Goal: Task Accomplishment & Management: Use online tool/utility

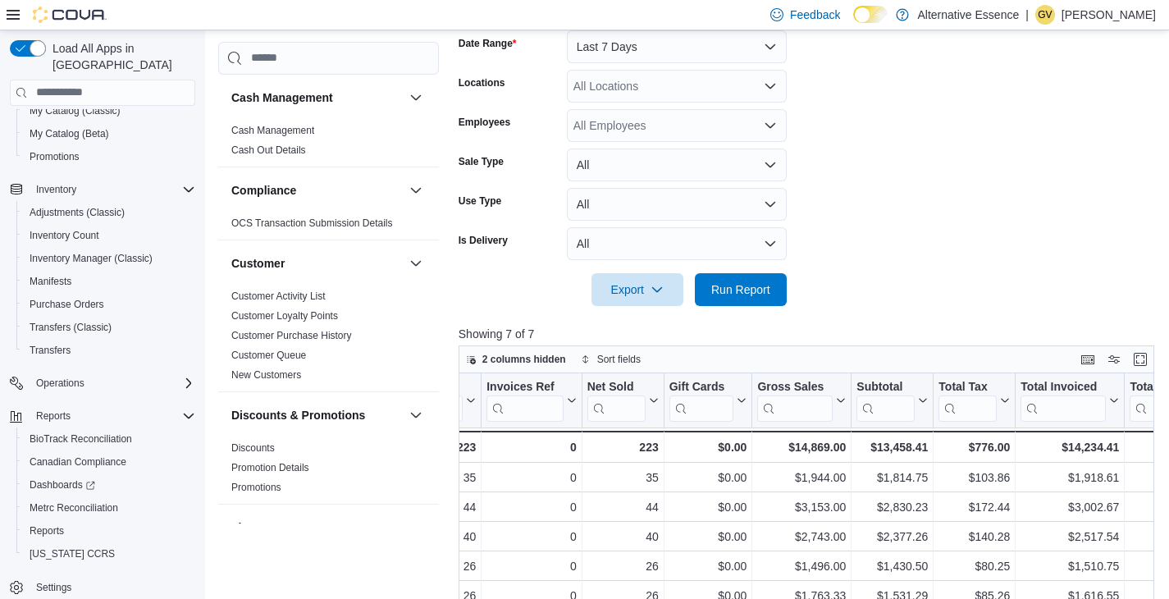
scroll to position [259, 0]
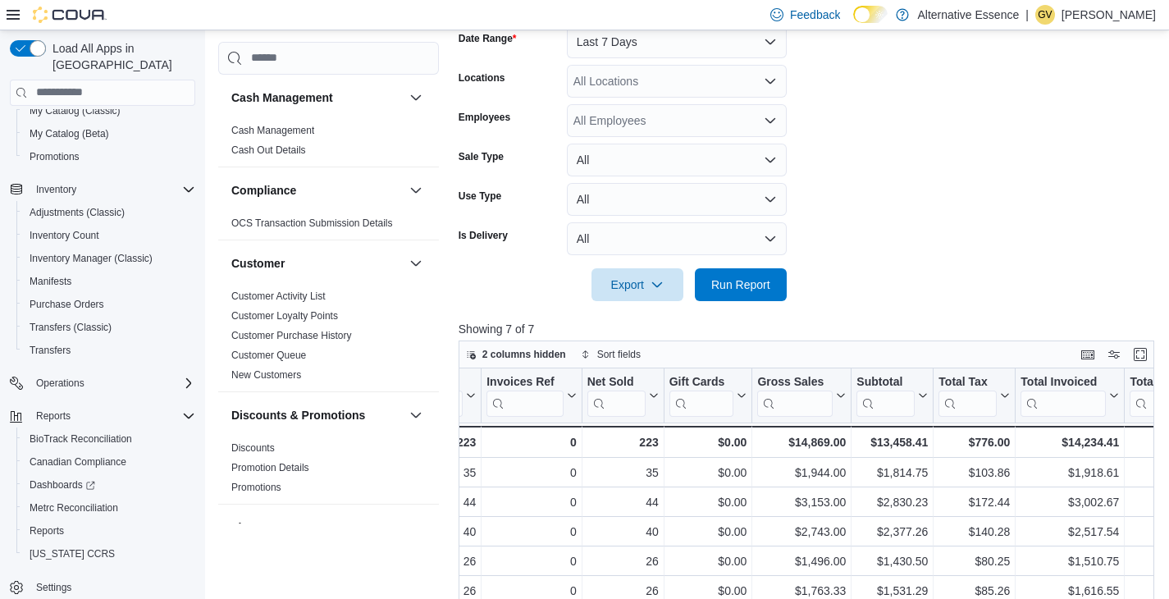
drag, startPoint x: 1052, startPoint y: 144, endPoint x: 1042, endPoint y: 133, distance: 14.5
click at [1052, 144] on form "Date Range Last 7 Days Locations All Locations Employees All Employees Sale Typ…" at bounding box center [810, 153] width 703 height 295
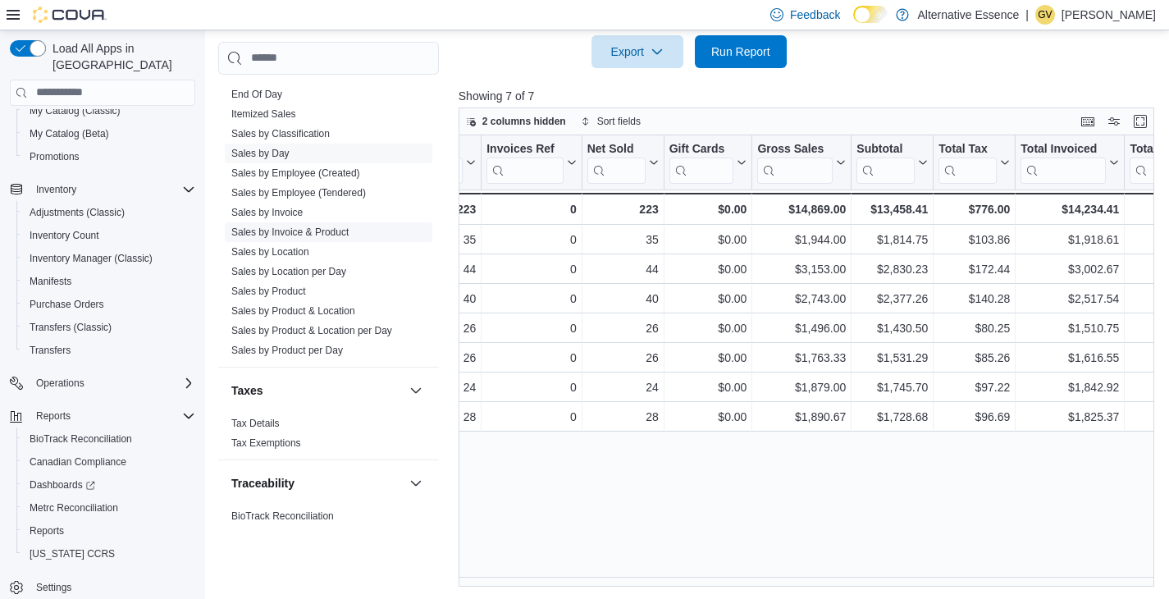
scroll to position [1178, 0]
click at [265, 293] on link "Sales by Product" at bounding box center [268, 291] width 75 height 11
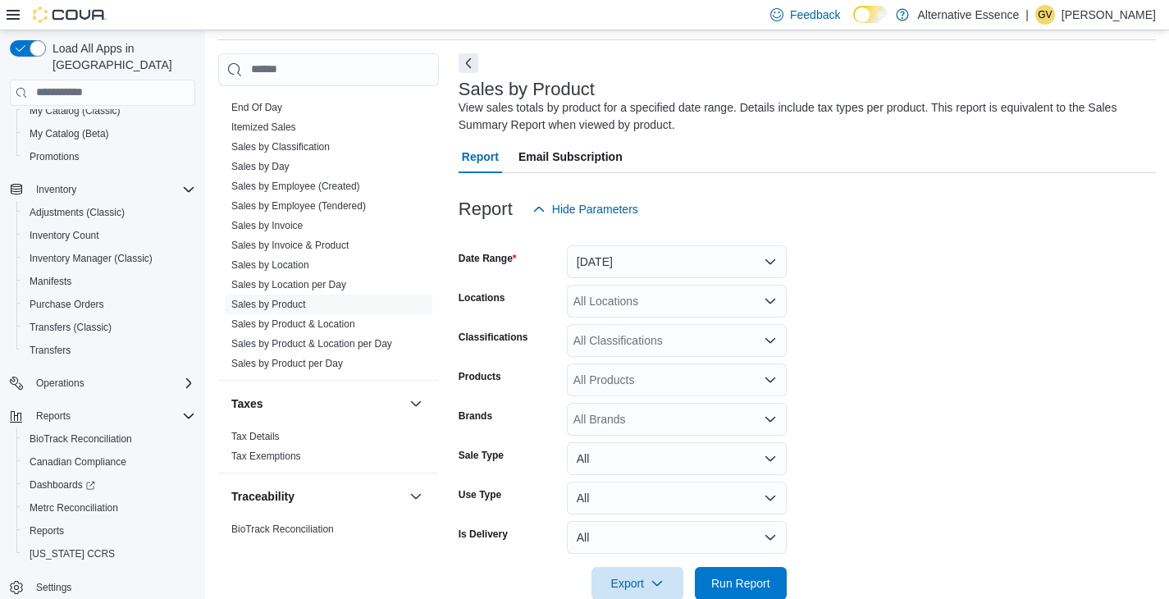
scroll to position [55, 0]
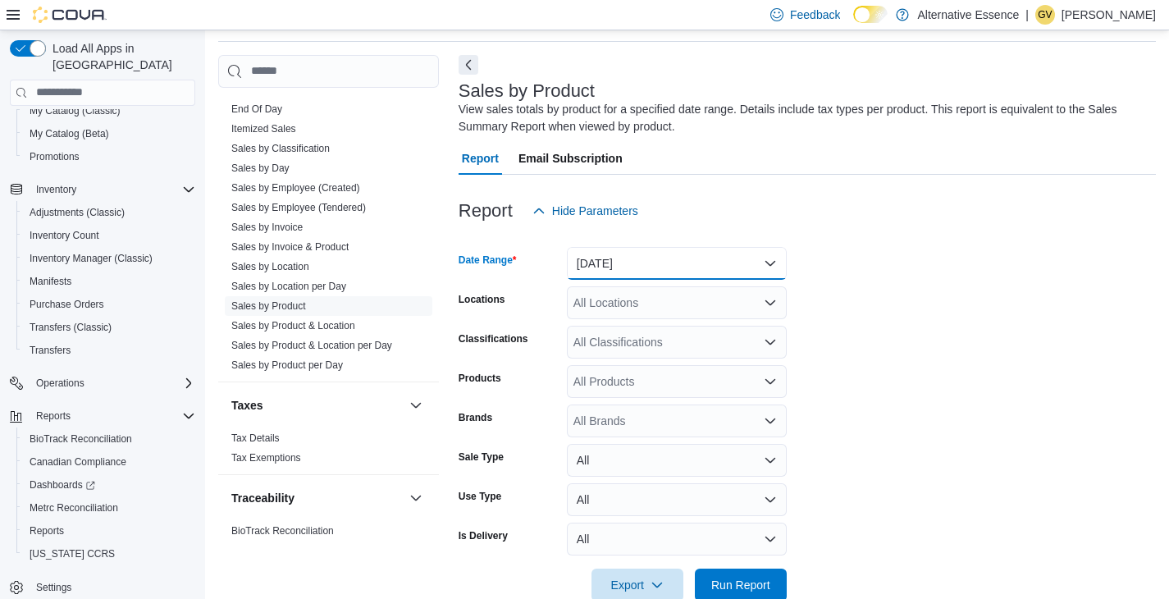
click at [647, 268] on button "[DATE]" at bounding box center [677, 263] width 220 height 33
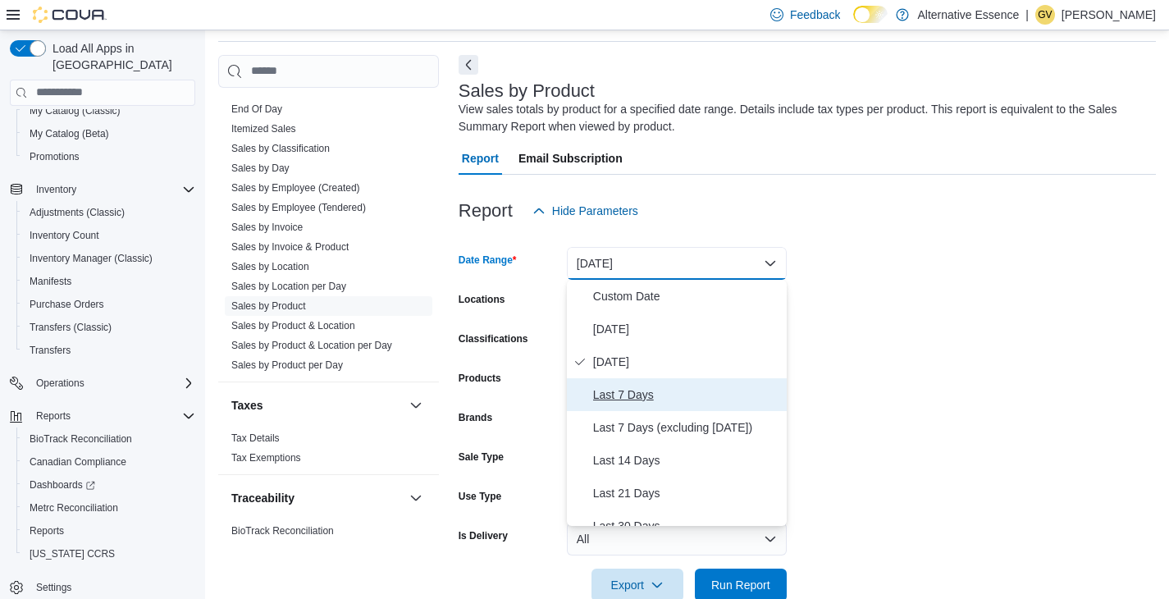
click at [621, 395] on span "Last 7 Days" at bounding box center [686, 395] width 187 height 20
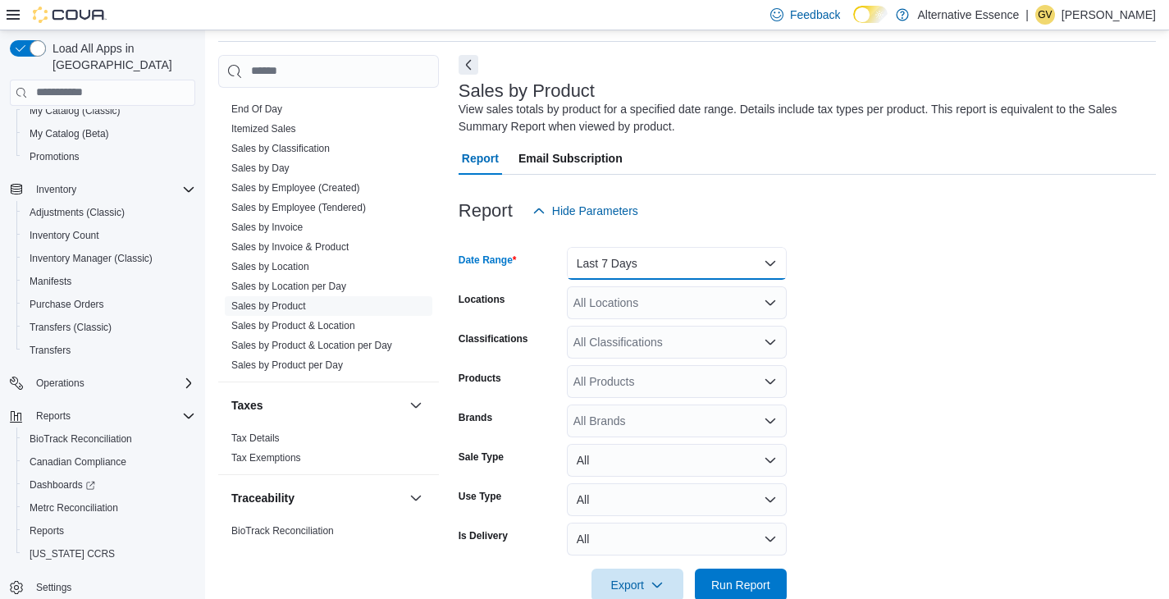
drag, startPoint x: 660, startPoint y: 251, endPoint x: 655, endPoint y: 272, distance: 21.9
click at [660, 251] on button "Last 7 Days" at bounding box center [677, 263] width 220 height 33
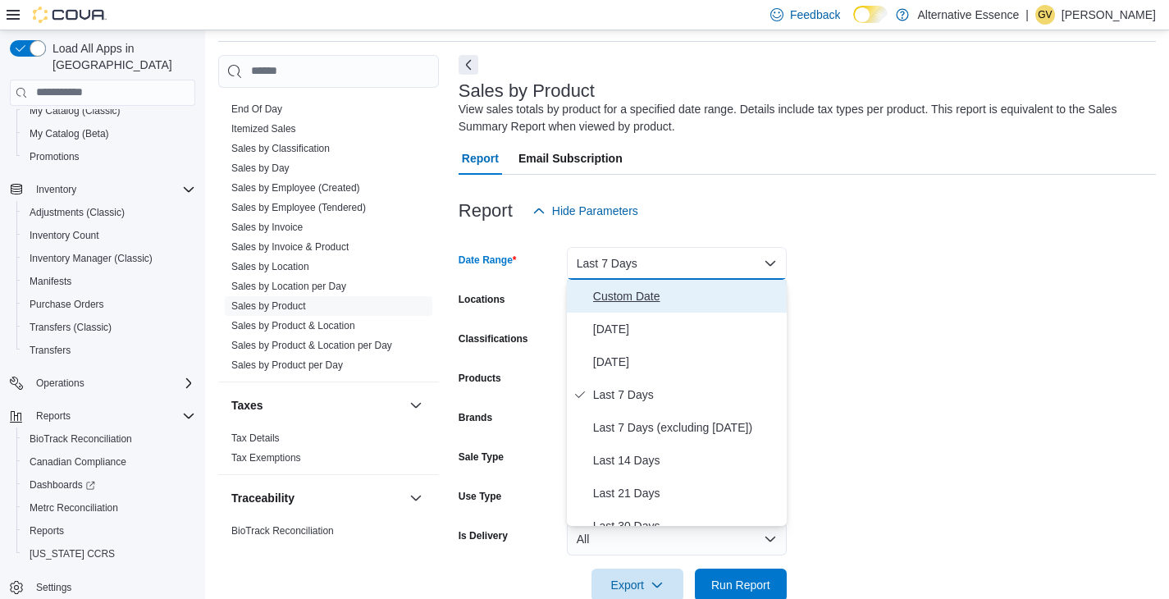
click at [632, 292] on span "Custom Date" at bounding box center [686, 296] width 187 height 20
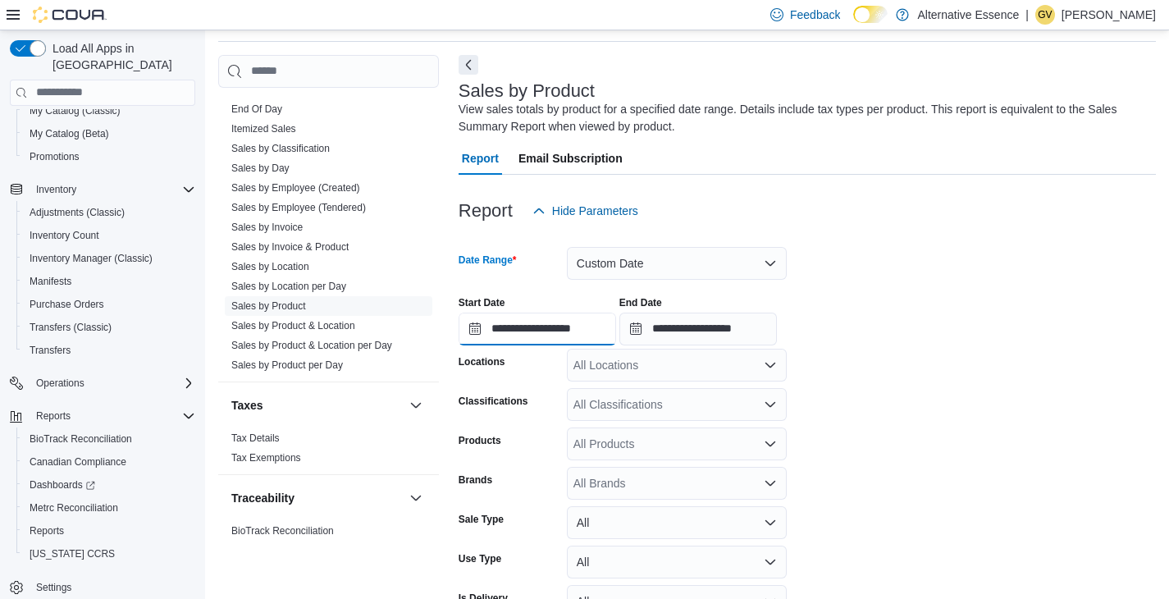
click at [558, 323] on input "**********" at bounding box center [538, 329] width 158 height 33
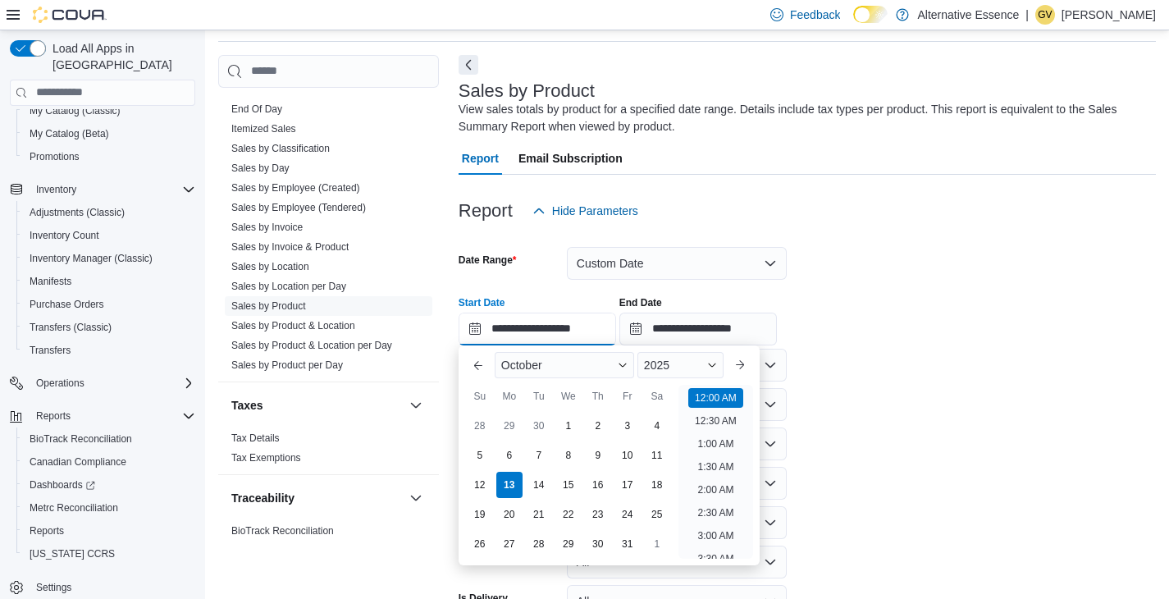
scroll to position [51, 0]
click at [482, 455] on div "5" at bounding box center [479, 455] width 29 height 29
type input "**********"
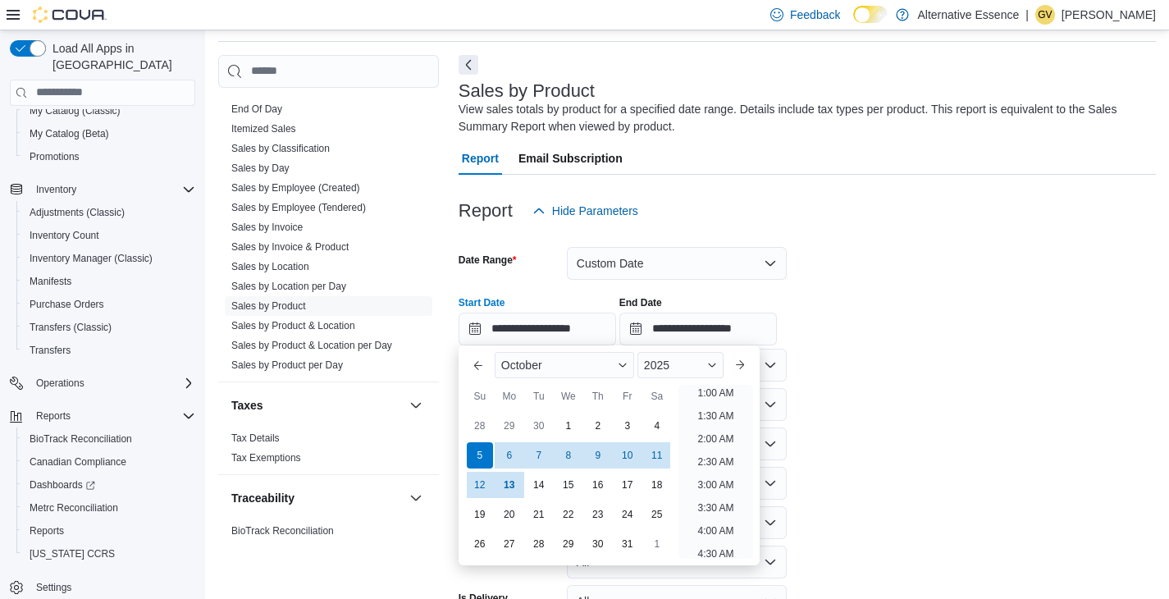
scroll to position [3, 0]
click at [710, 335] on input "**********" at bounding box center [698, 329] width 158 height 33
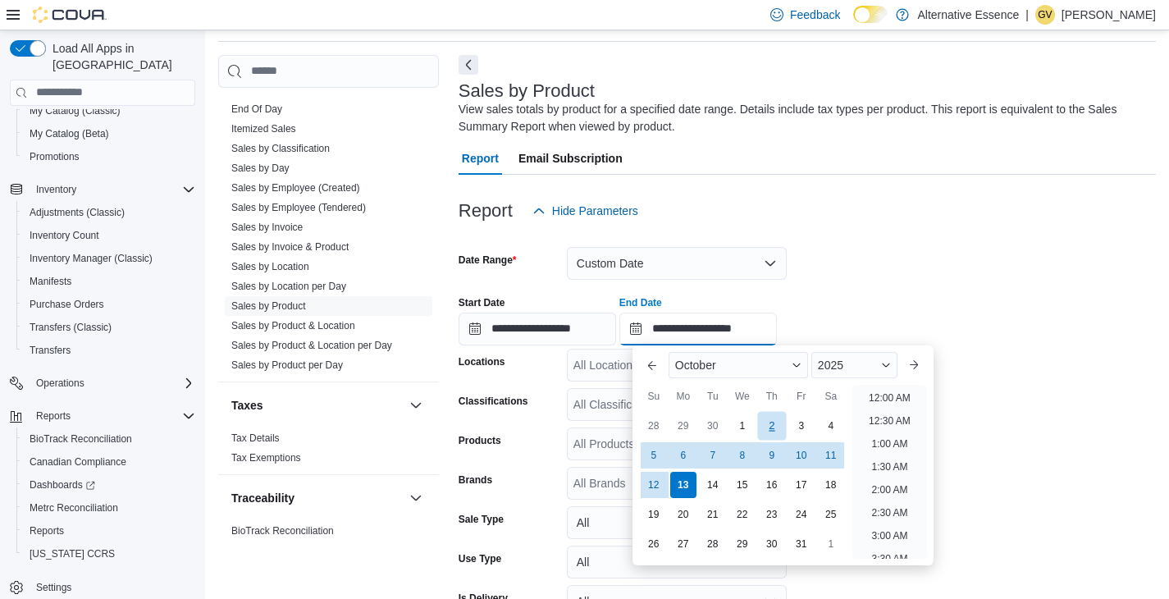
scroll to position [932, 0]
click at [829, 459] on div "11" at bounding box center [830, 455] width 29 height 29
type input "**********"
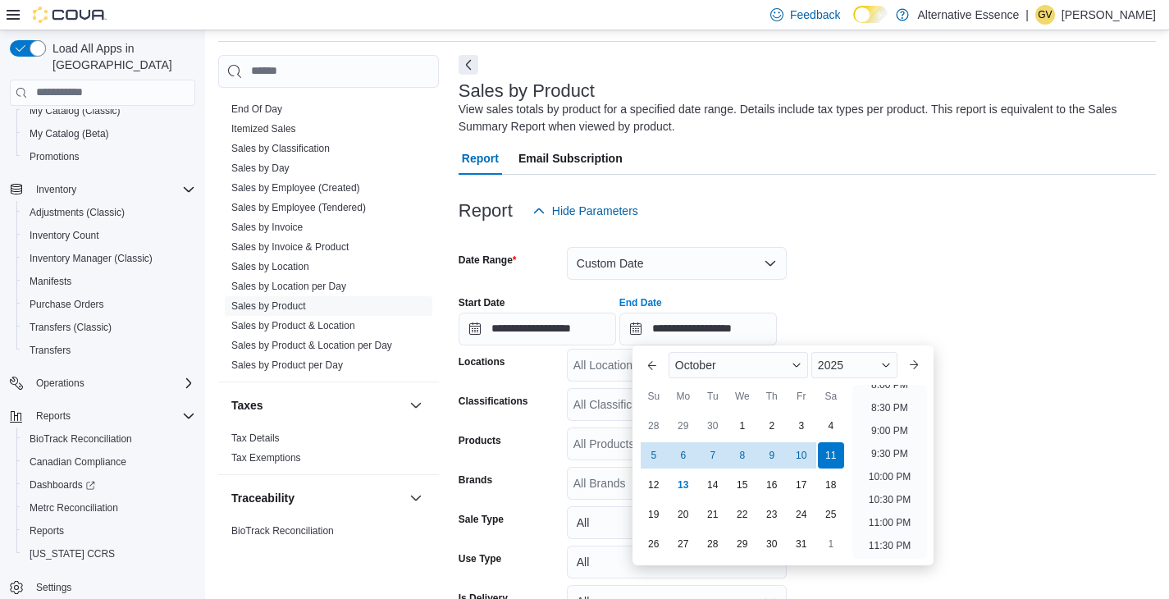
click at [925, 280] on div at bounding box center [807, 281] width 697 height 3
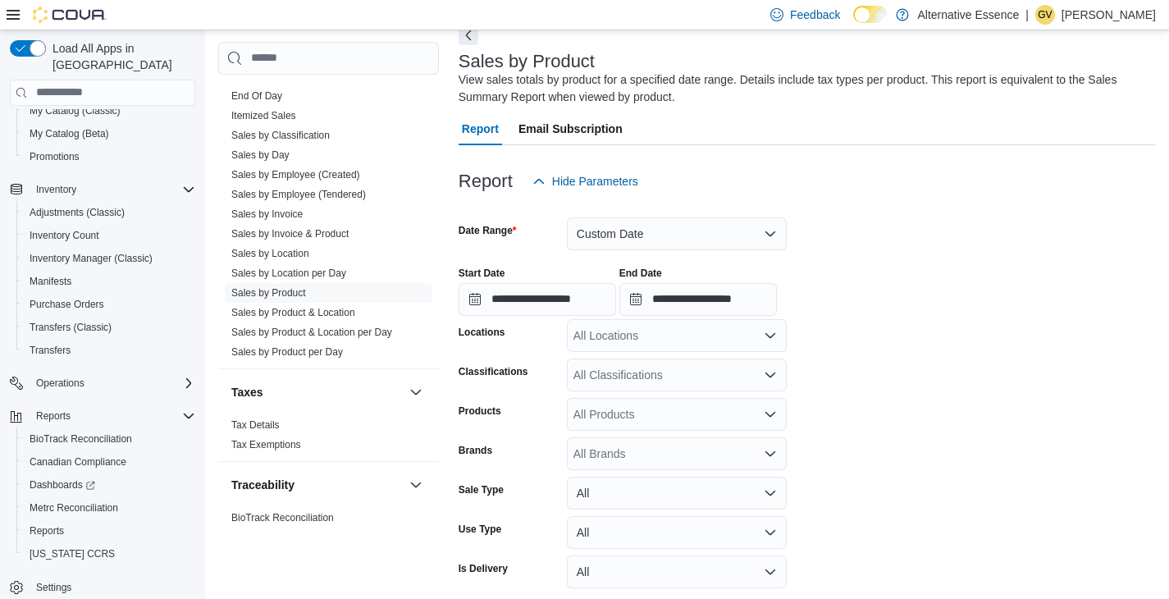
scroll to position [152, 0]
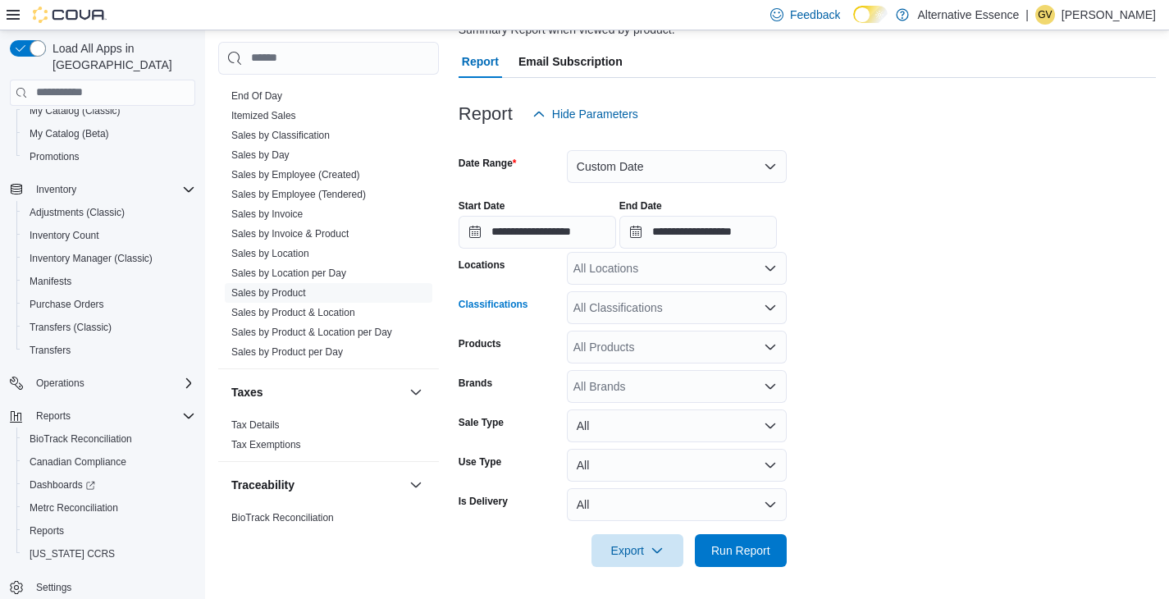
click at [648, 309] on div "All Classifications" at bounding box center [677, 307] width 220 height 33
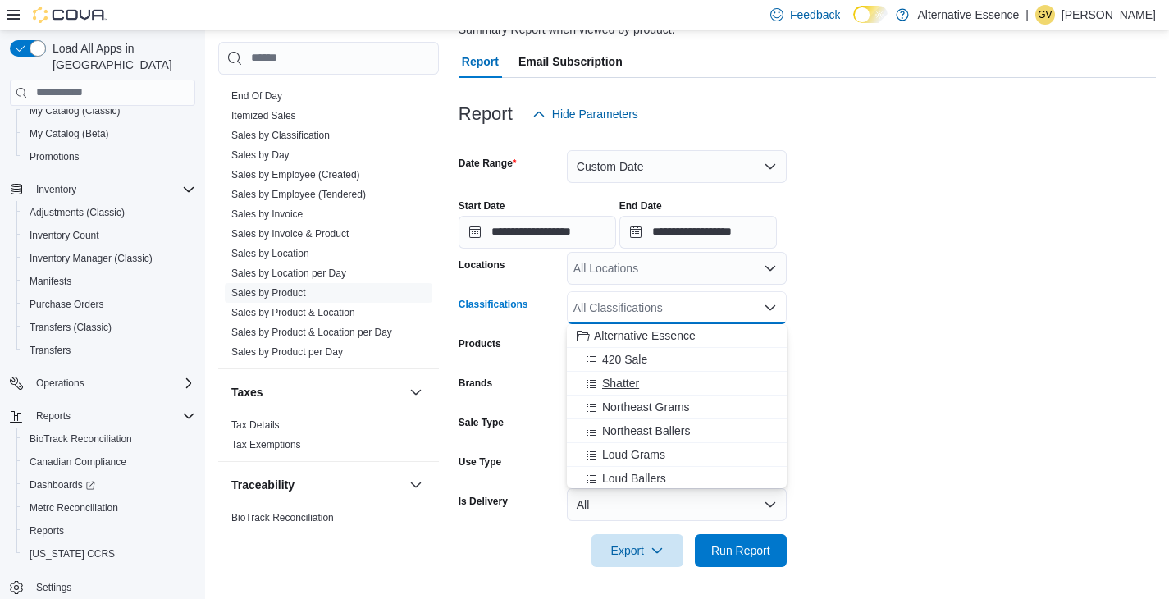
click at [637, 380] on span "Shatter" at bounding box center [620, 383] width 37 height 16
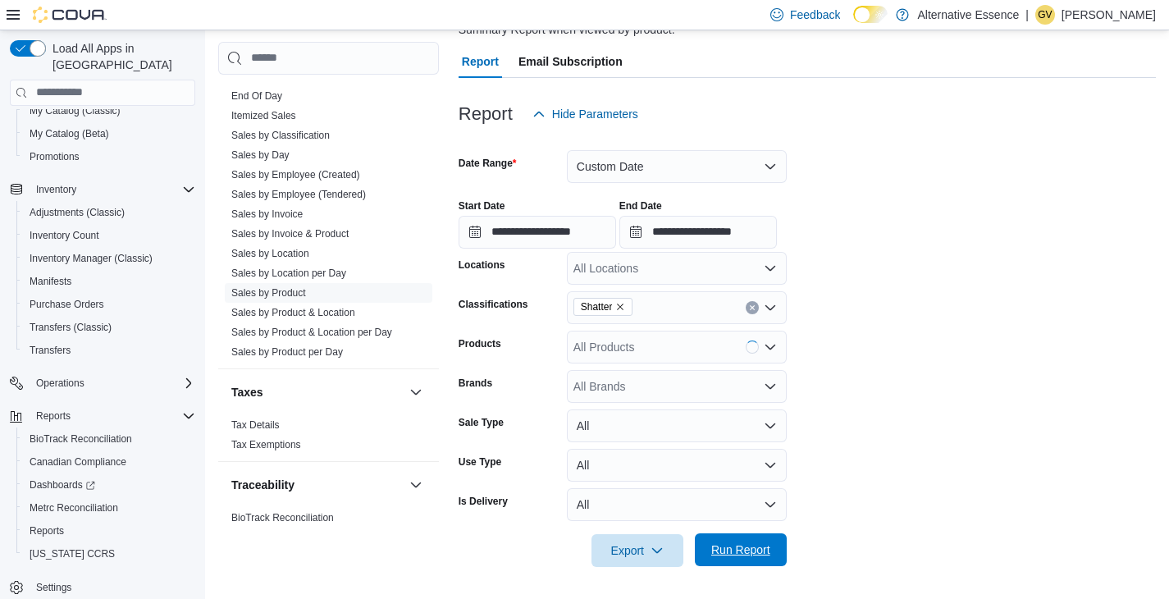
drag, startPoint x: 723, startPoint y: 540, endPoint x: 761, endPoint y: 539, distance: 38.6
click at [723, 540] on span "Run Report" at bounding box center [741, 549] width 72 height 33
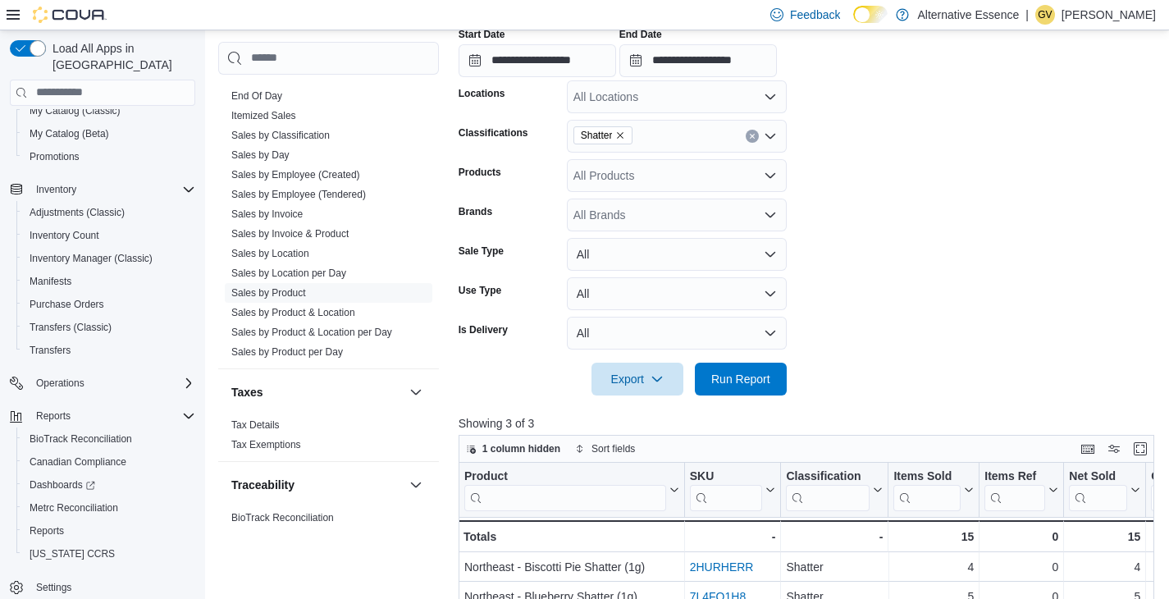
scroll to position [167, 0]
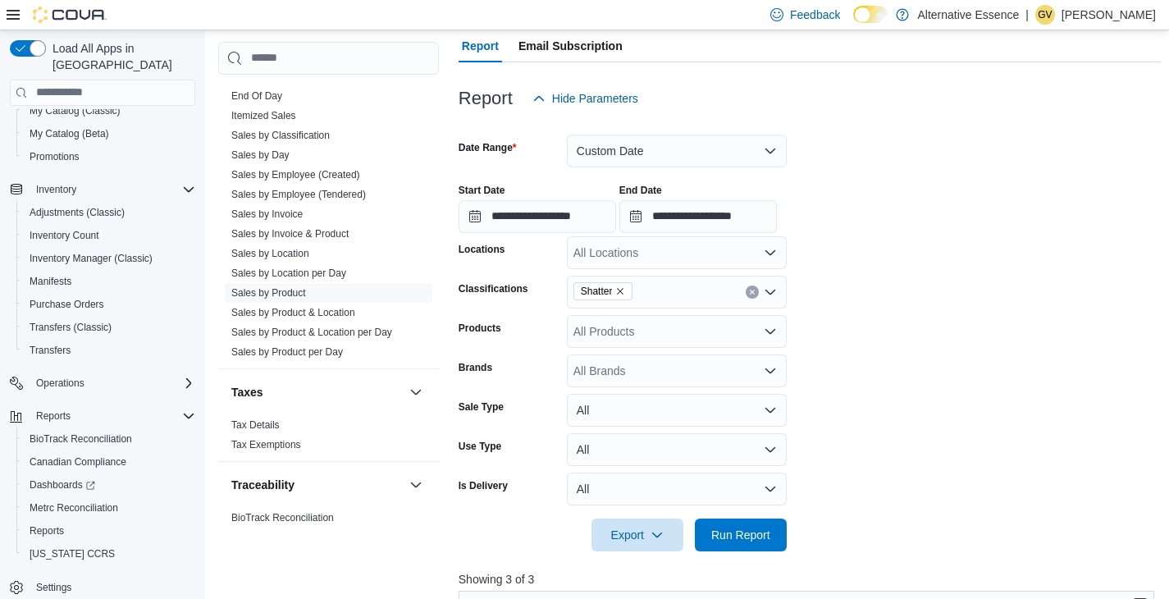
click at [624, 289] on icon "Remove Shatter from selection in this group" at bounding box center [621, 291] width 7 height 7
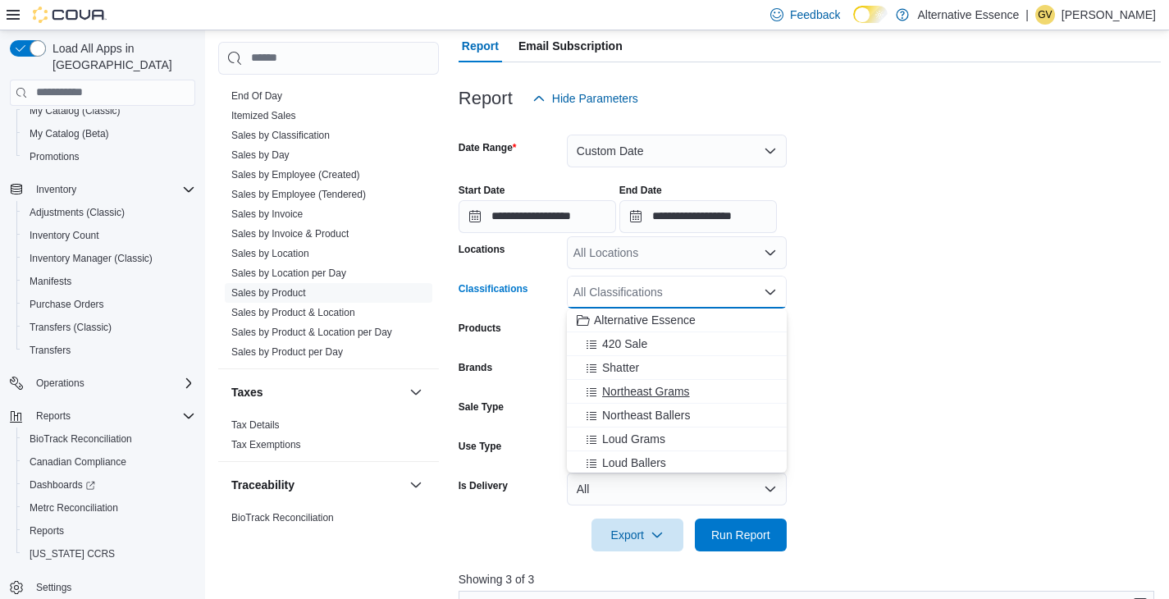
click at [646, 384] on span "Northeast Grams" at bounding box center [646, 391] width 88 height 16
drag, startPoint x: 726, startPoint y: 537, endPoint x: 751, endPoint y: 502, distance: 43.0
click at [726, 537] on span "Run Report" at bounding box center [740, 535] width 59 height 16
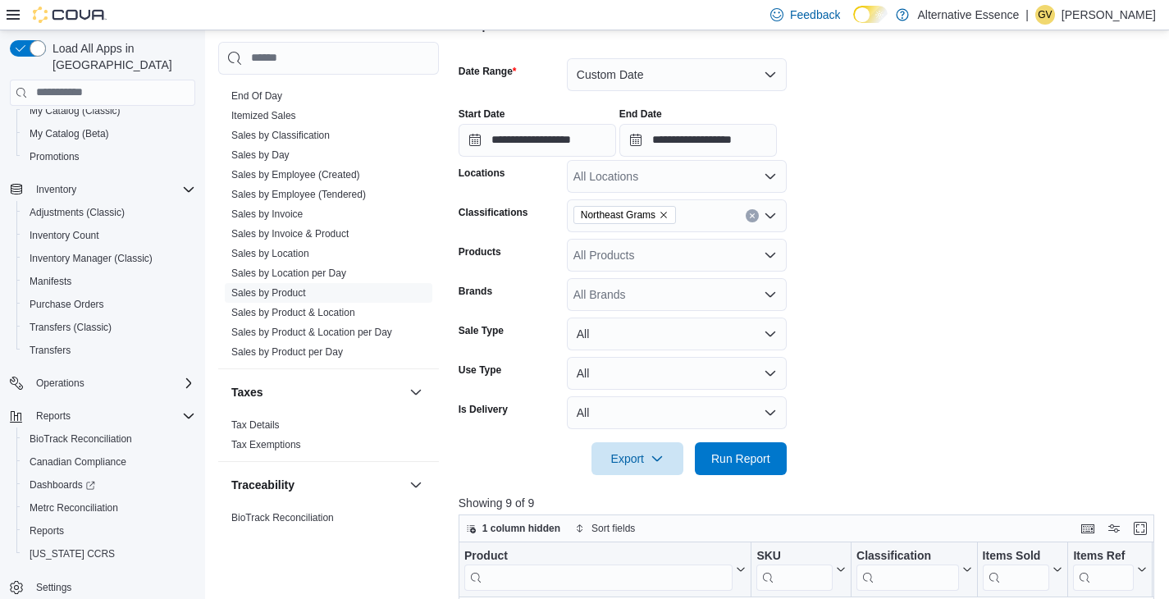
scroll to position [235, 0]
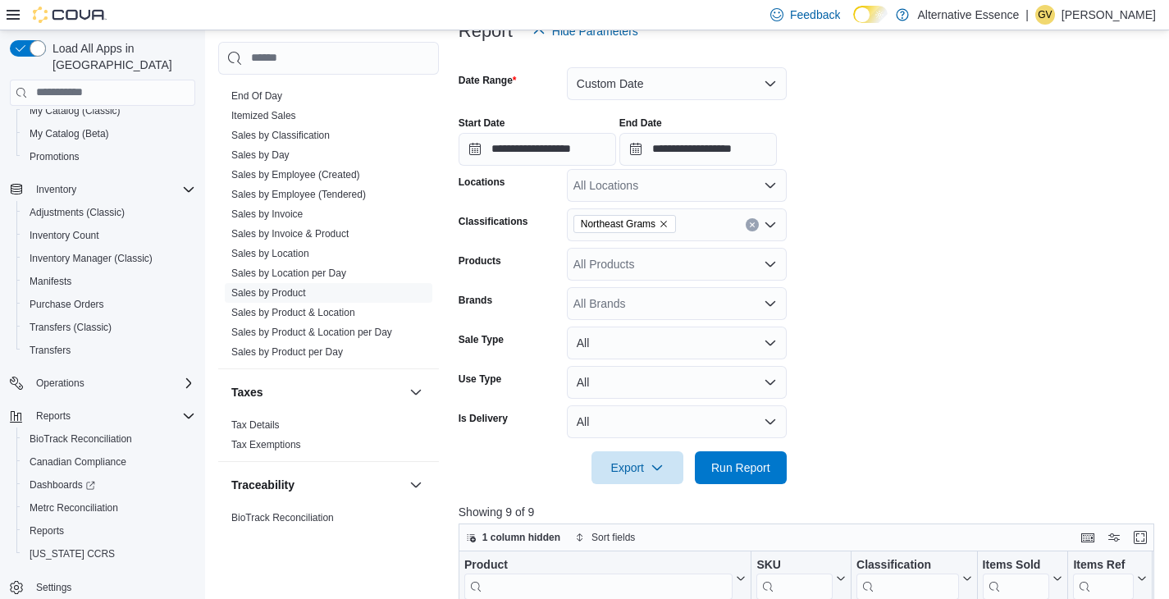
drag, startPoint x: 669, startPoint y: 225, endPoint x: 663, endPoint y: 231, distance: 9.3
click at [669, 225] on icon "Remove Northeast Grams from selection in this group" at bounding box center [664, 224] width 10 height 10
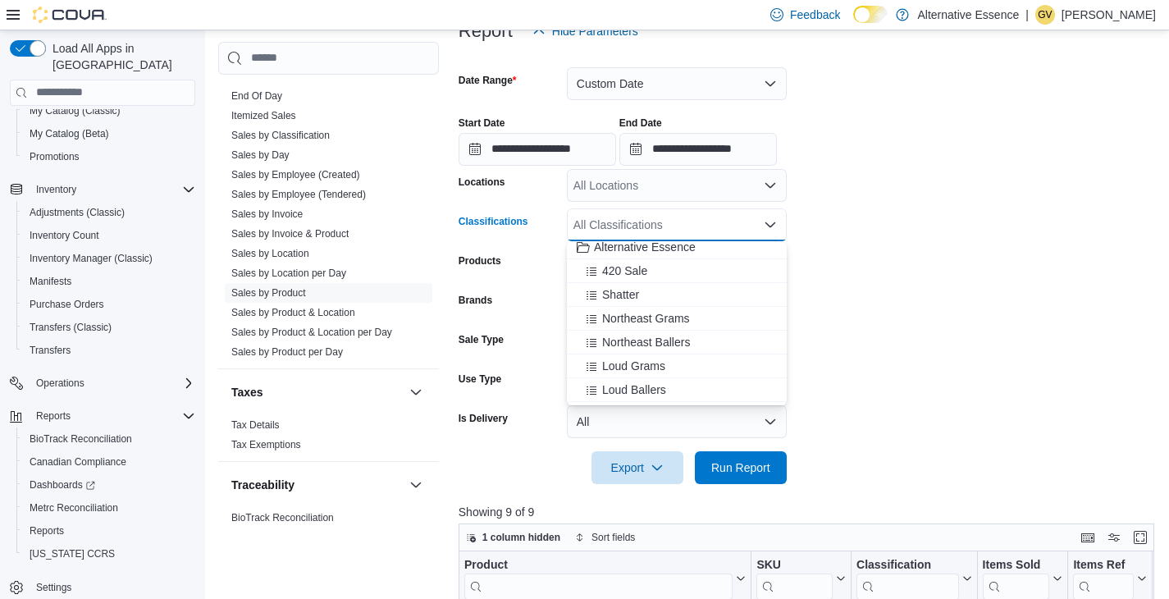
scroll to position [17, 0]
click at [639, 354] on span "Loud Grams" at bounding box center [633, 354] width 63 height 16
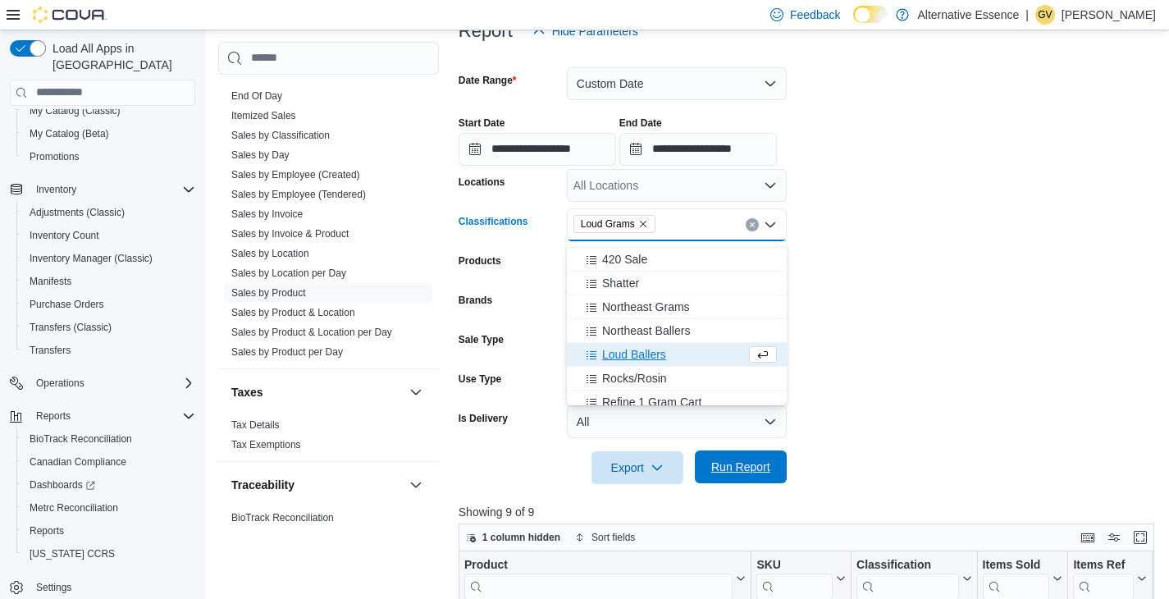
click at [733, 463] on span "Run Report" at bounding box center [740, 467] width 59 height 16
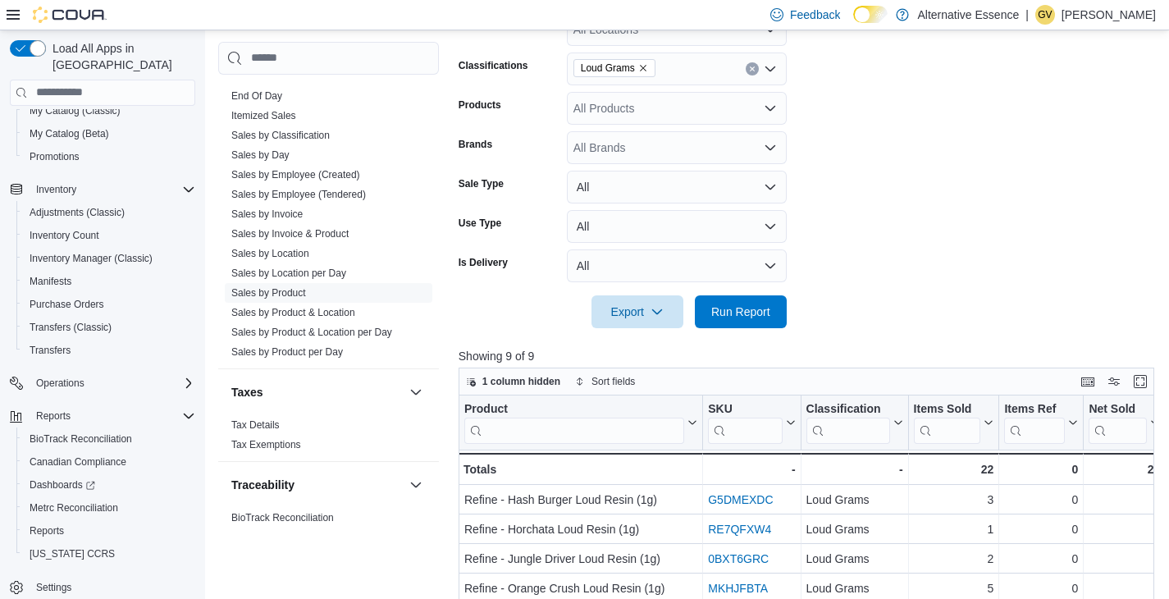
scroll to position [333, 0]
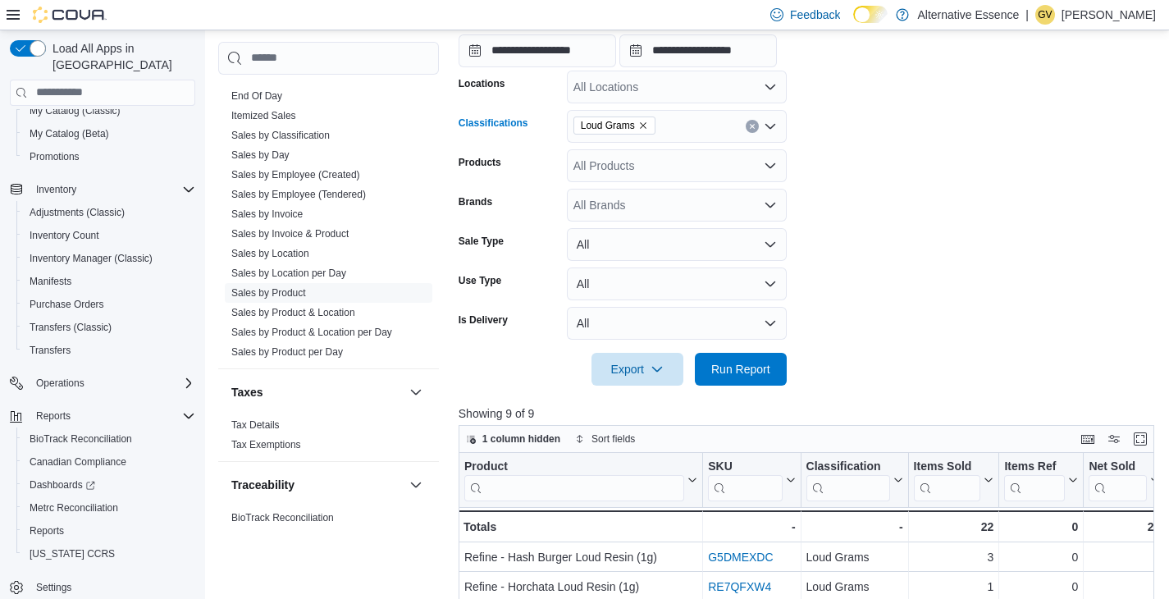
click at [647, 126] on icon "Remove Loud Grams from selection in this group" at bounding box center [643, 126] width 10 height 10
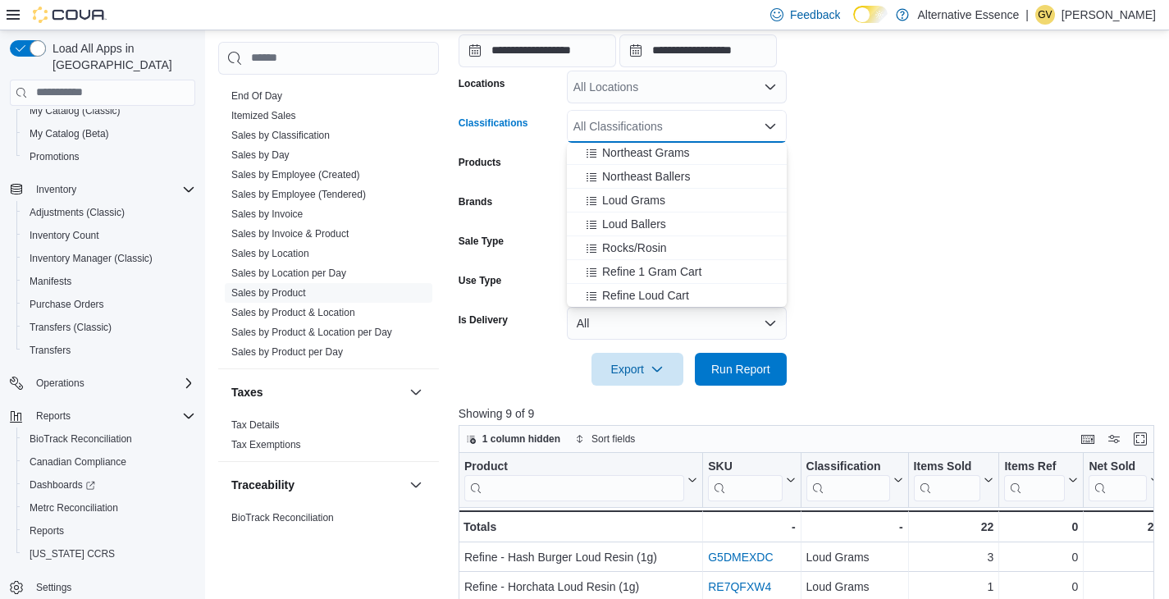
scroll to position [126, 0]
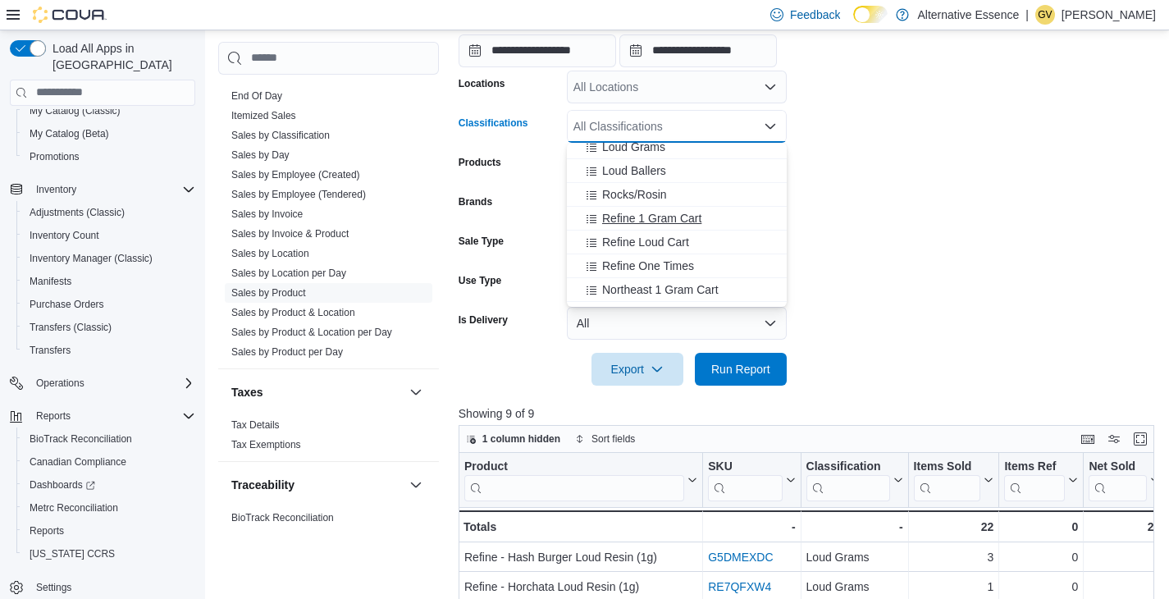
click at [648, 217] on span "Refine 1 Gram Cart" at bounding box center [651, 218] width 99 height 16
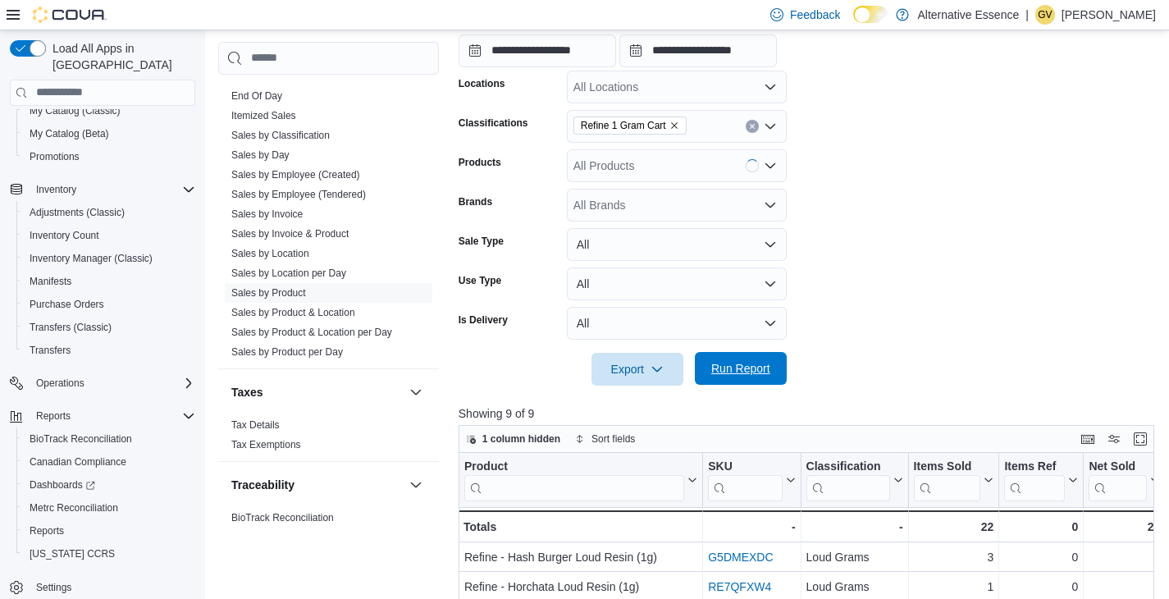
click at [729, 368] on span "Run Report" at bounding box center [740, 368] width 59 height 16
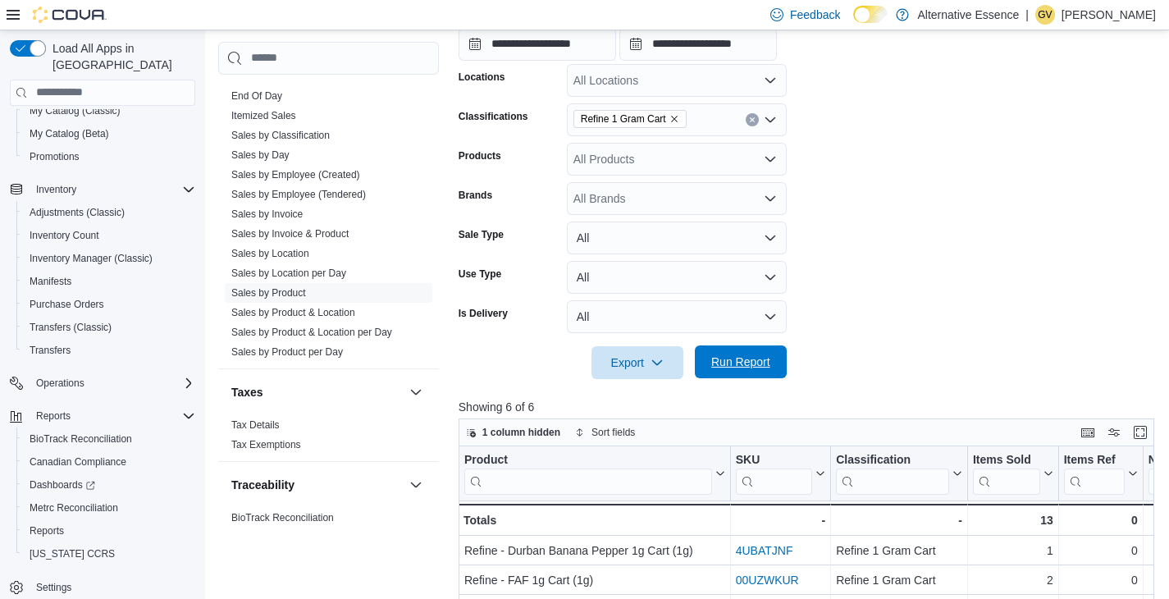
scroll to position [351, 0]
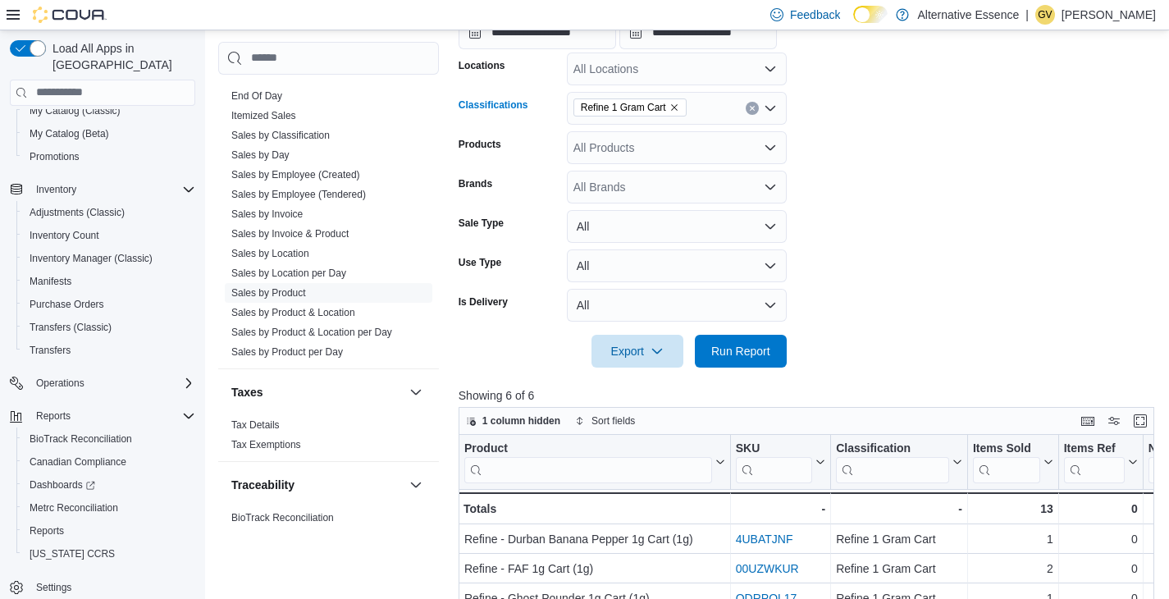
drag, startPoint x: 679, startPoint y: 107, endPoint x: 677, endPoint y: 115, distance: 8.6
click at [679, 107] on icon "Remove Refine 1 Gram Cart from selection in this group" at bounding box center [674, 108] width 10 height 10
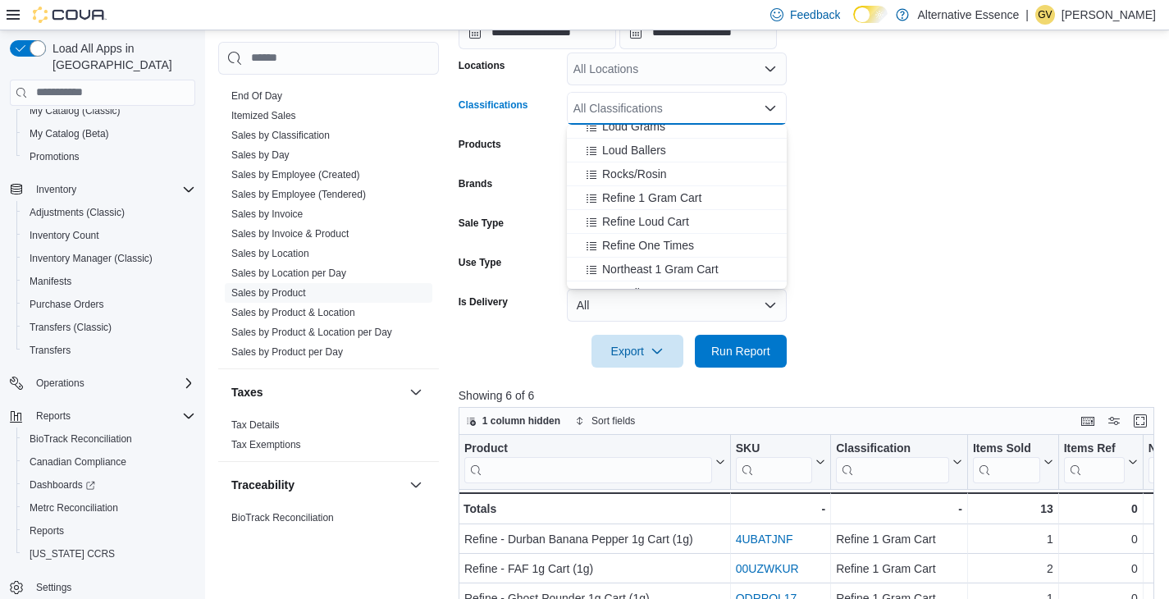
scroll to position [154, 0]
click at [680, 194] on span "Refine Loud Cart" at bounding box center [645, 196] width 87 height 16
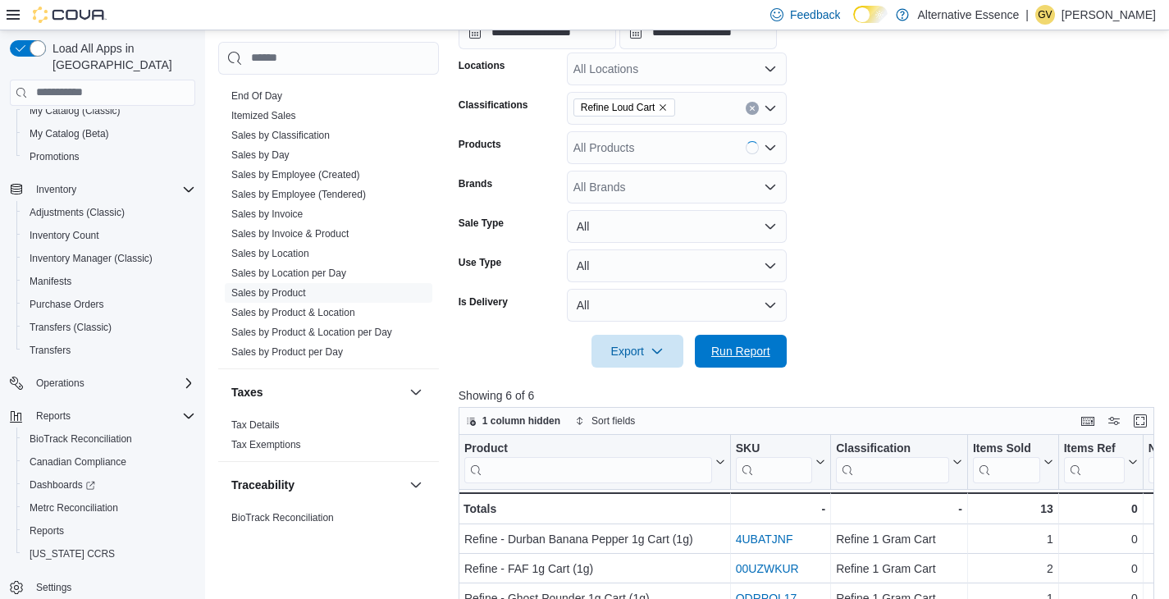
drag, startPoint x: 756, startPoint y: 349, endPoint x: 688, endPoint y: 314, distance: 76.7
click at [756, 349] on span "Run Report" at bounding box center [740, 351] width 59 height 16
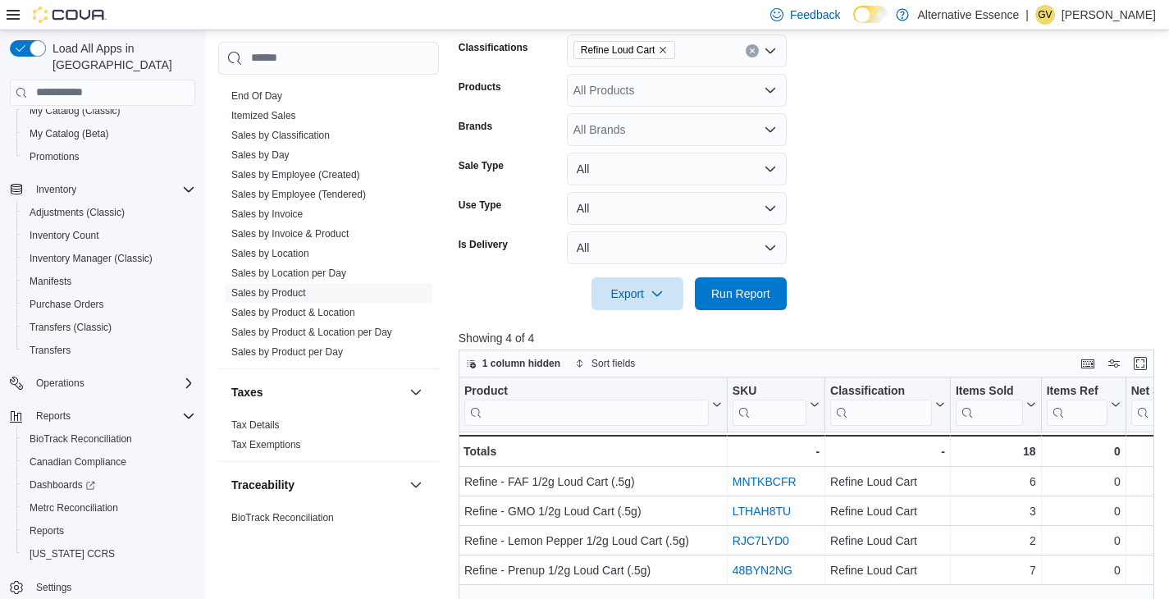
scroll to position [380, 0]
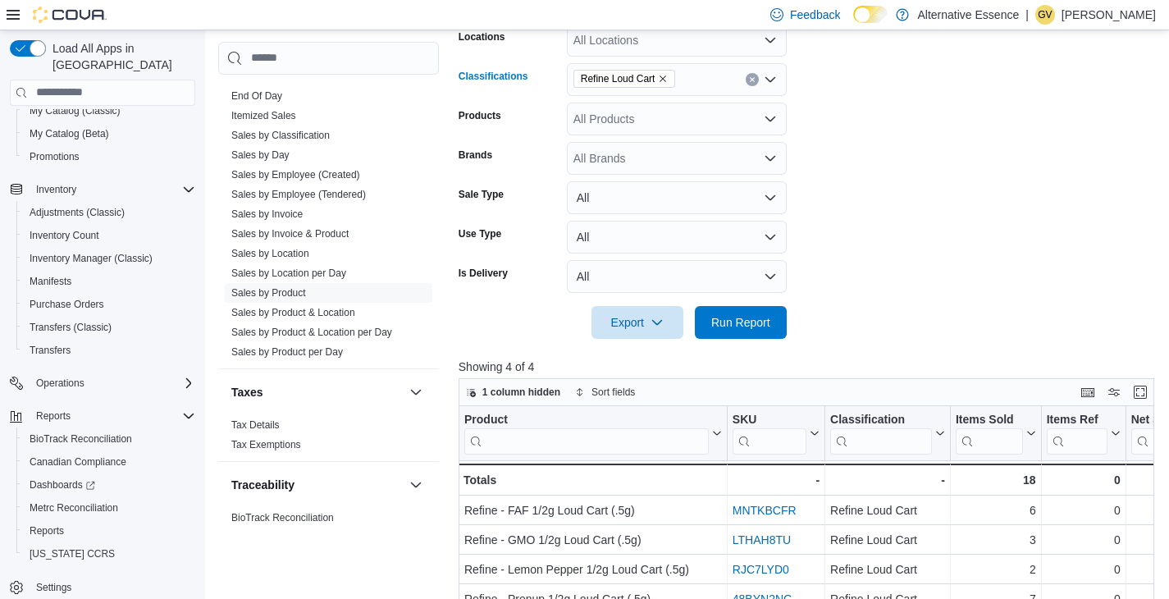
drag, startPoint x: 667, startPoint y: 75, endPoint x: 662, endPoint y: 85, distance: 10.3
click at [667, 75] on icon "Remove Refine Loud Cart from selection in this group" at bounding box center [663, 79] width 10 height 10
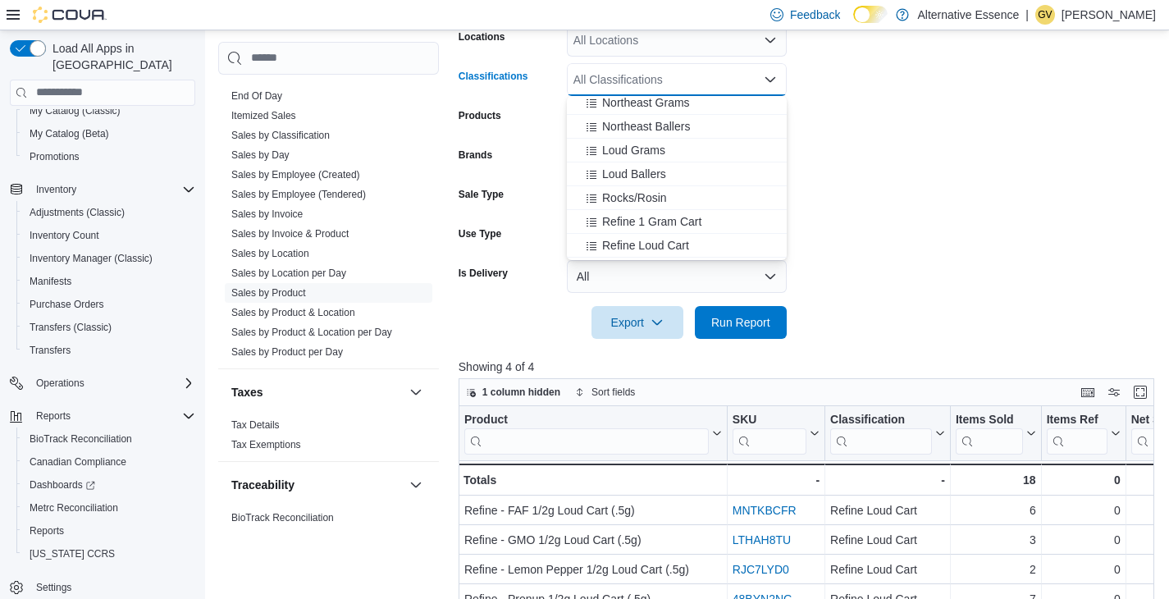
scroll to position [95, 0]
click at [663, 253] on span "Refine One Times" at bounding box center [648, 250] width 92 height 16
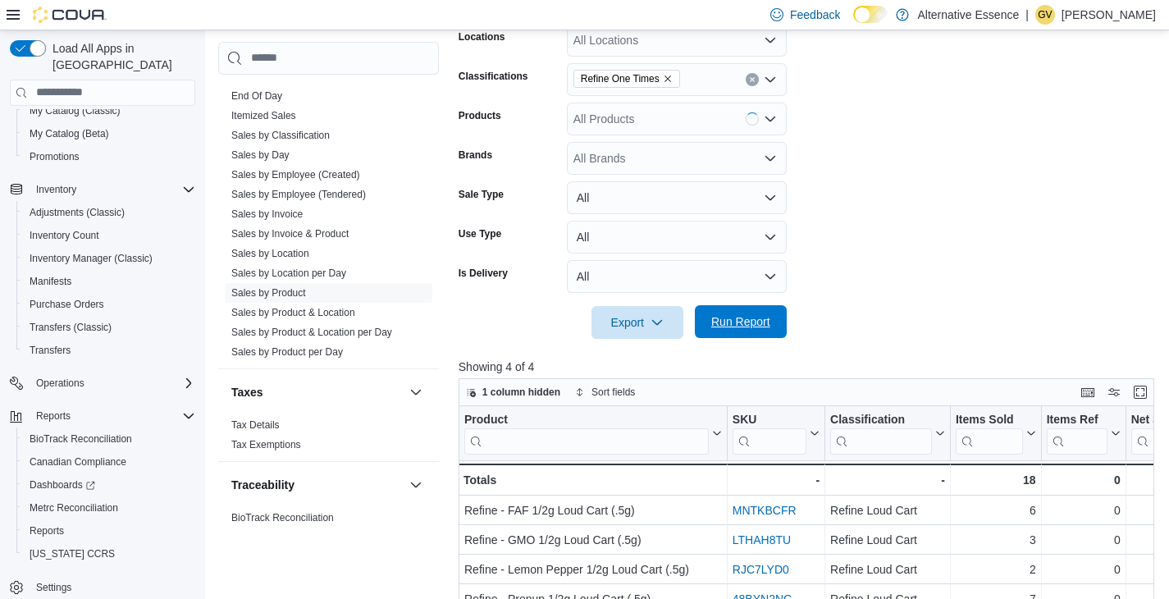
click at [741, 325] on span "Run Report" at bounding box center [740, 321] width 59 height 16
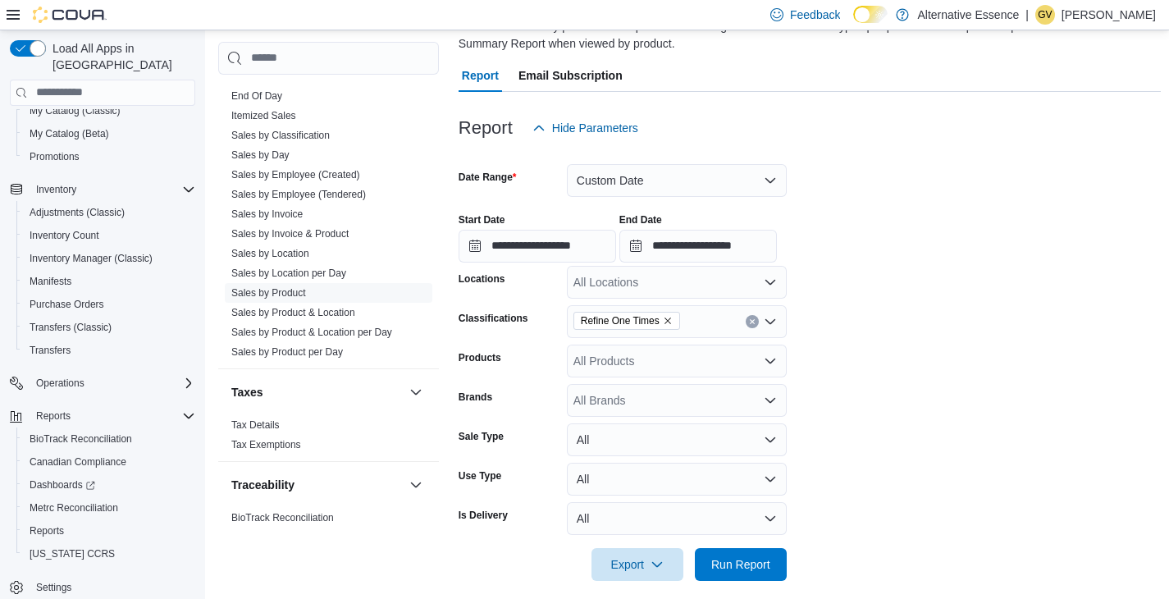
scroll to position [215, 0]
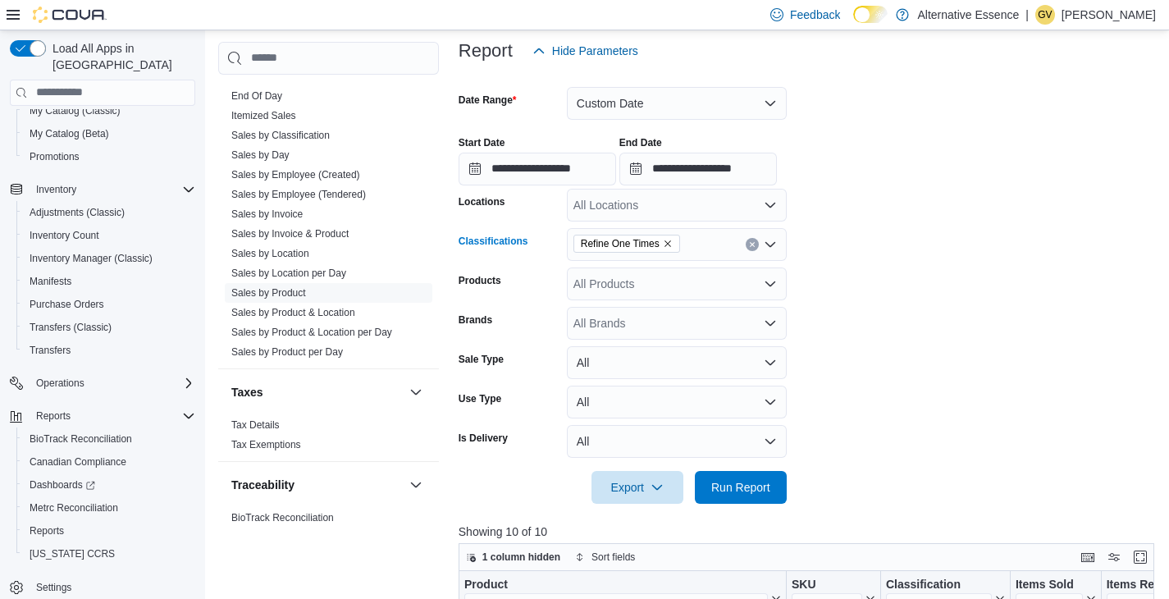
drag, startPoint x: 670, startPoint y: 244, endPoint x: 666, endPoint y: 254, distance: 10.7
click at [670, 245] on icon "Remove Refine One Times from selection in this group" at bounding box center [668, 244] width 10 height 10
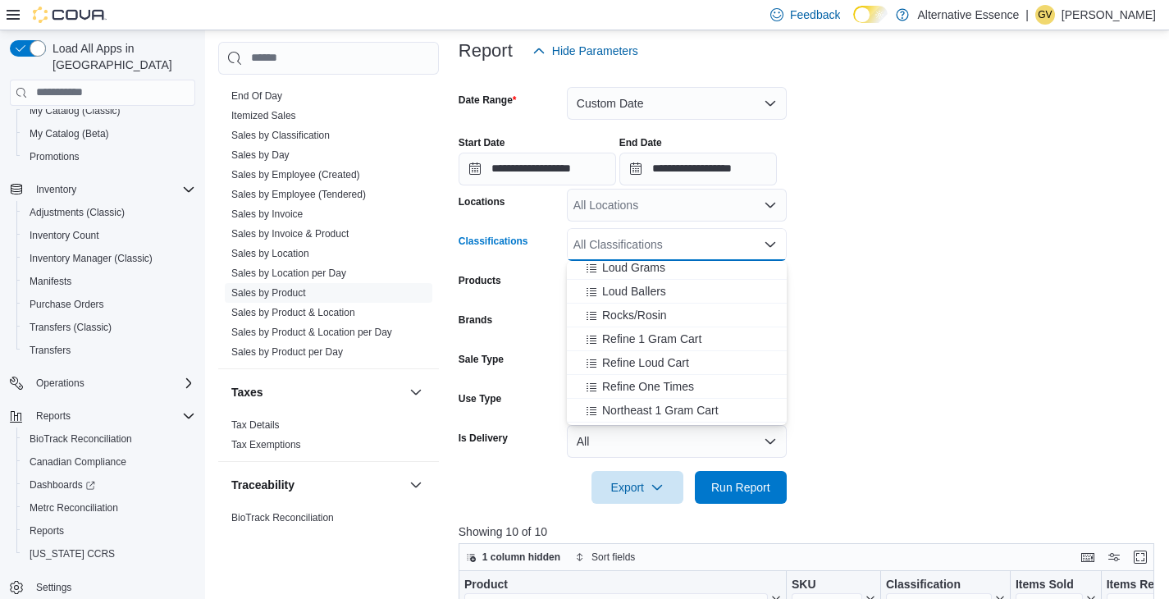
scroll to position [137, 0]
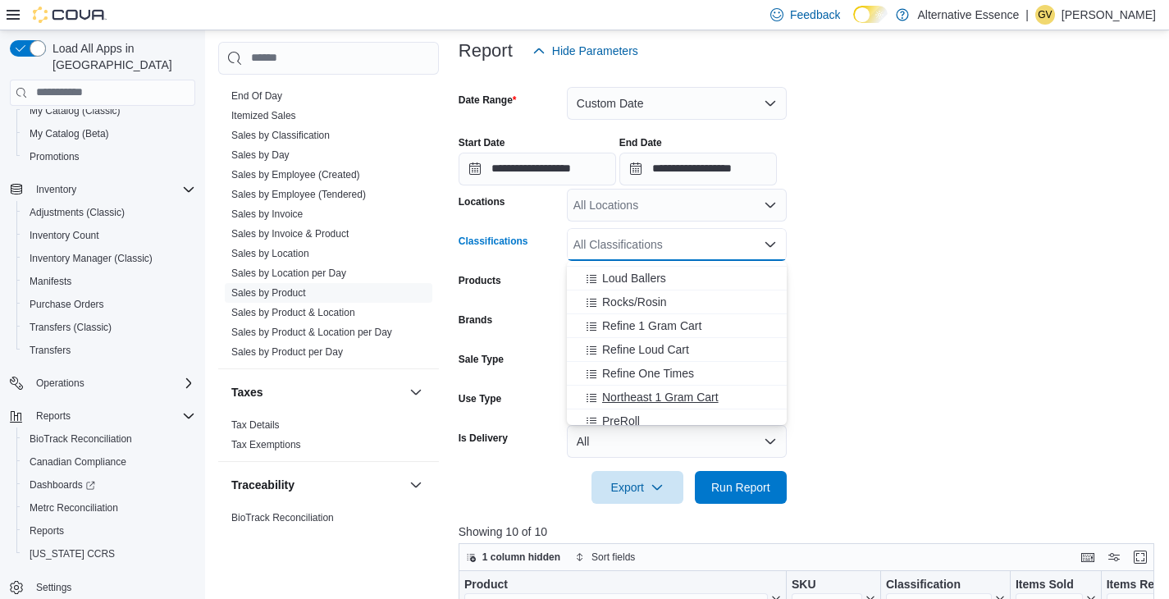
click at [680, 397] on span "Northeast 1 Gram Cart" at bounding box center [660, 397] width 116 height 16
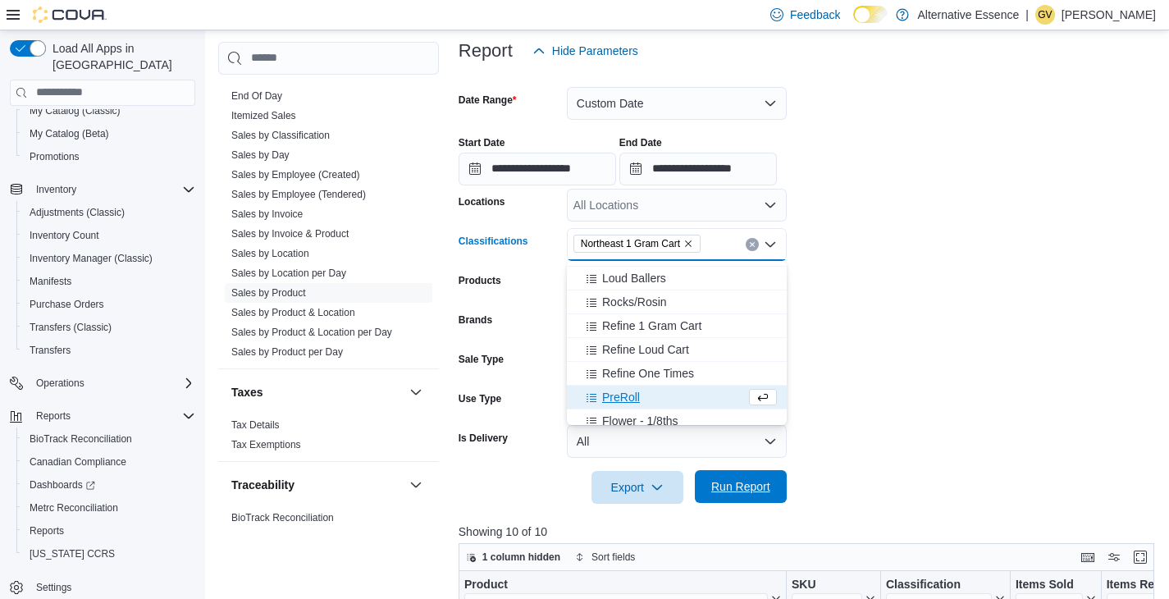
click at [750, 472] on span "Run Report" at bounding box center [741, 486] width 72 height 33
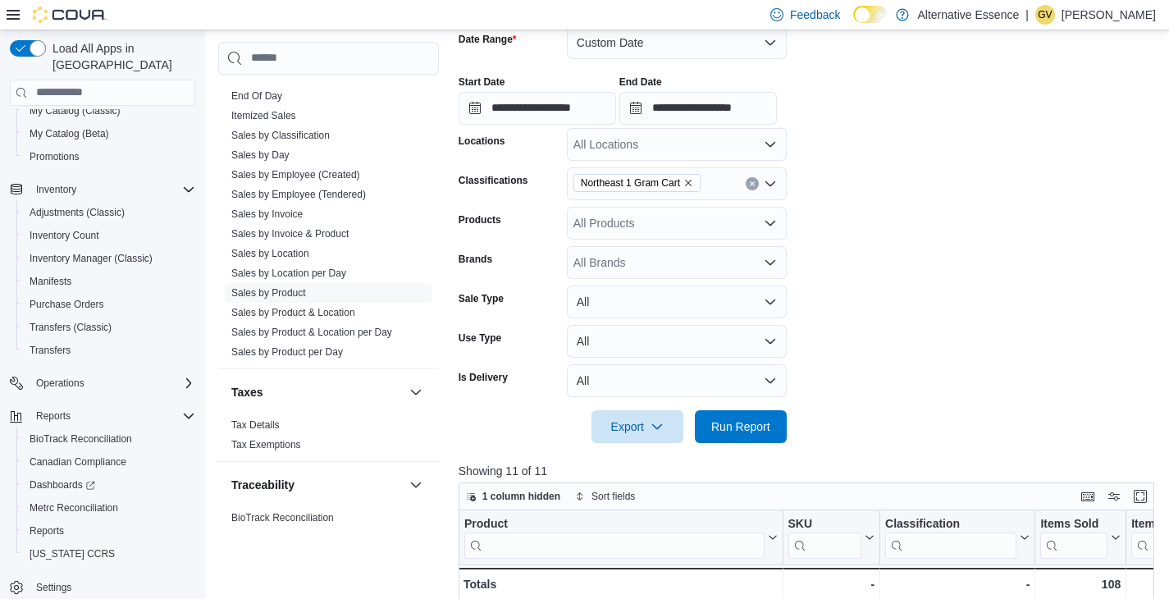
scroll to position [272, 0]
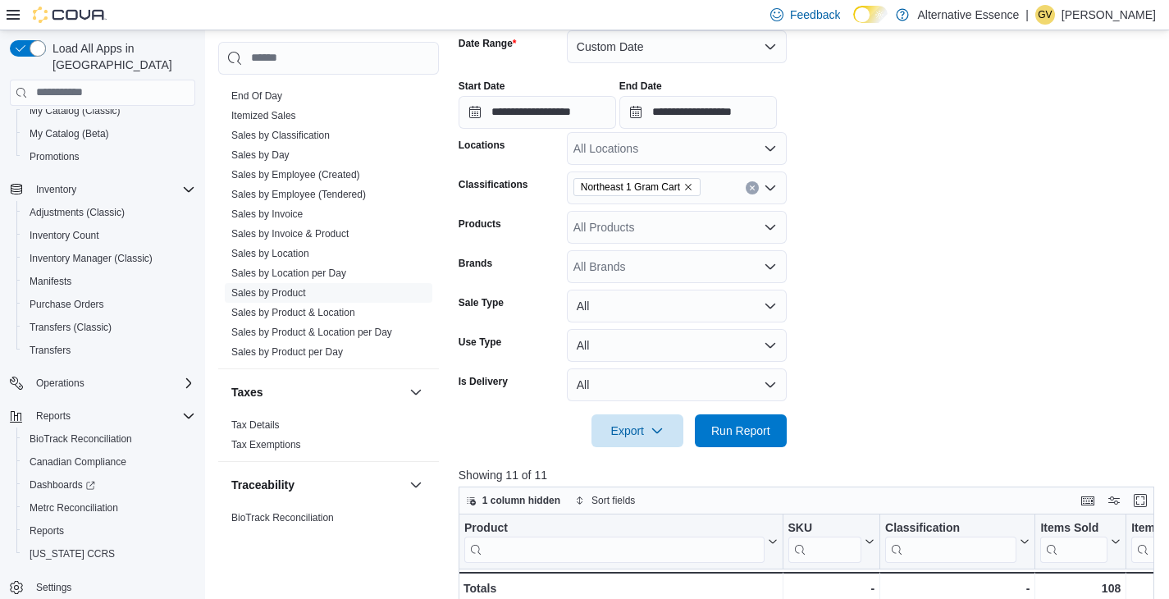
click at [693, 188] on icon "Remove Northeast 1 Gram Cart from selection in this group" at bounding box center [688, 187] width 10 height 10
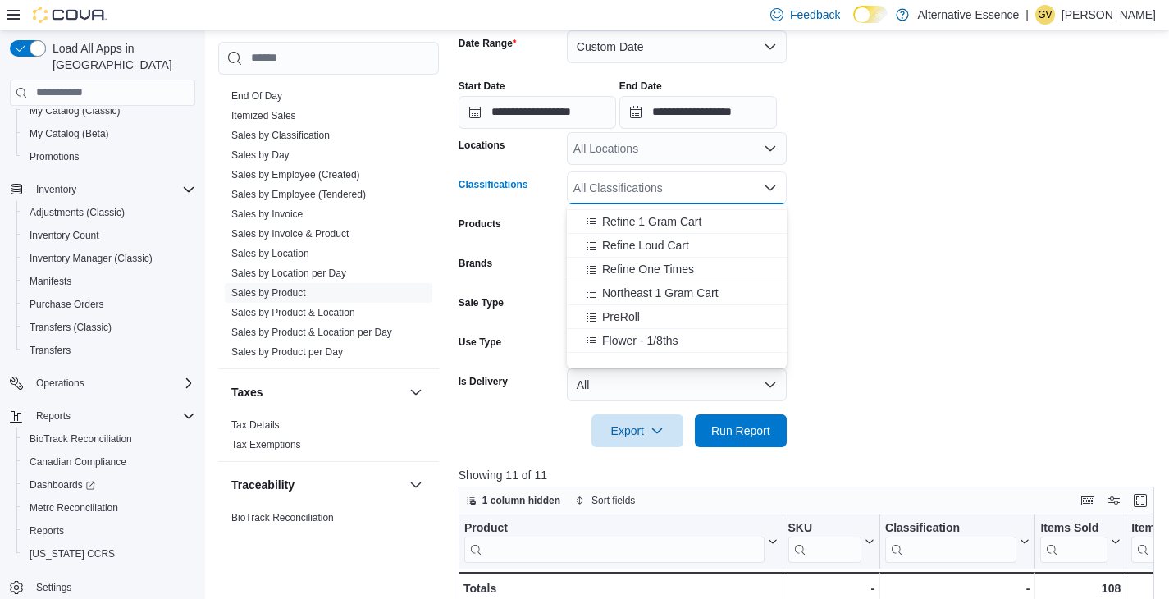
scroll to position [0, 0]
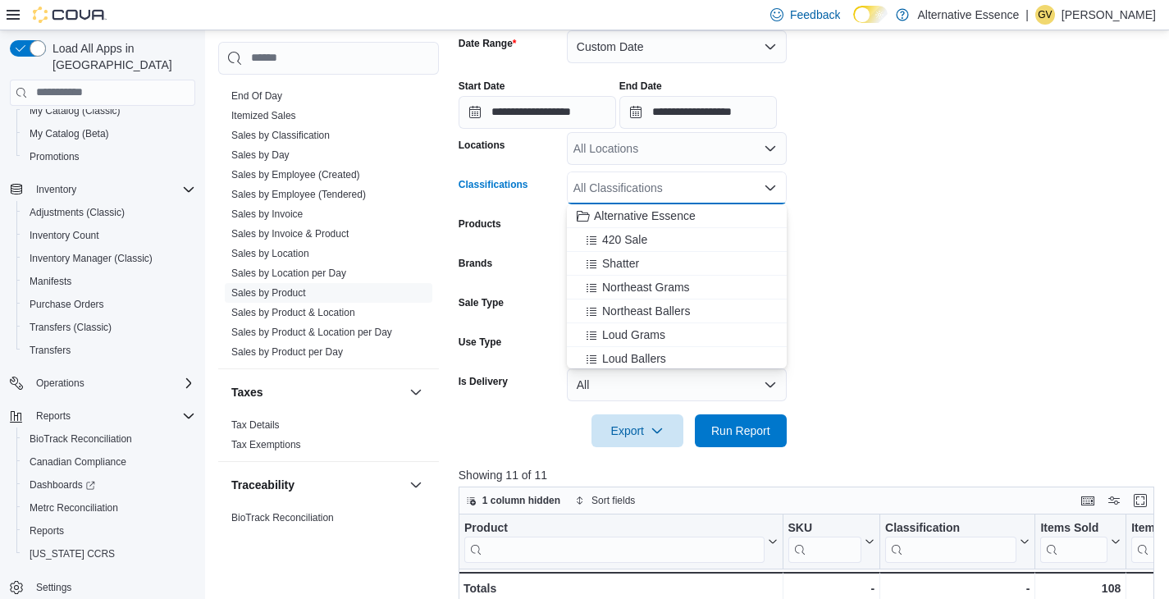
click at [871, 217] on form "**********" at bounding box center [810, 229] width 703 height 436
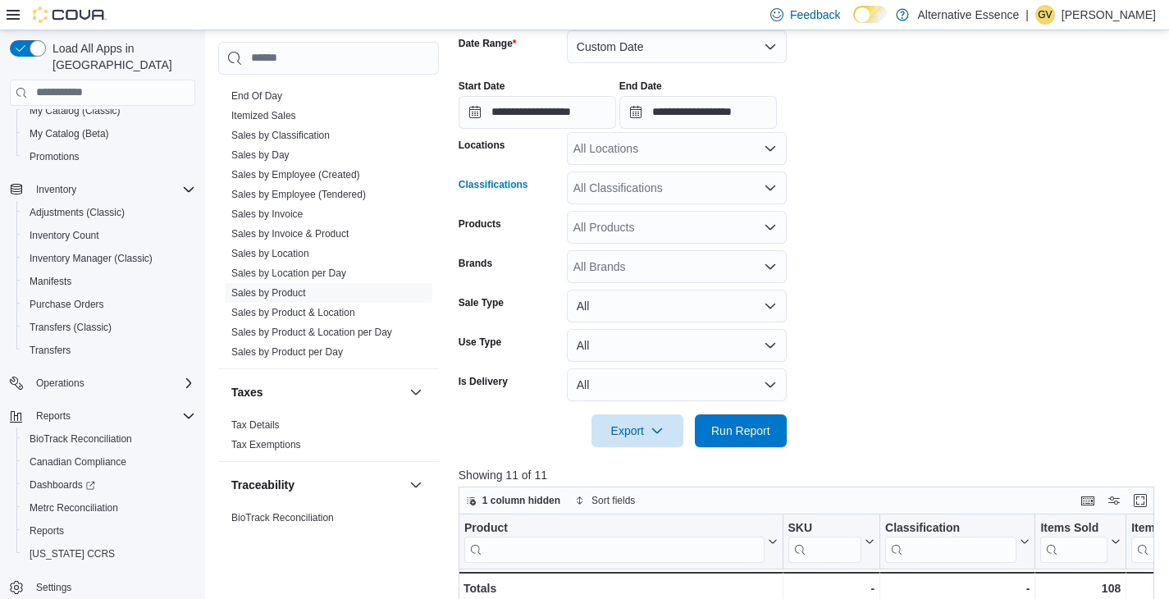
click at [642, 198] on div "All Classifications" at bounding box center [677, 187] width 220 height 33
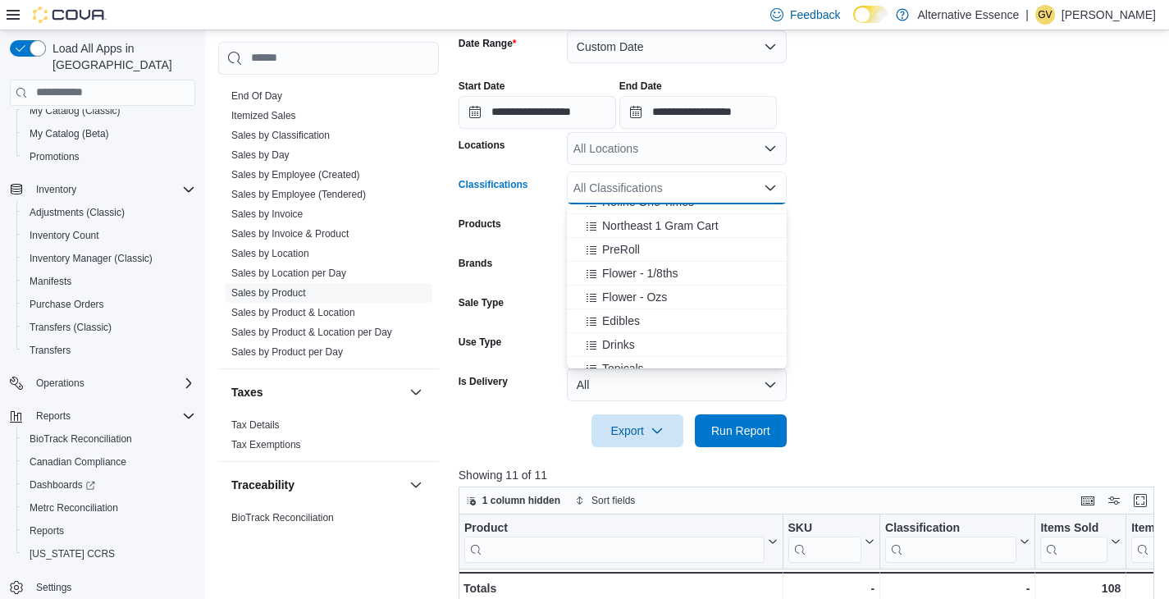
scroll to position [252, 0]
click at [628, 247] on span "PreRoll" at bounding box center [621, 249] width 38 height 16
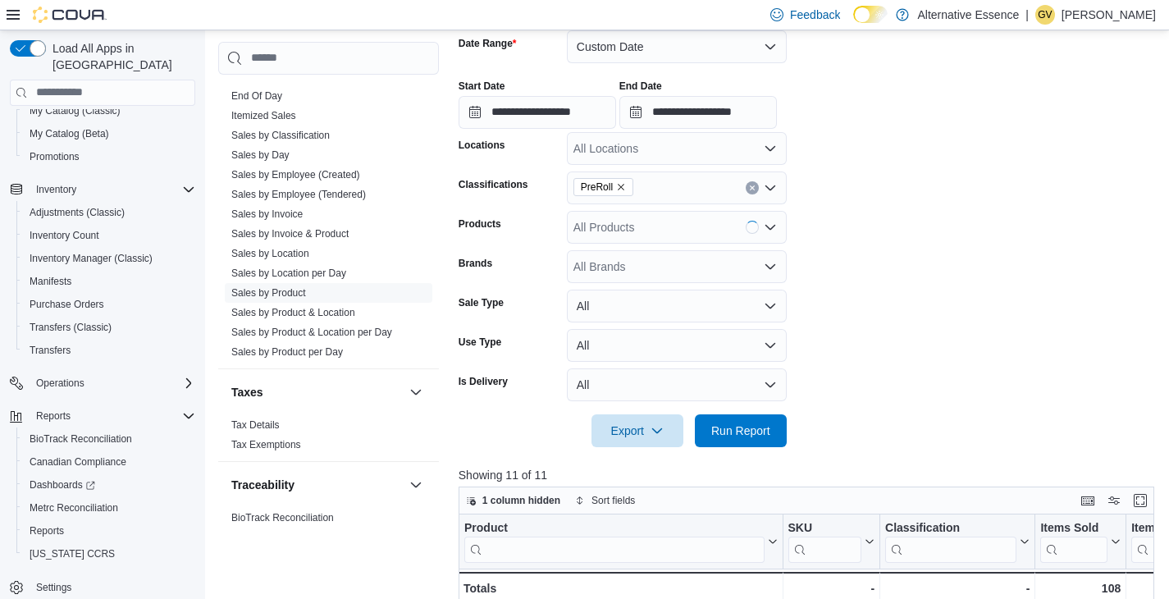
drag, startPoint x: 900, startPoint y: 287, endPoint x: 760, endPoint y: 399, distance: 179.2
click at [900, 287] on form "**********" at bounding box center [810, 229] width 703 height 436
click at [726, 424] on span "Run Report" at bounding box center [740, 430] width 59 height 16
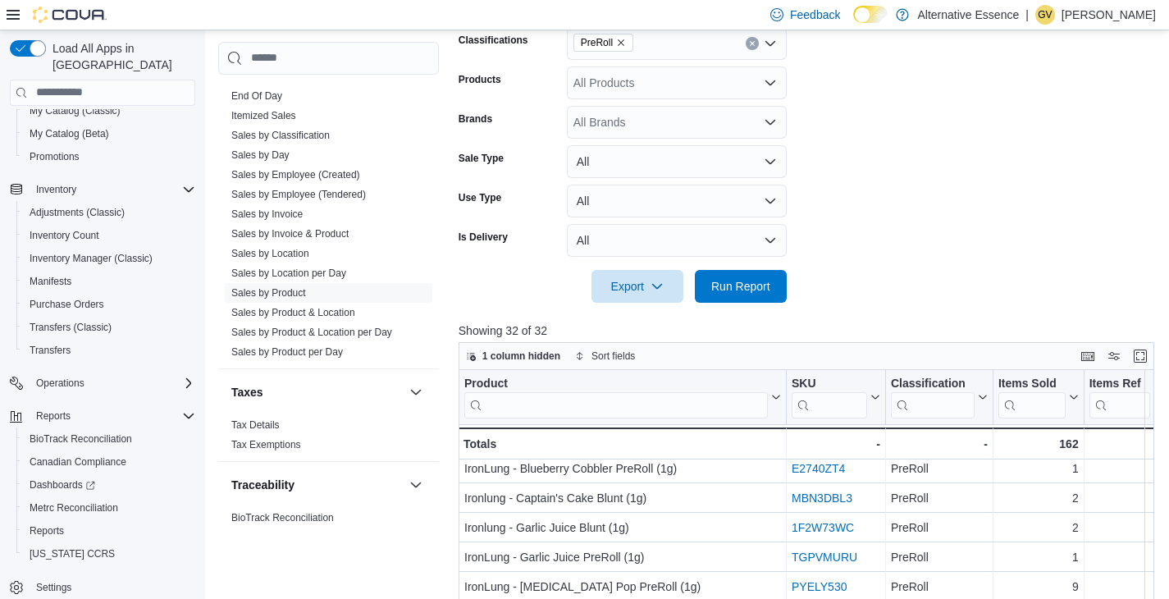
click at [650, 409] on div "Product Click to view column header actions SKU Click to view column header act…" at bounding box center [810, 595] width 703 height 451
click at [680, 407] on input "search" at bounding box center [616, 404] width 304 height 26
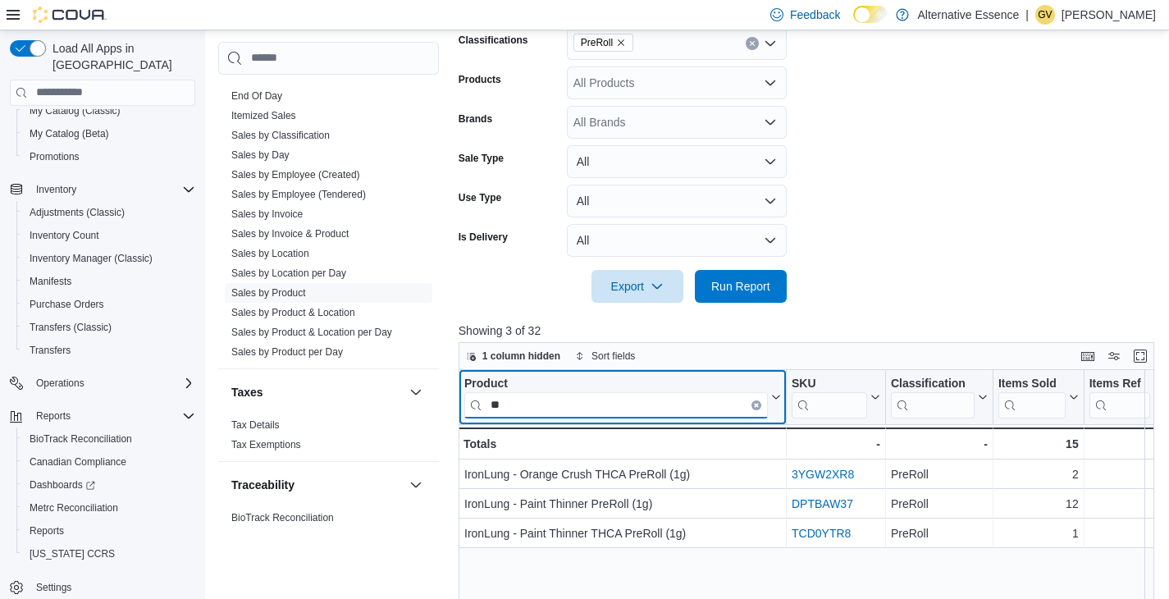
scroll to position [0, 0]
type input "*"
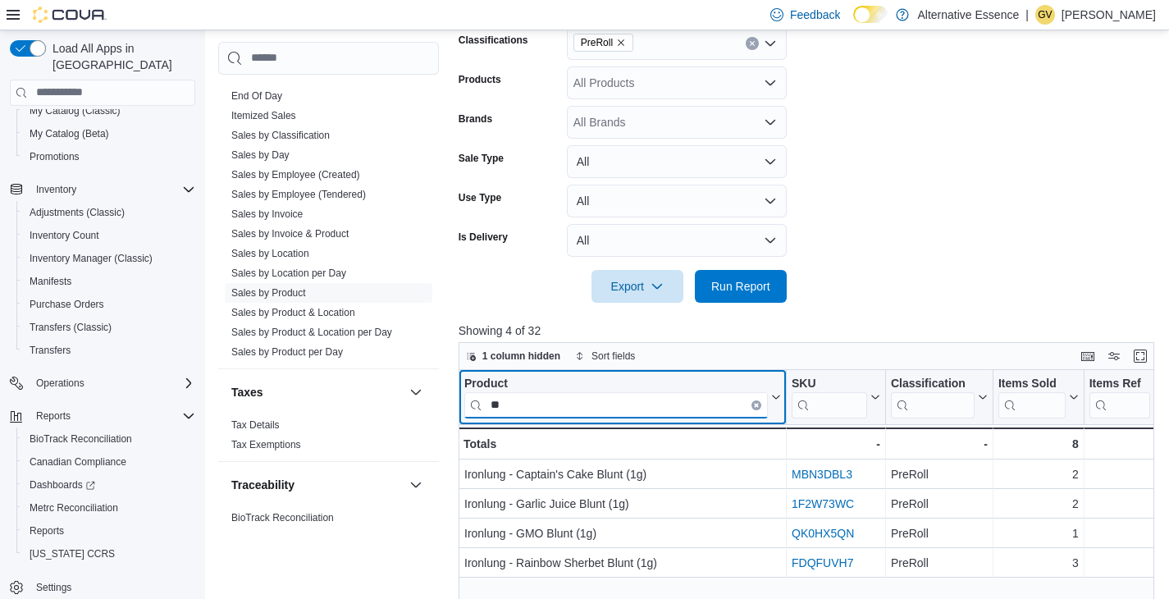
type input "*"
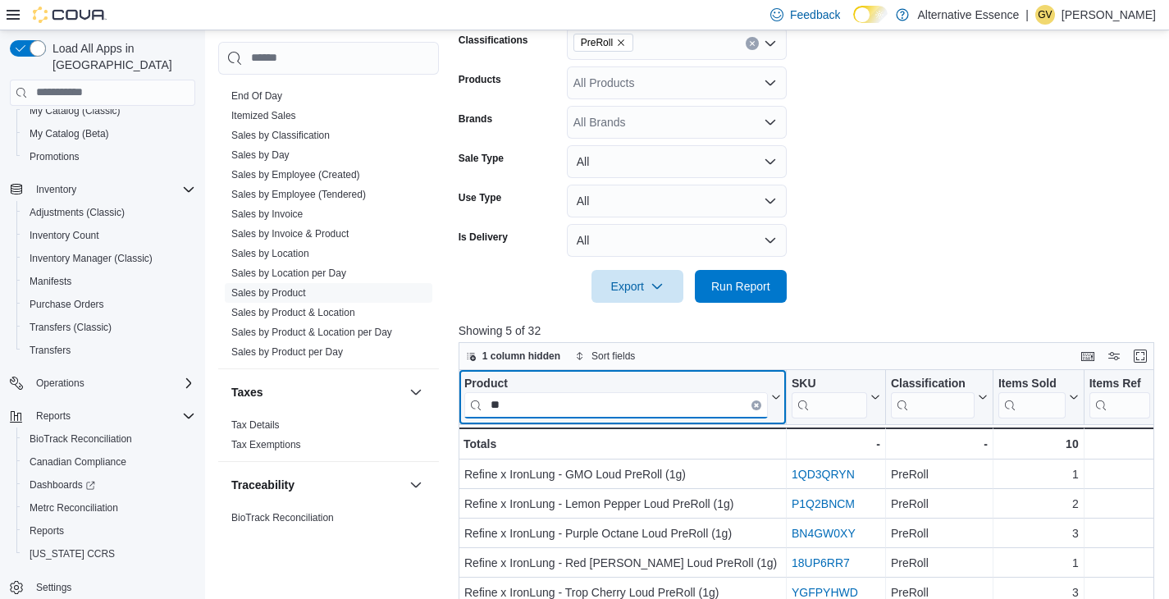
type input "*"
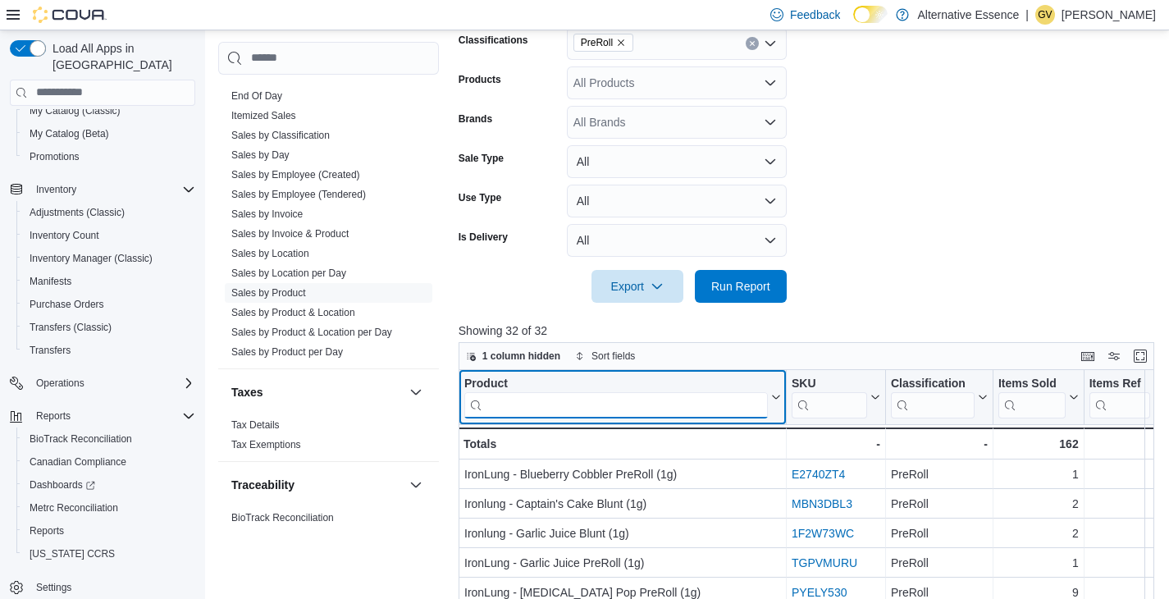
type input "*"
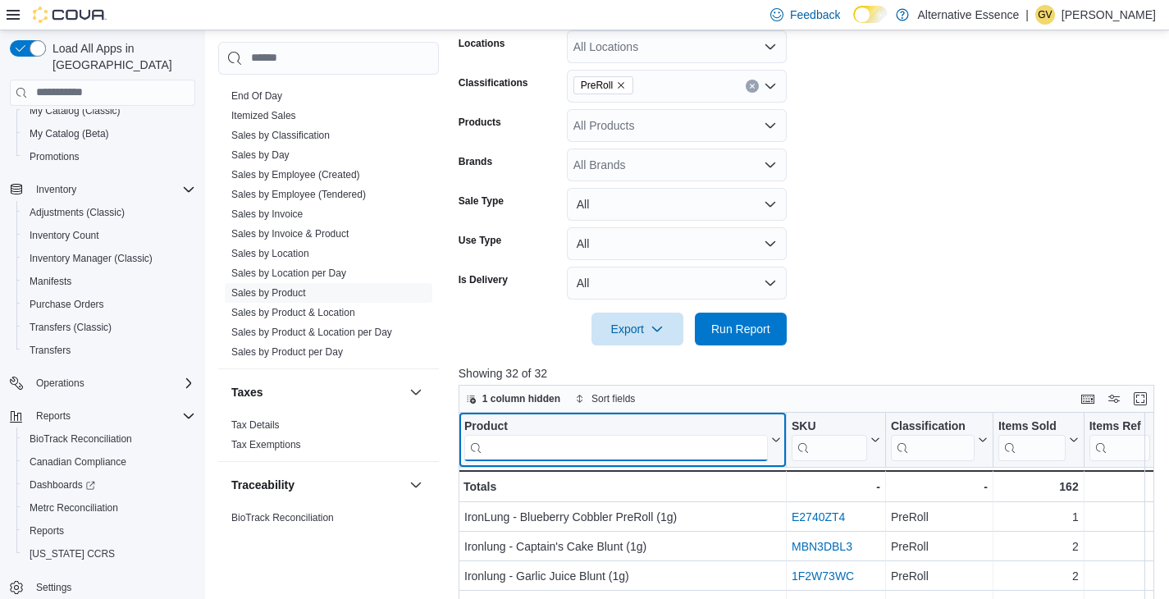
scroll to position [284, 0]
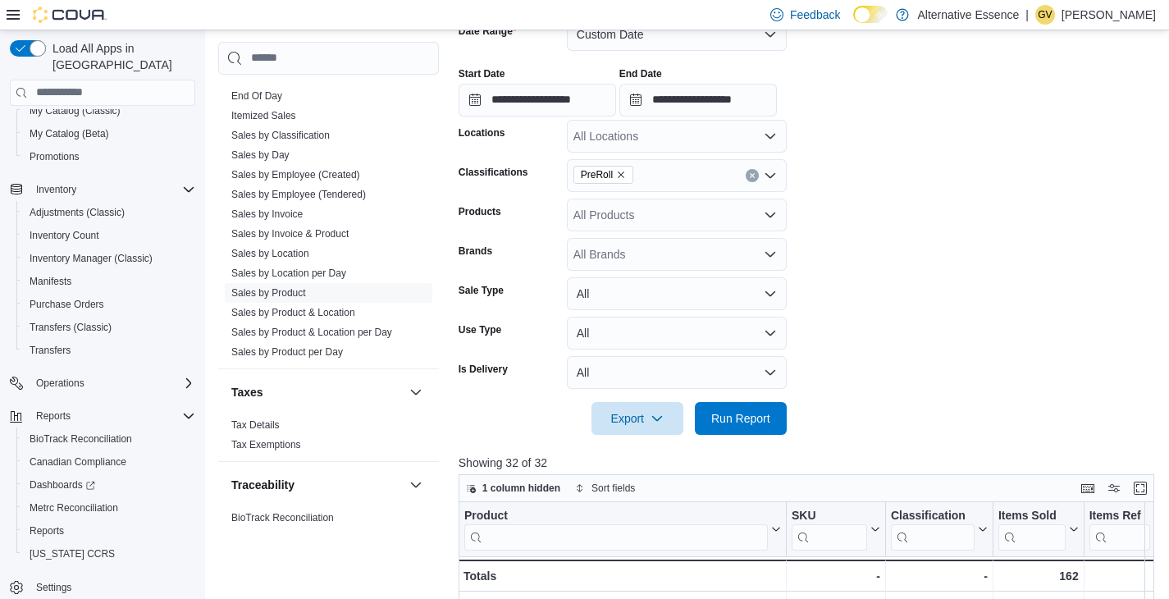
click at [620, 176] on icon "Remove PreRoll from selection in this group" at bounding box center [621, 175] width 10 height 10
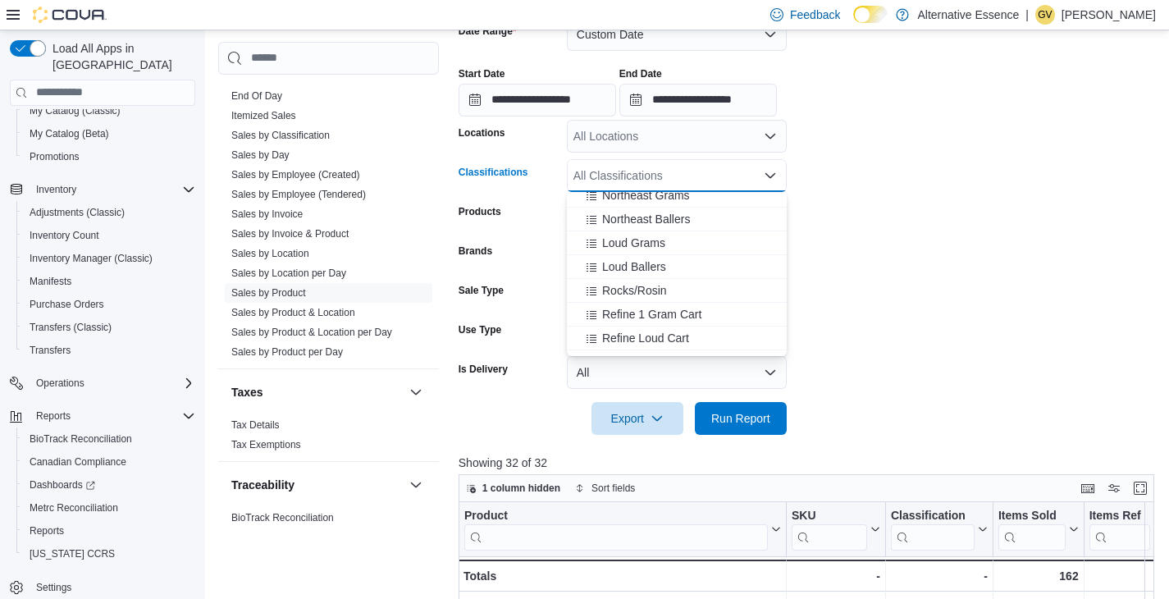
scroll to position [252, 0]
click at [623, 309] on span "Edibles" at bounding box center [621, 308] width 38 height 16
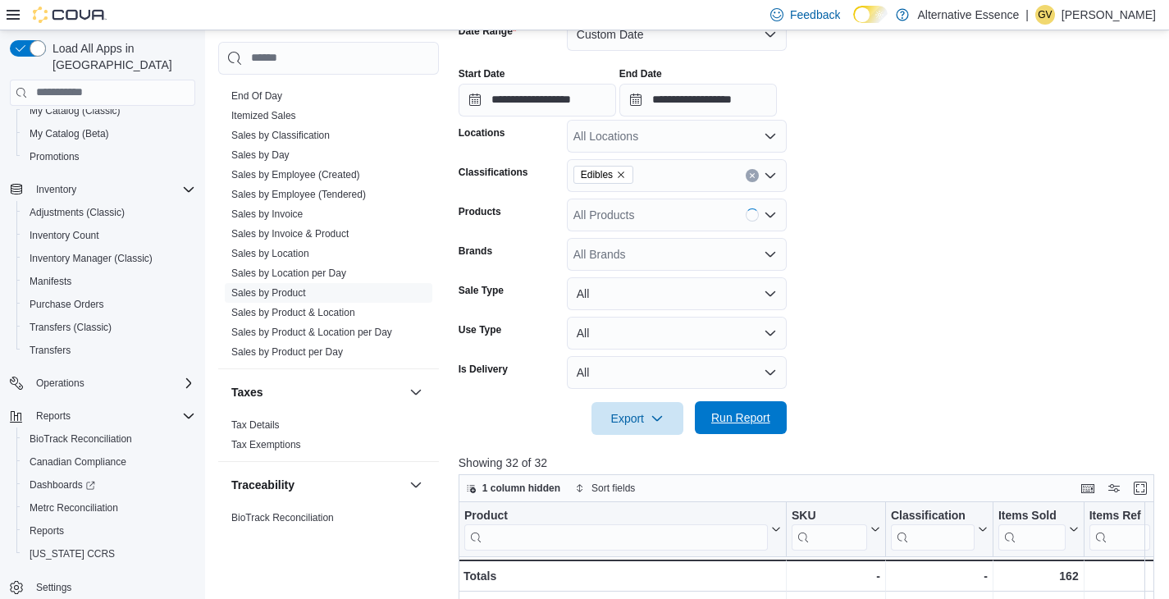
click at [715, 418] on span "Run Report" at bounding box center [740, 417] width 59 height 16
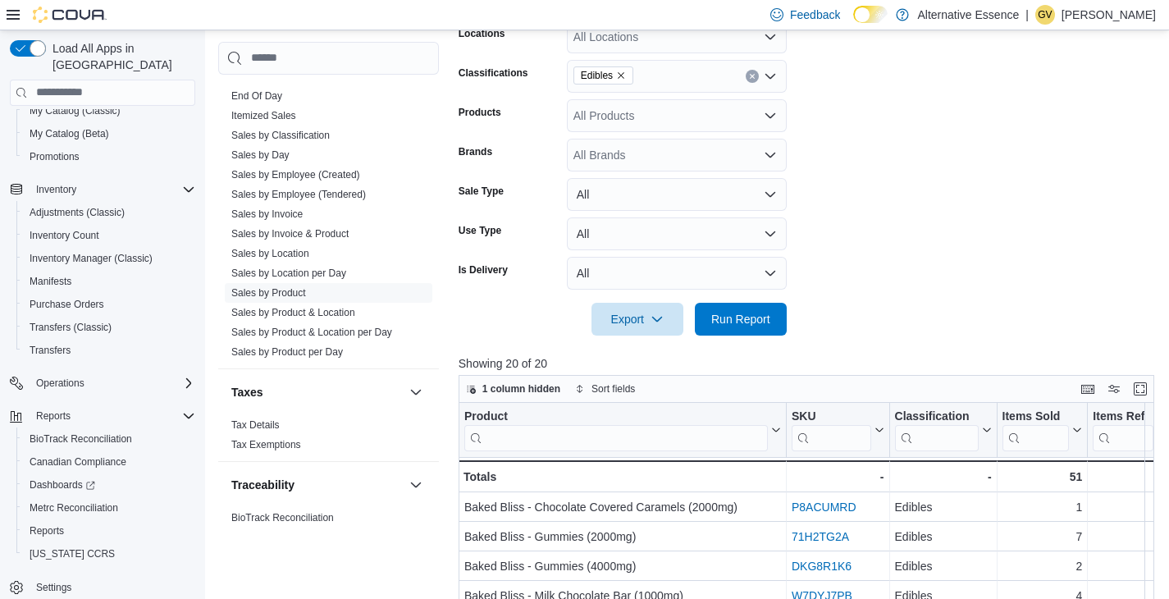
scroll to position [386, 0]
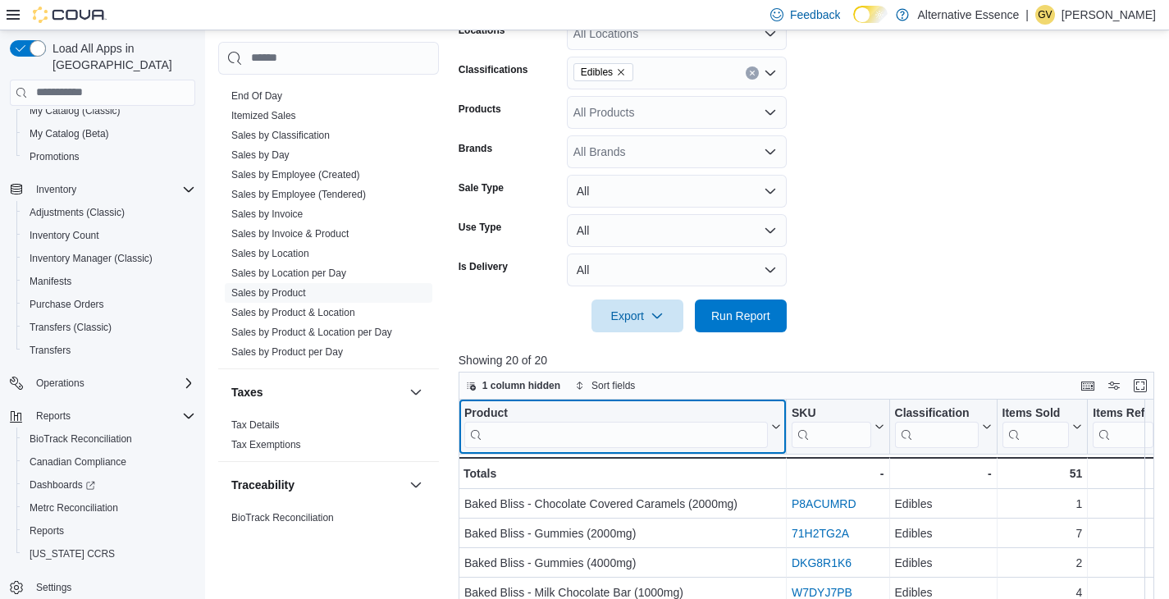
click at [648, 447] on div "Product Click to view column header actions" at bounding box center [623, 427] width 328 height 55
click at [649, 444] on input "search" at bounding box center [616, 434] width 304 height 26
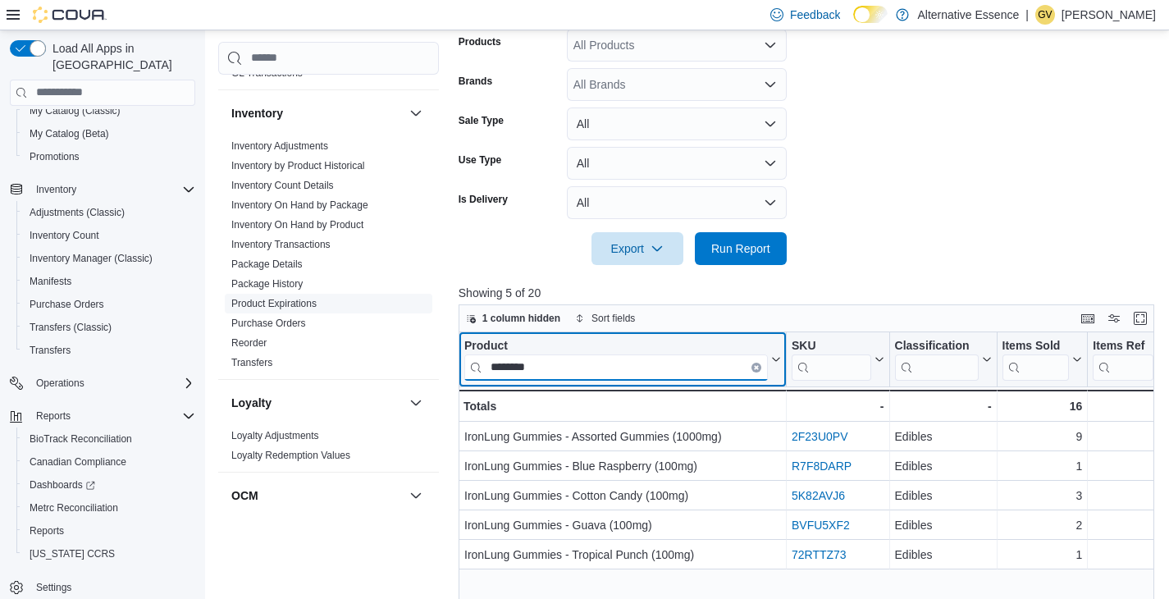
scroll to position [506, 0]
type input "********"
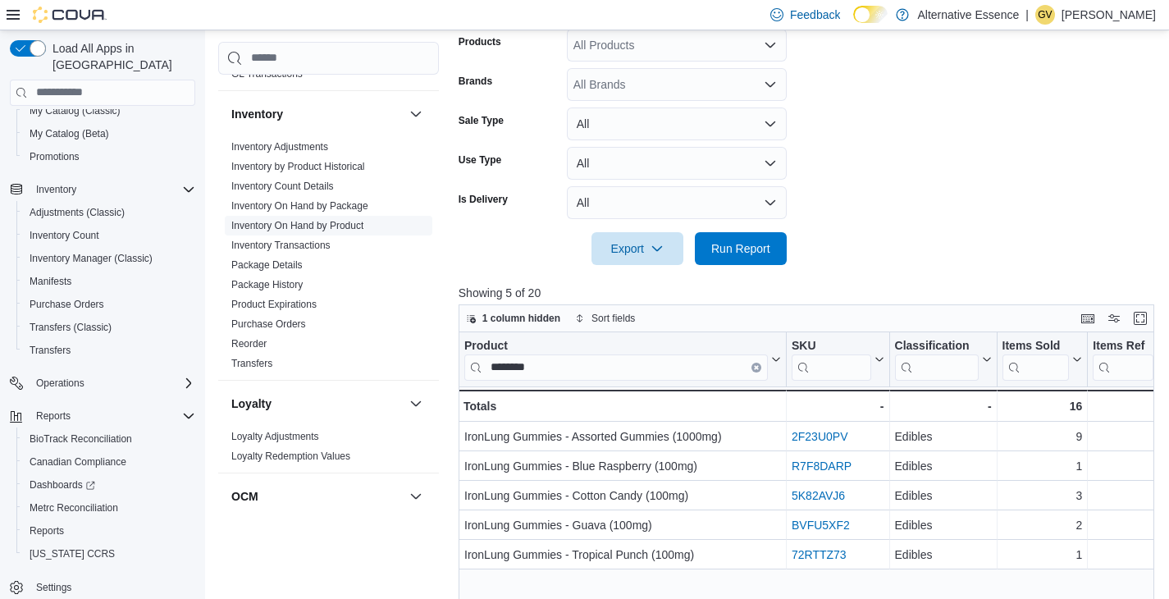
click at [308, 222] on link "Inventory On Hand by Product" at bounding box center [297, 224] width 132 height 11
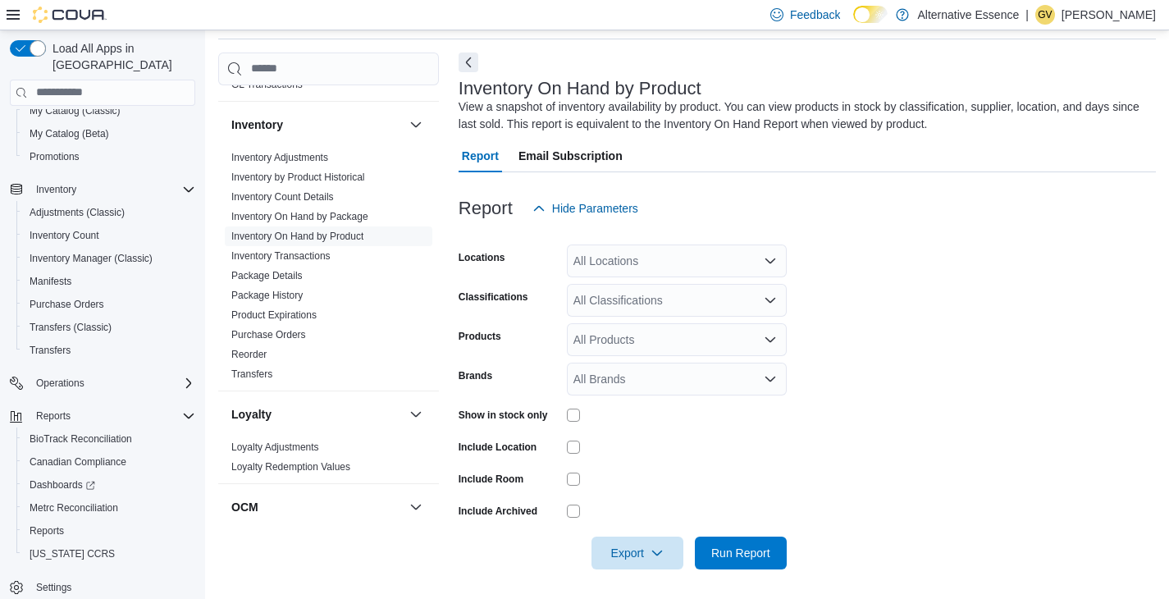
scroll to position [60, 0]
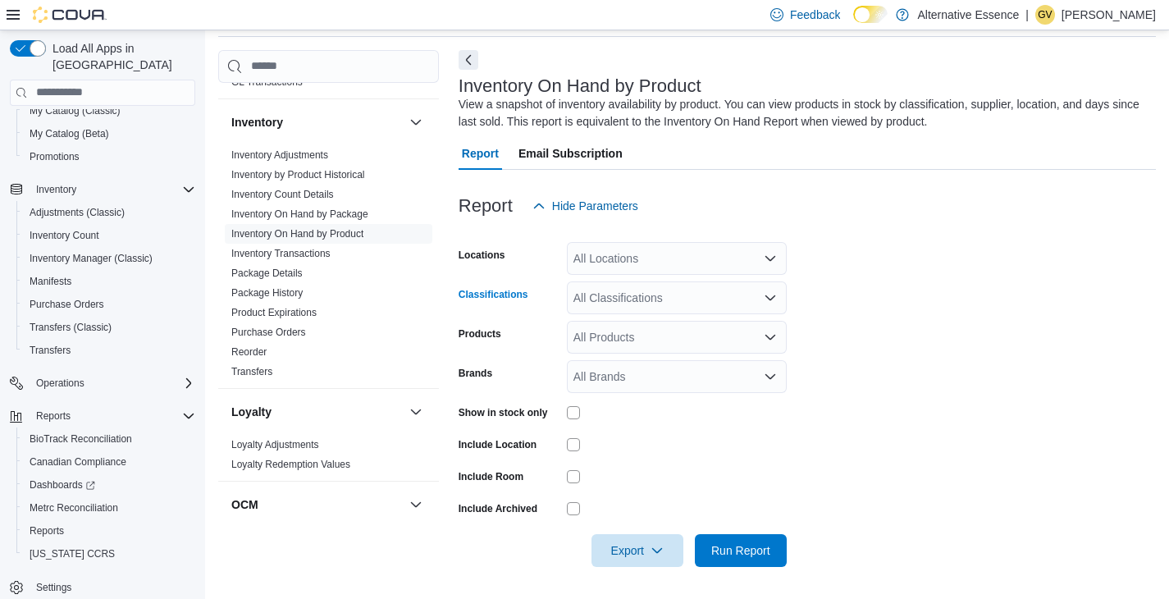
drag, startPoint x: 648, startPoint y: 298, endPoint x: 646, endPoint y: 313, distance: 14.9
click at [647, 297] on div "All Classifications" at bounding box center [677, 297] width 220 height 33
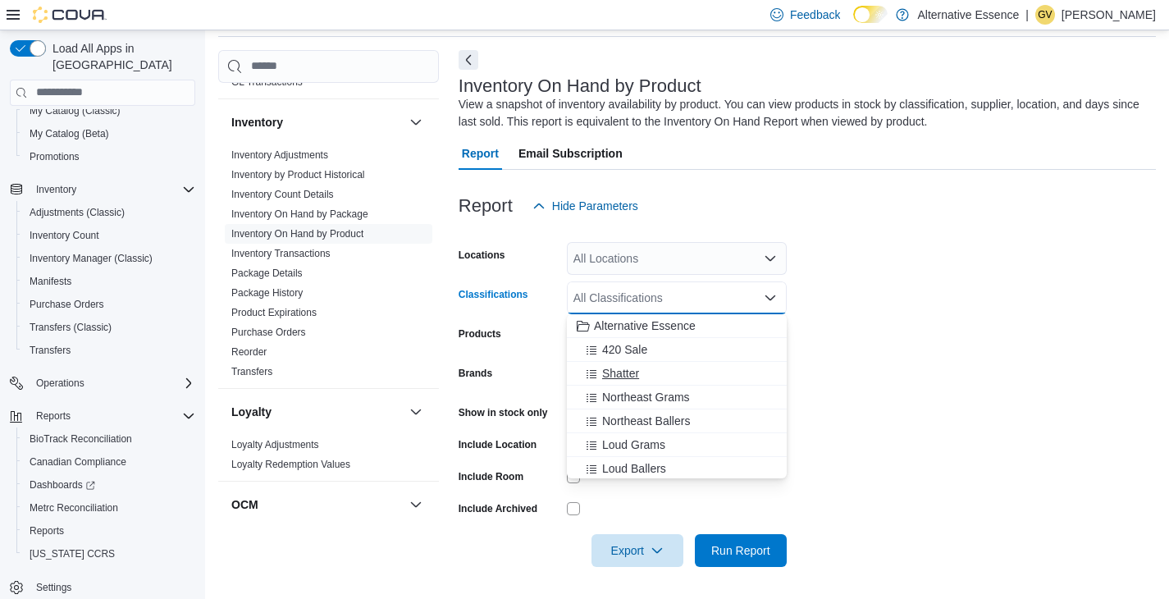
click at [639, 367] on span "Shatter" at bounding box center [620, 373] width 37 height 16
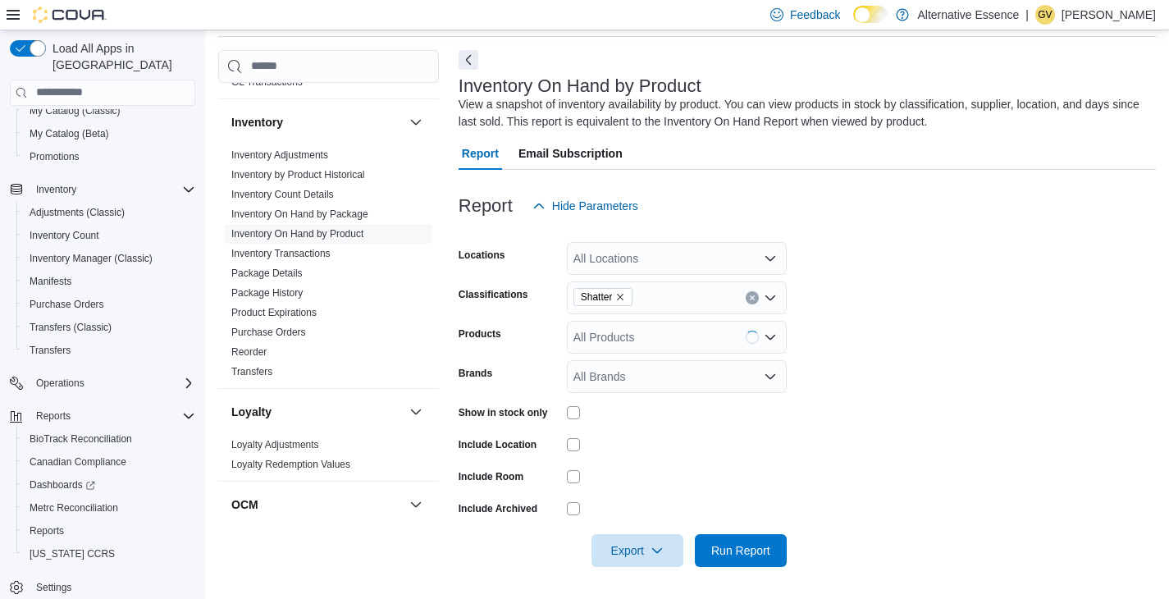
drag, startPoint x: 922, startPoint y: 364, endPoint x: 699, endPoint y: 392, distance: 224.9
click at [920, 365] on form "Locations All Locations Classifications Shatter Products All Products Brands Al…" at bounding box center [807, 394] width 697 height 345
click at [760, 564] on span "Run Report" at bounding box center [741, 549] width 72 height 33
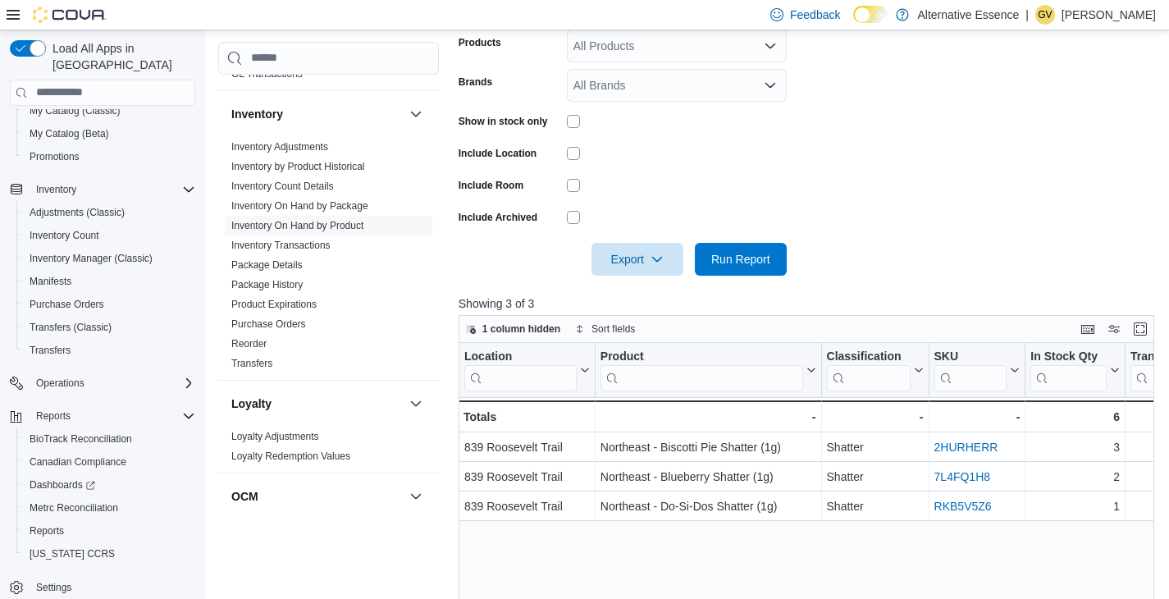
scroll to position [280, 0]
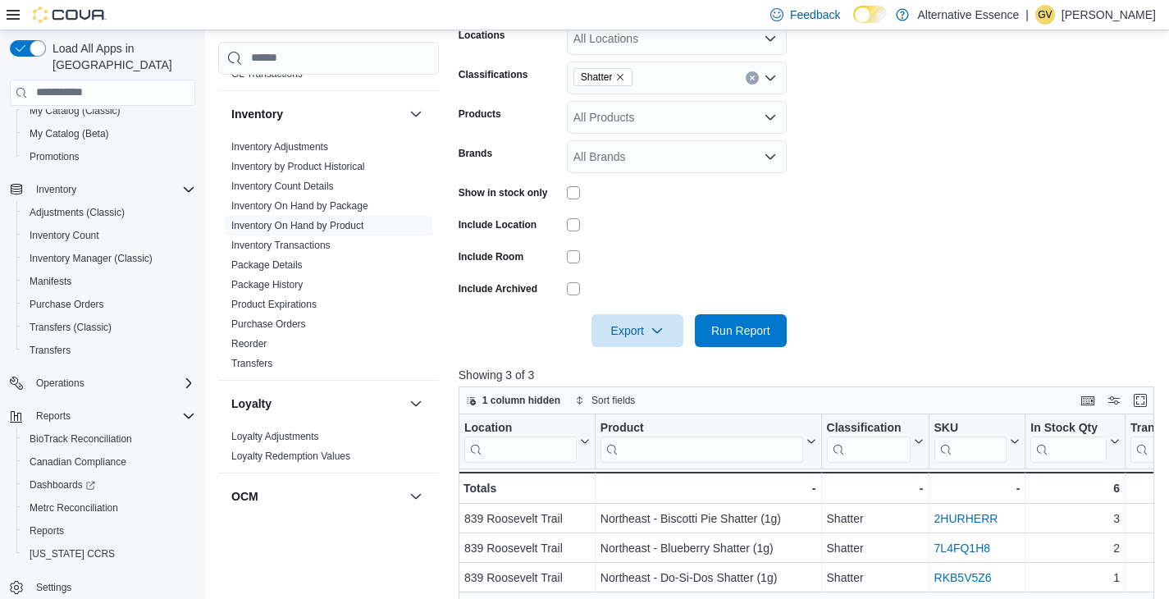
click at [624, 79] on icon "Remove Shatter from selection in this group" at bounding box center [620, 77] width 10 height 10
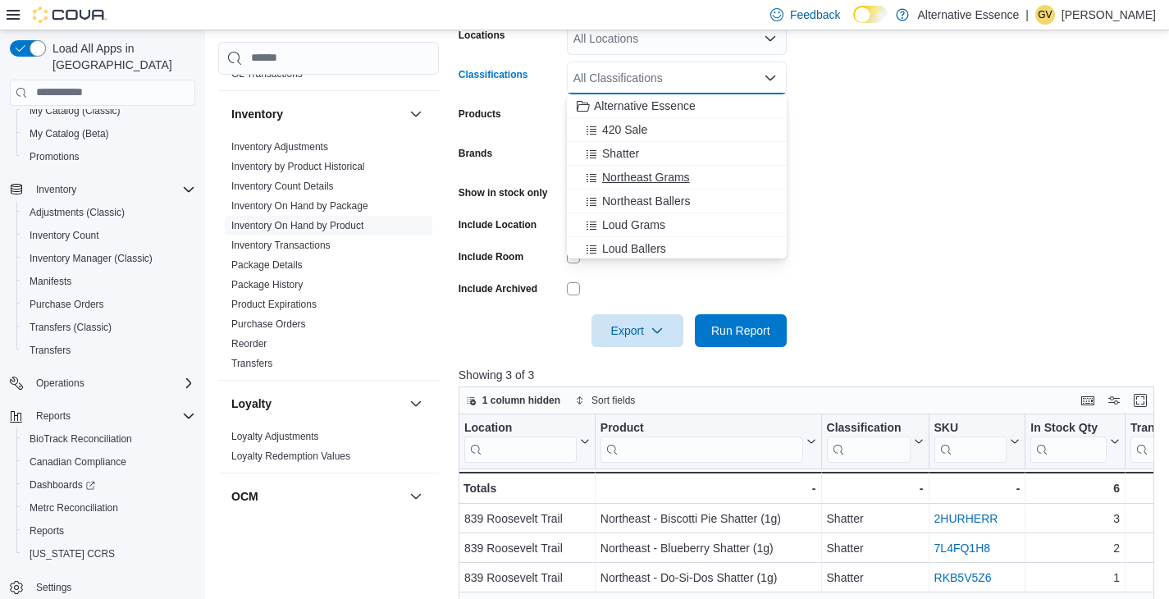
click at [657, 171] on span "Northeast Grams" at bounding box center [646, 177] width 88 height 16
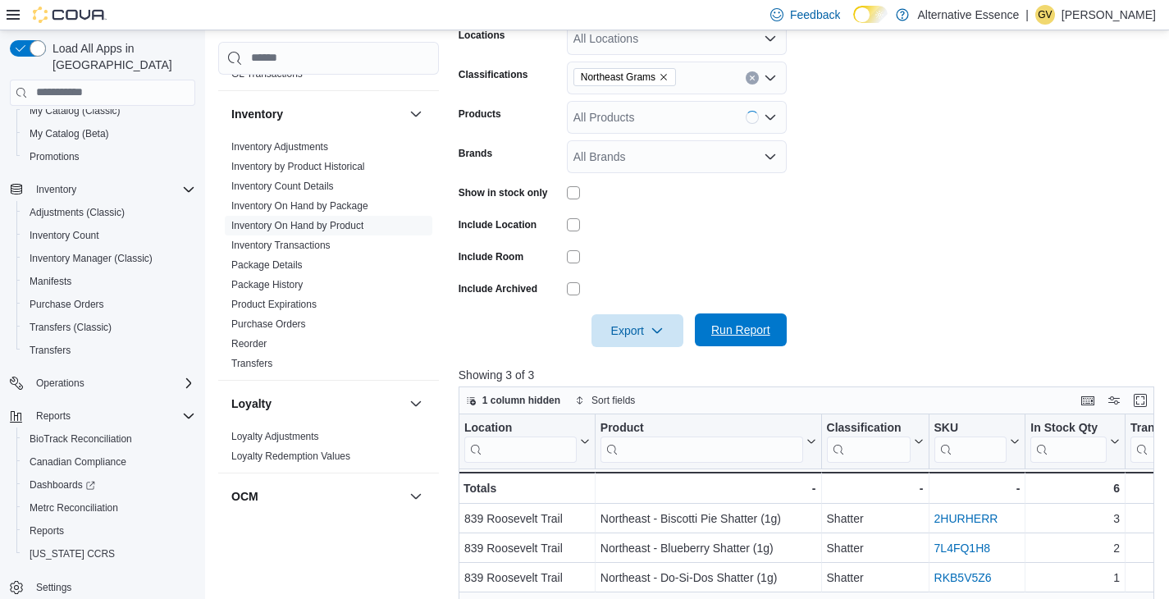
click at [733, 317] on span "Run Report" at bounding box center [741, 329] width 72 height 33
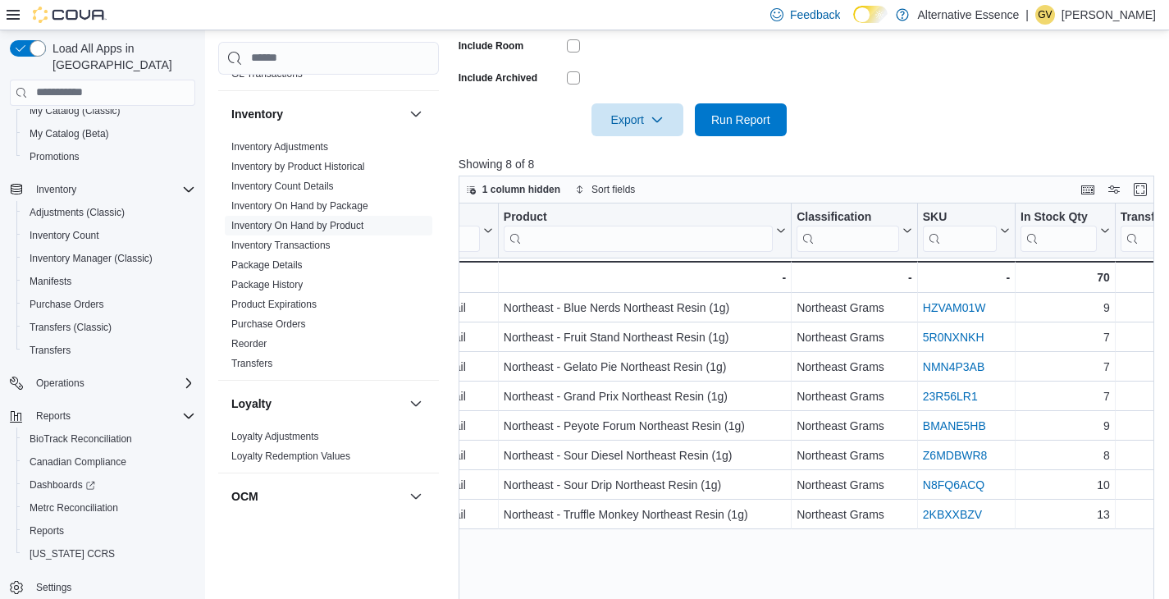
scroll to position [284, 0]
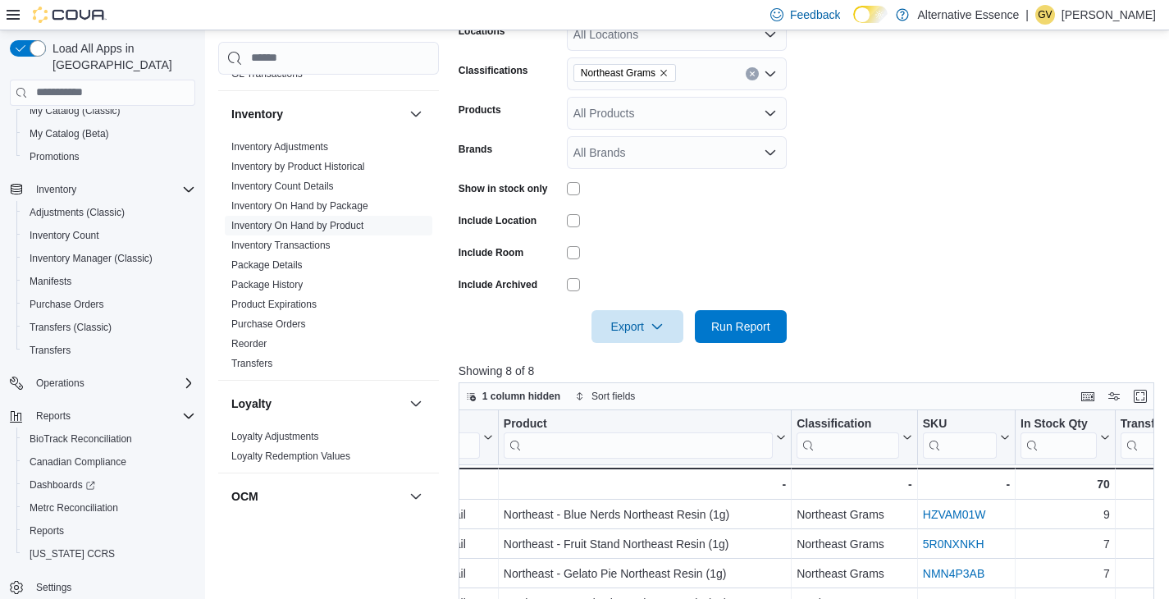
click at [669, 69] on icon "Remove Northeast Grams from selection in this group" at bounding box center [664, 73] width 10 height 10
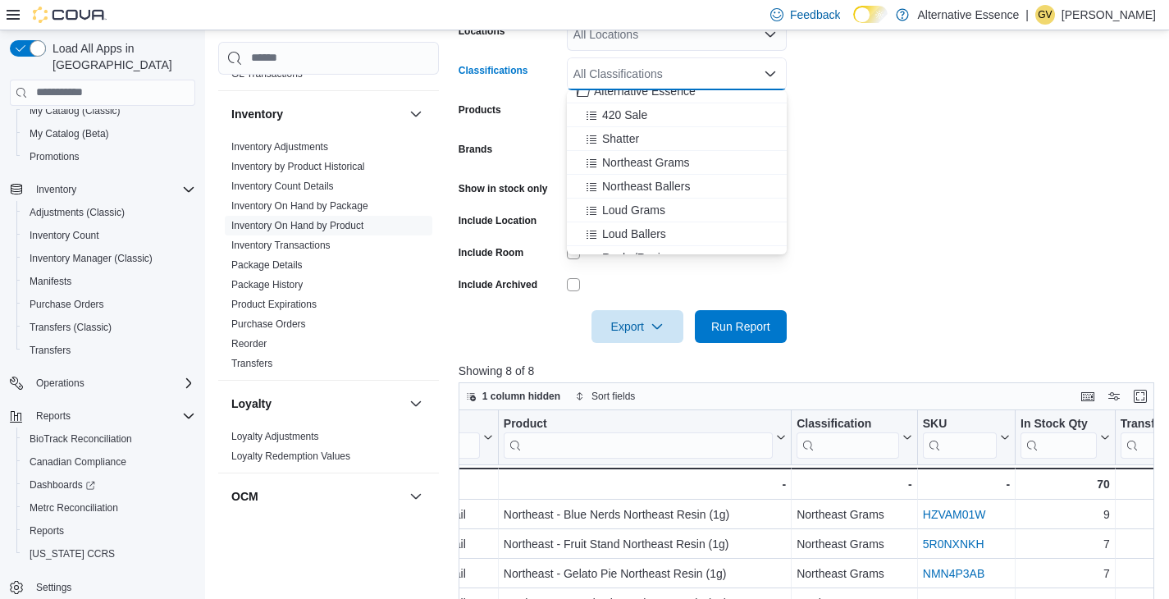
scroll to position [11, 0]
click at [643, 211] on span "Loud Grams" at bounding box center [633, 209] width 63 height 16
click at [709, 319] on span "Run Report" at bounding box center [741, 325] width 72 height 33
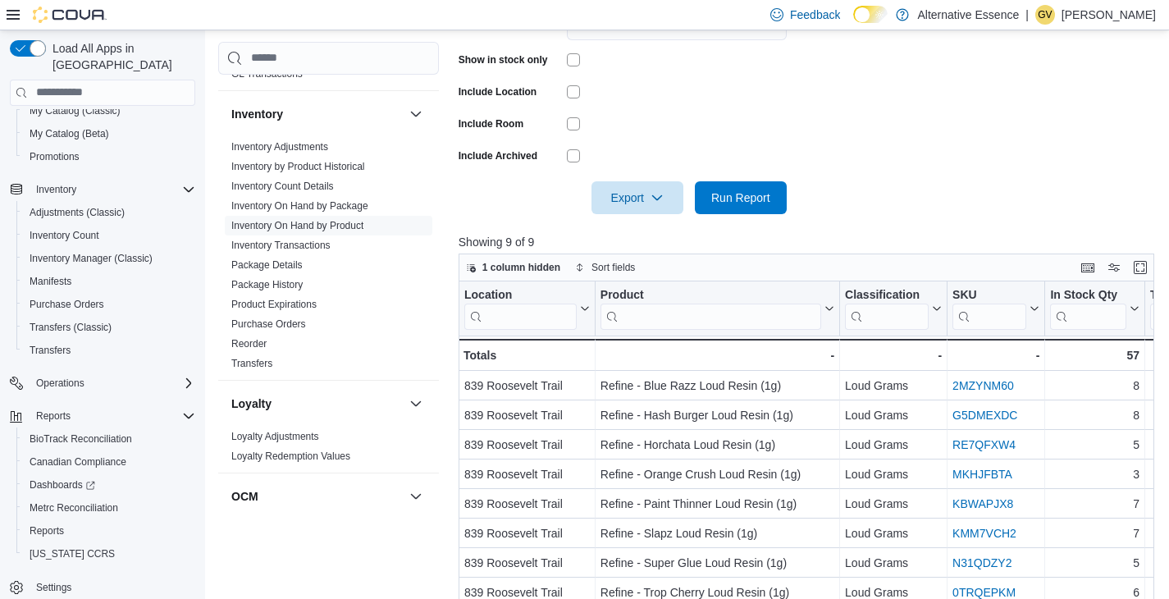
scroll to position [138, 0]
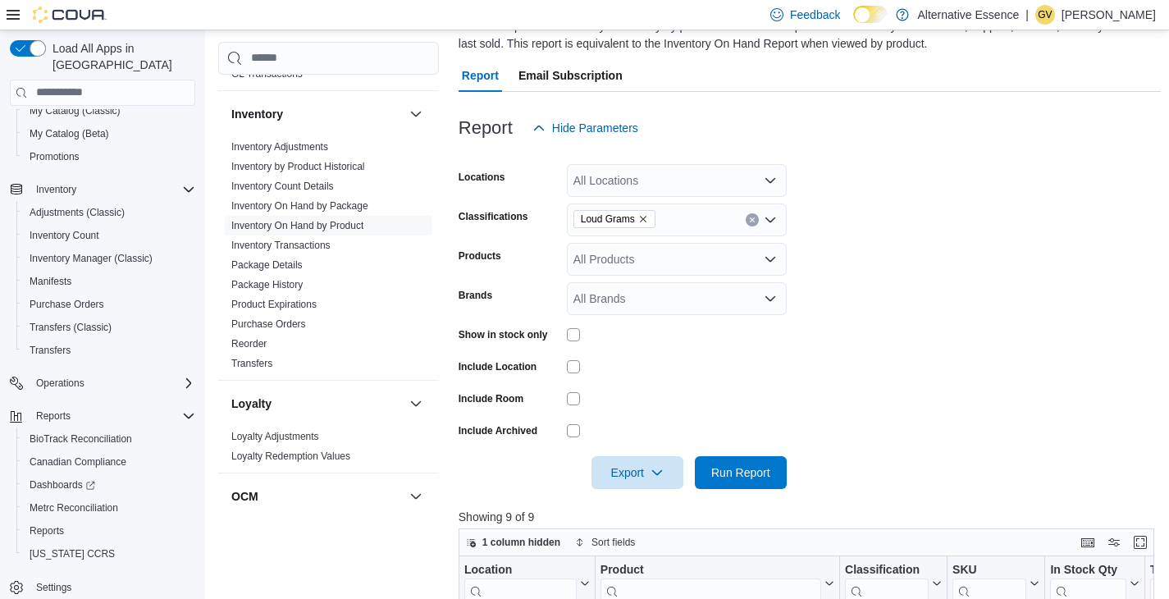
click at [648, 219] on icon "Remove Loud Grams from selection in this group" at bounding box center [643, 219] width 10 height 10
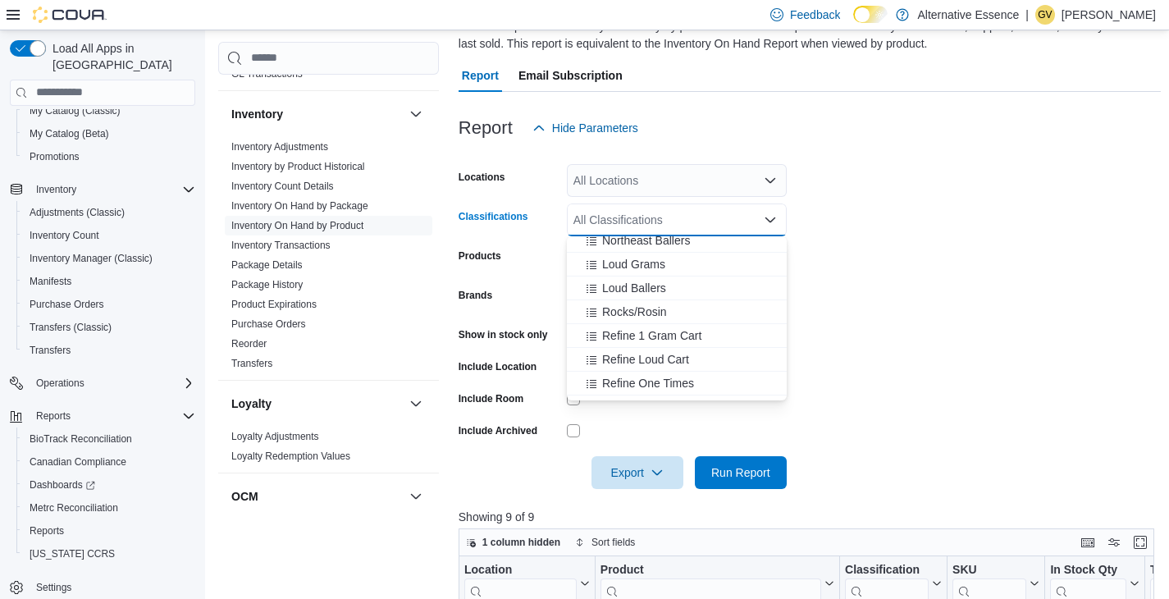
scroll to position [107, 0]
click at [669, 331] on span "Refine 1 Gram Cart" at bounding box center [651, 331] width 99 height 16
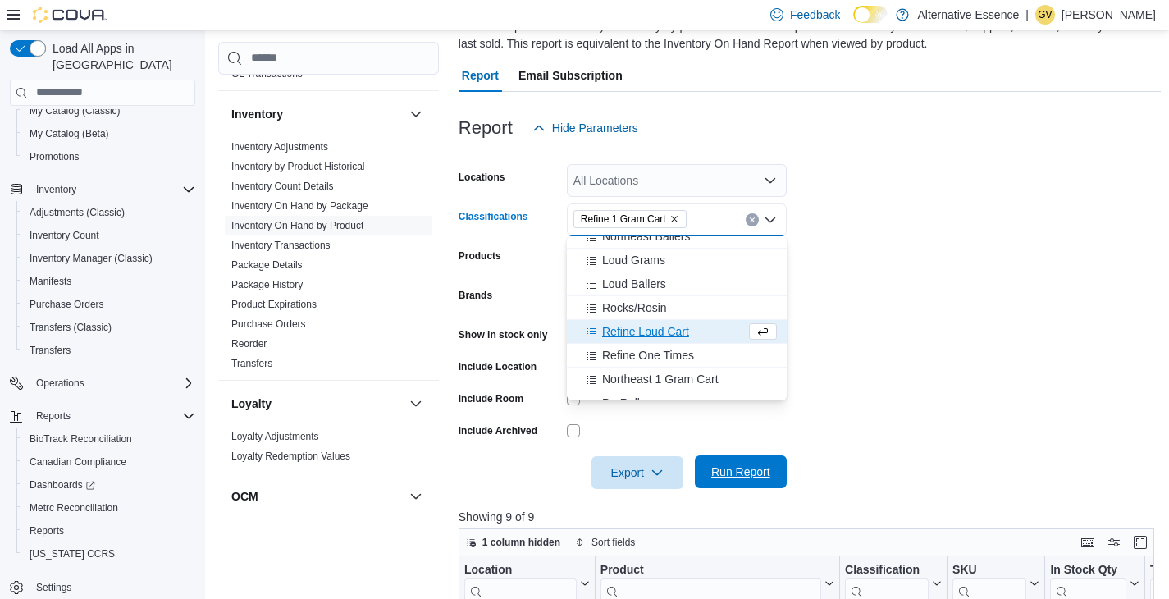
click at [740, 464] on span "Run Report" at bounding box center [741, 471] width 72 height 33
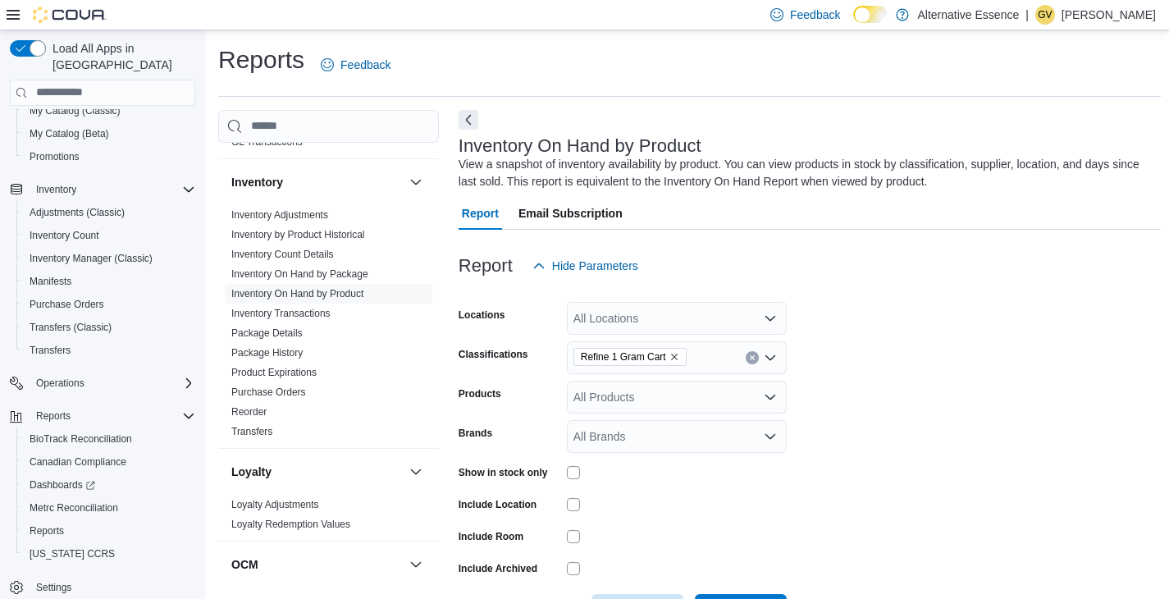
click at [677, 356] on icon "Remove Refine 1 Gram Cart from selection in this group" at bounding box center [674, 357] width 10 height 10
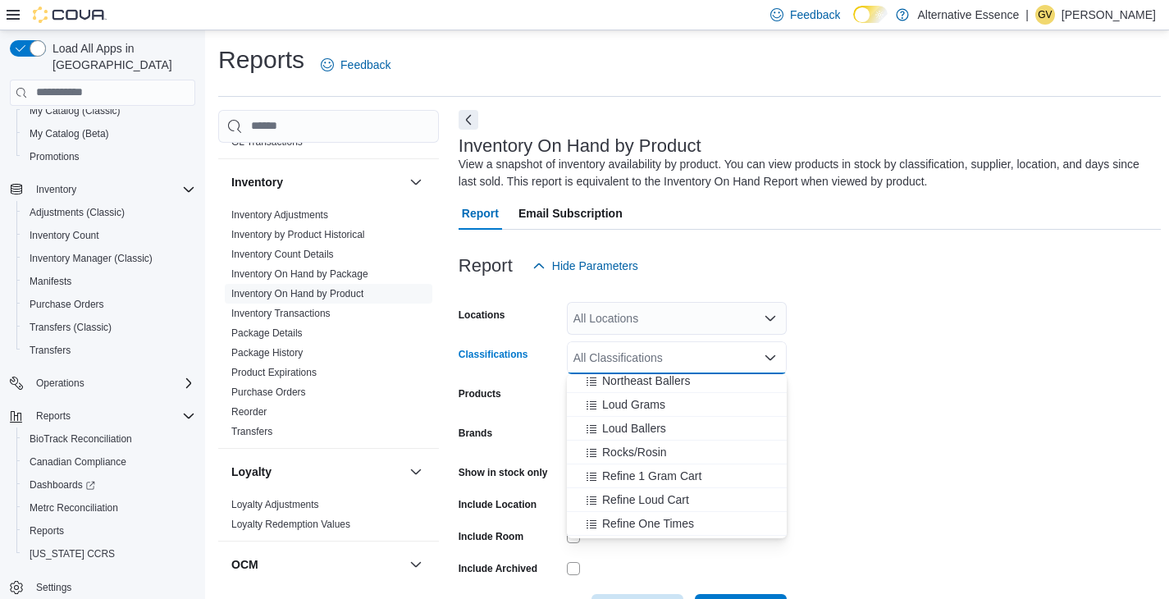
scroll to position [103, 0]
click at [671, 495] on span "Refine Loud Cart" at bounding box center [645, 496] width 87 height 16
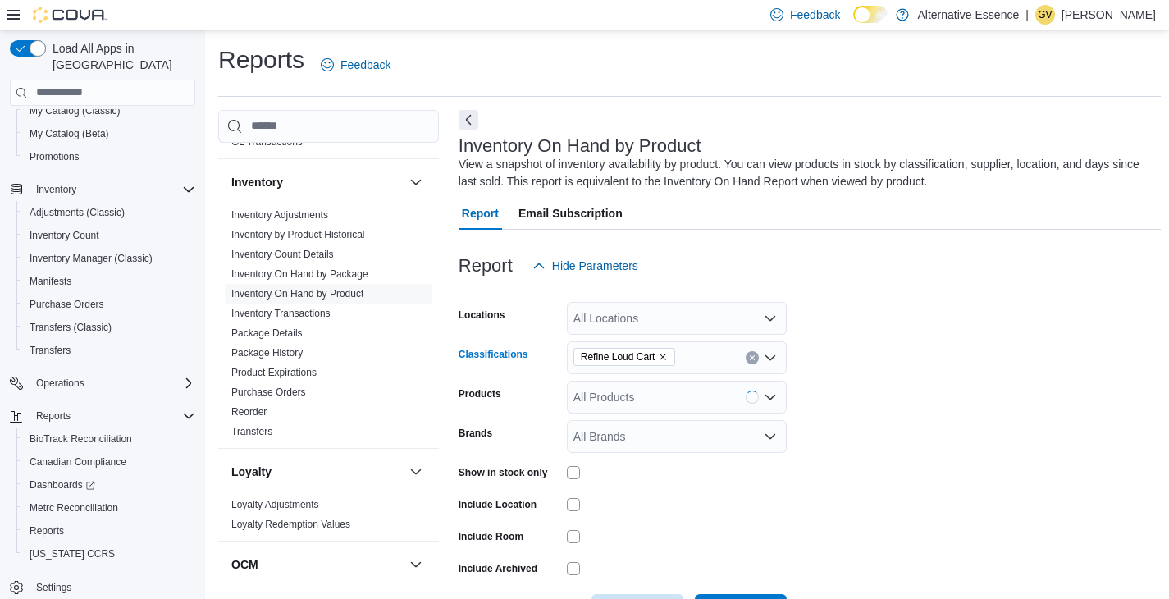
scroll to position [304, 0]
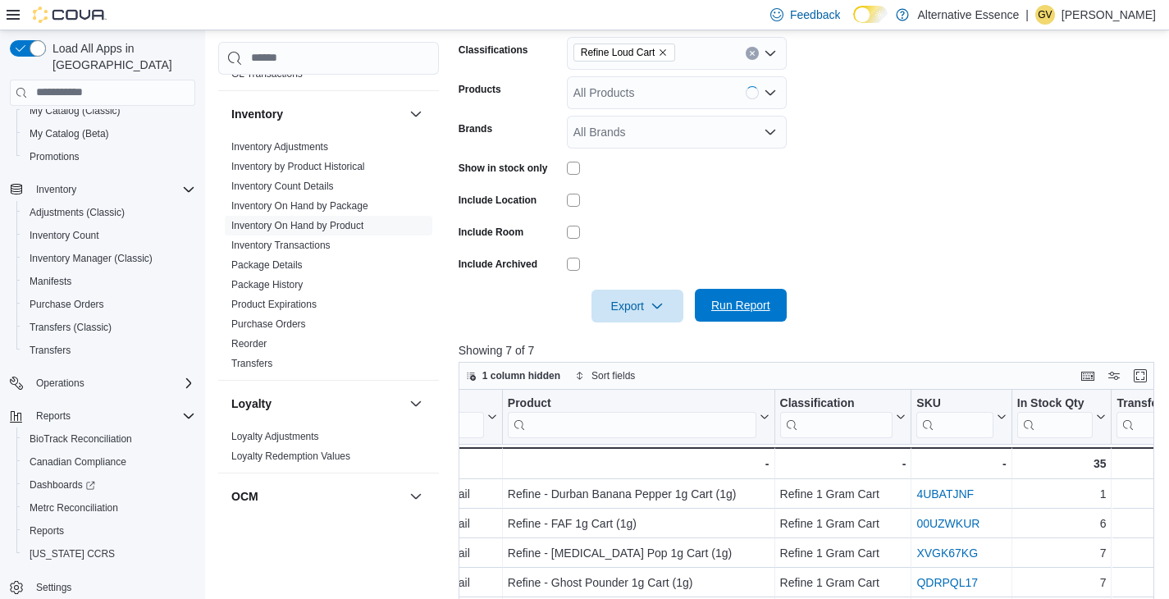
click at [758, 303] on span "Run Report" at bounding box center [740, 305] width 59 height 16
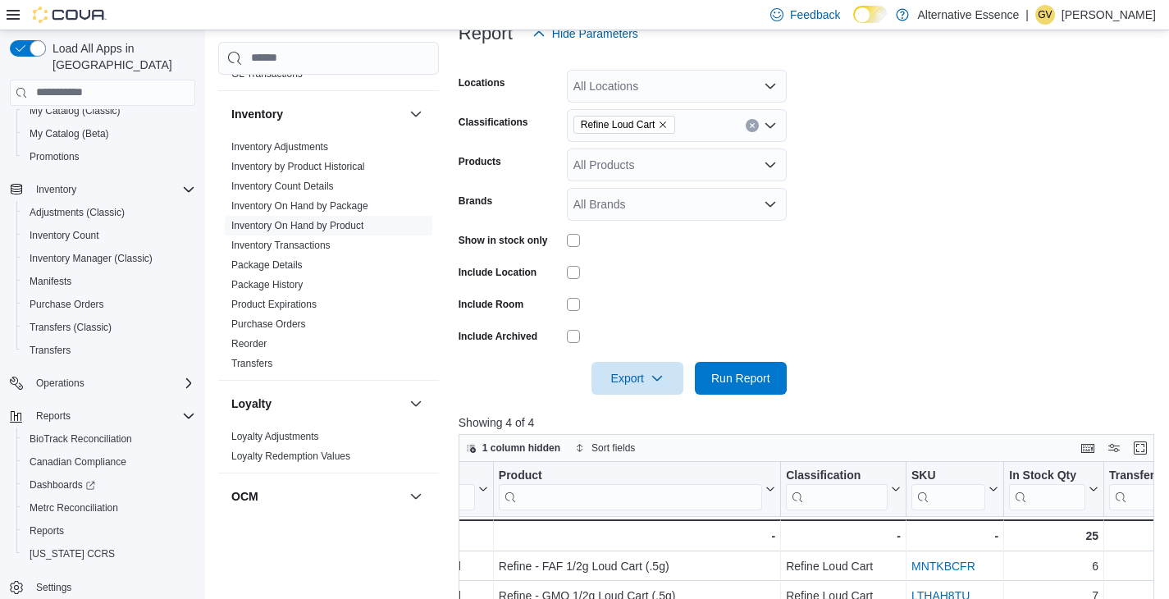
scroll to position [224, 0]
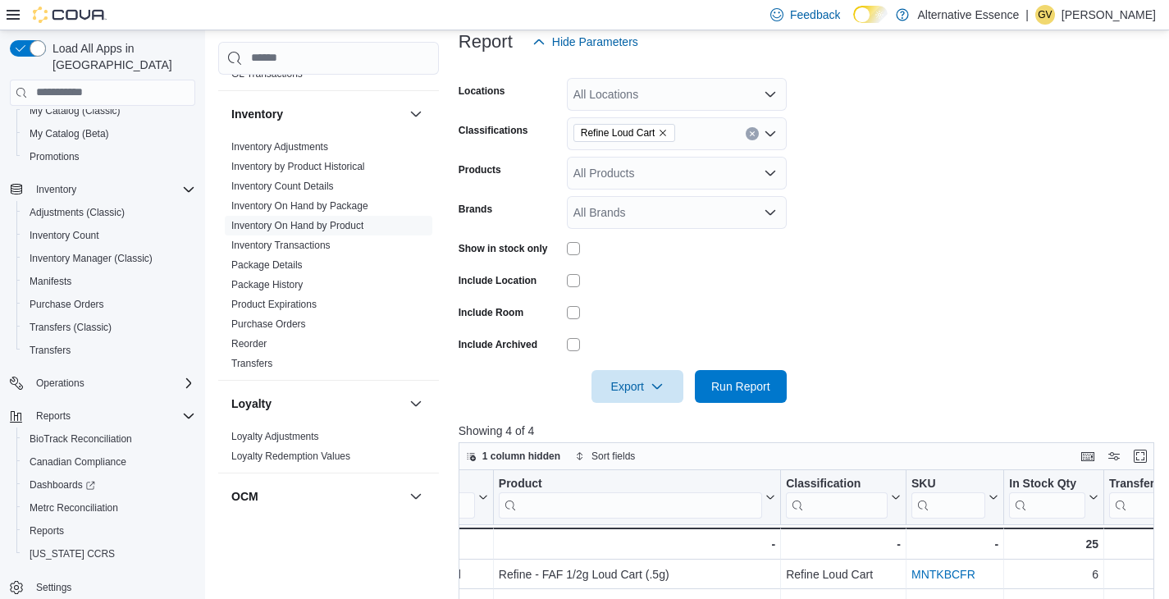
drag, startPoint x: 670, startPoint y: 134, endPoint x: 670, endPoint y: 148, distance: 13.9
click at [667, 134] on icon "Remove Refine Loud Cart from selection in this group" at bounding box center [663, 133] width 7 height 7
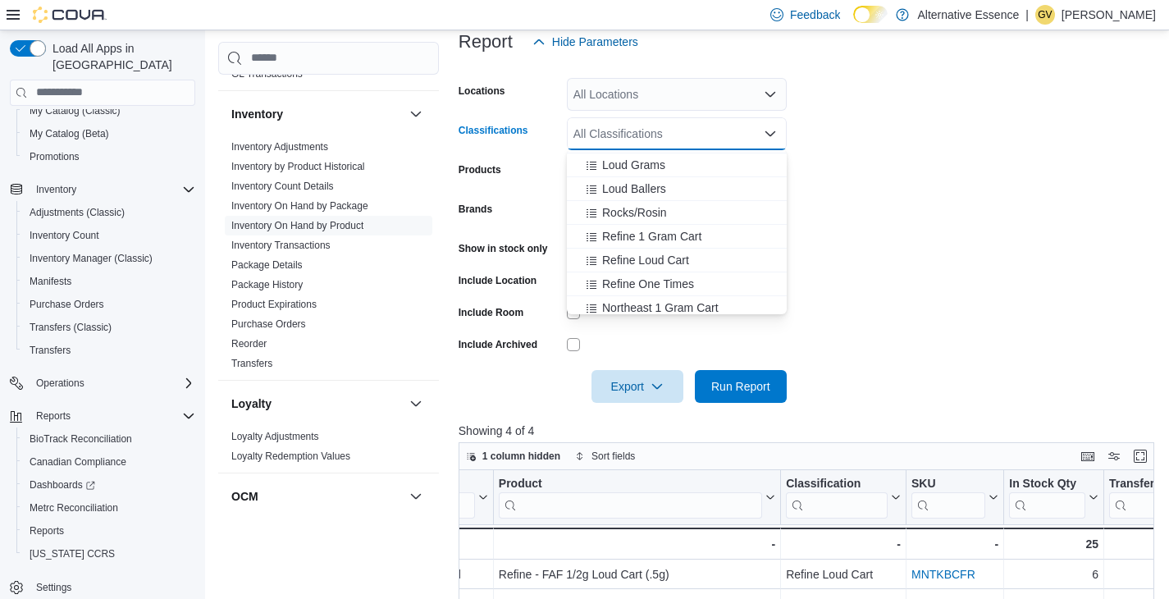
scroll to position [117, 0]
click at [656, 274] on span "Refine One Times" at bounding box center [648, 282] width 92 height 16
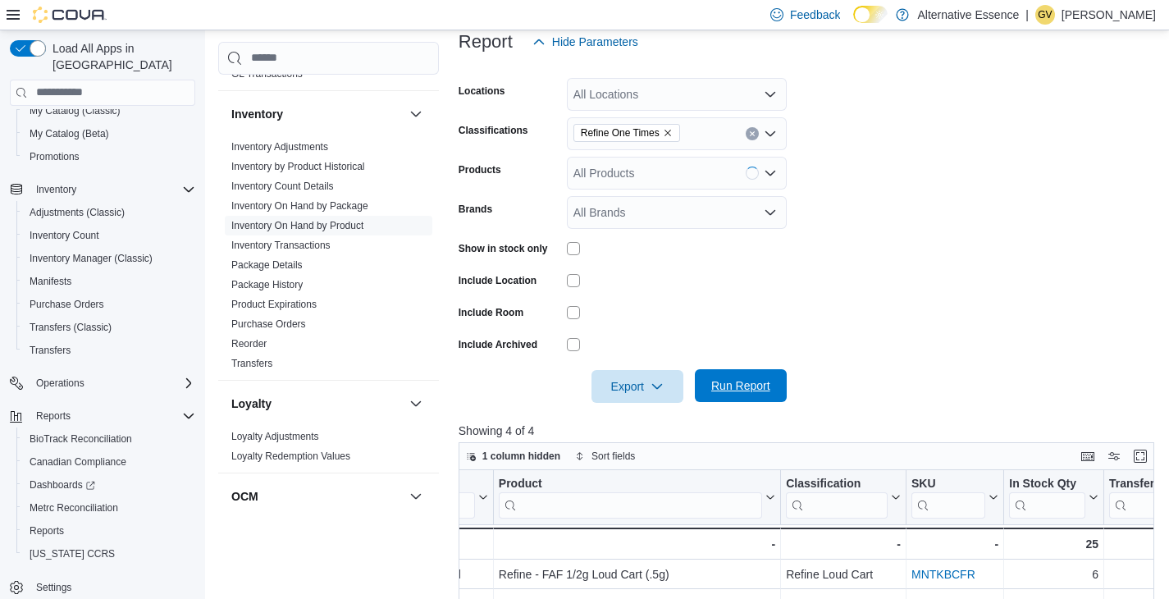
click at [759, 386] on span "Run Report" at bounding box center [740, 385] width 59 height 16
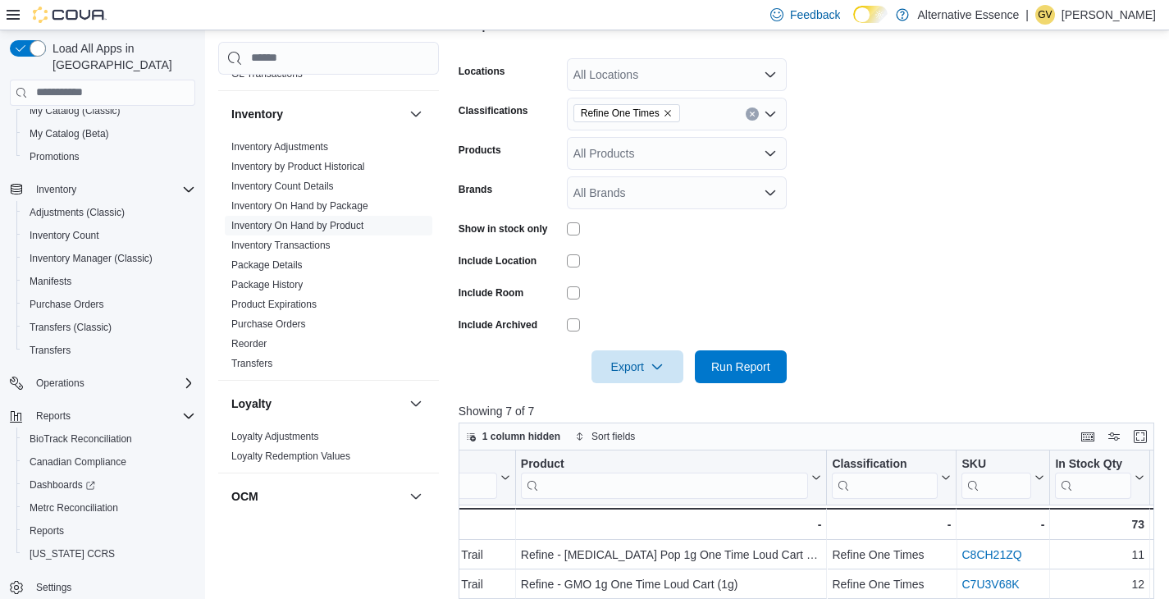
scroll to position [236, 0]
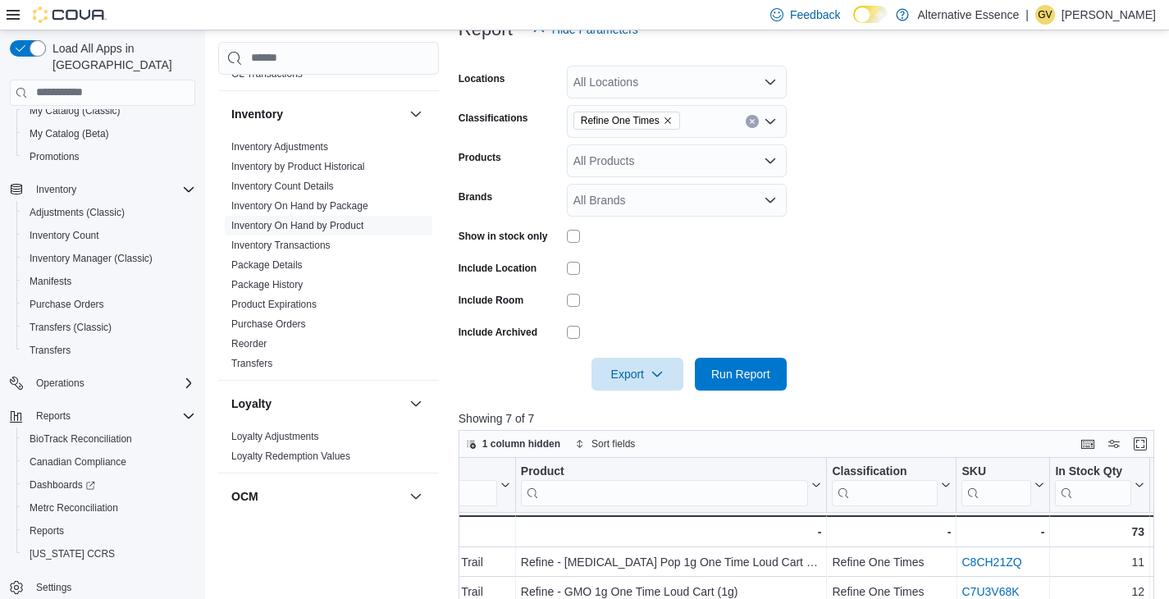
click at [670, 121] on icon "Remove Refine One Times from selection in this group" at bounding box center [668, 121] width 10 height 10
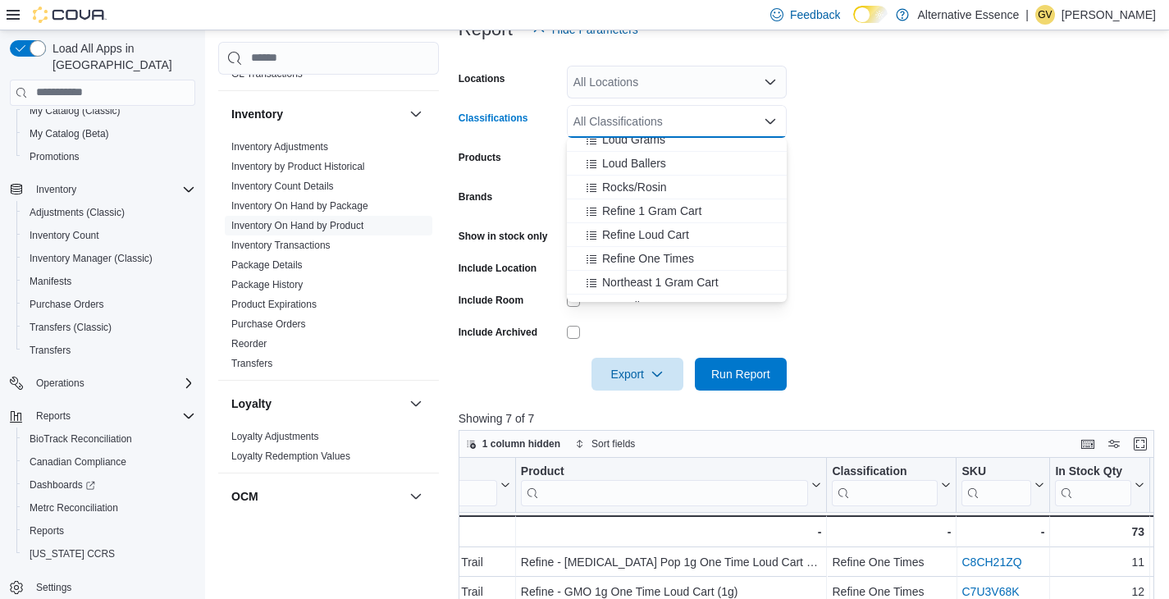
scroll to position [129, 0]
click at [681, 281] on span "Northeast 1 Gram Cart" at bounding box center [660, 282] width 116 height 16
drag, startPoint x: 751, startPoint y: 367, endPoint x: 780, endPoint y: 349, distance: 33.9
click at [751, 367] on span "Run Report" at bounding box center [740, 374] width 59 height 16
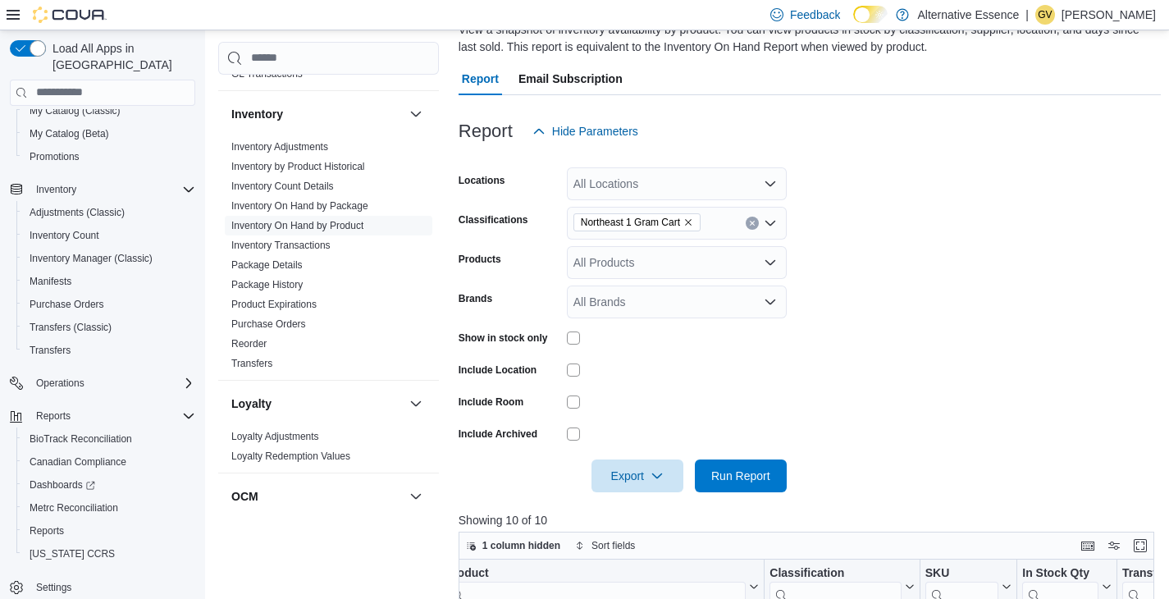
scroll to position [94, 0]
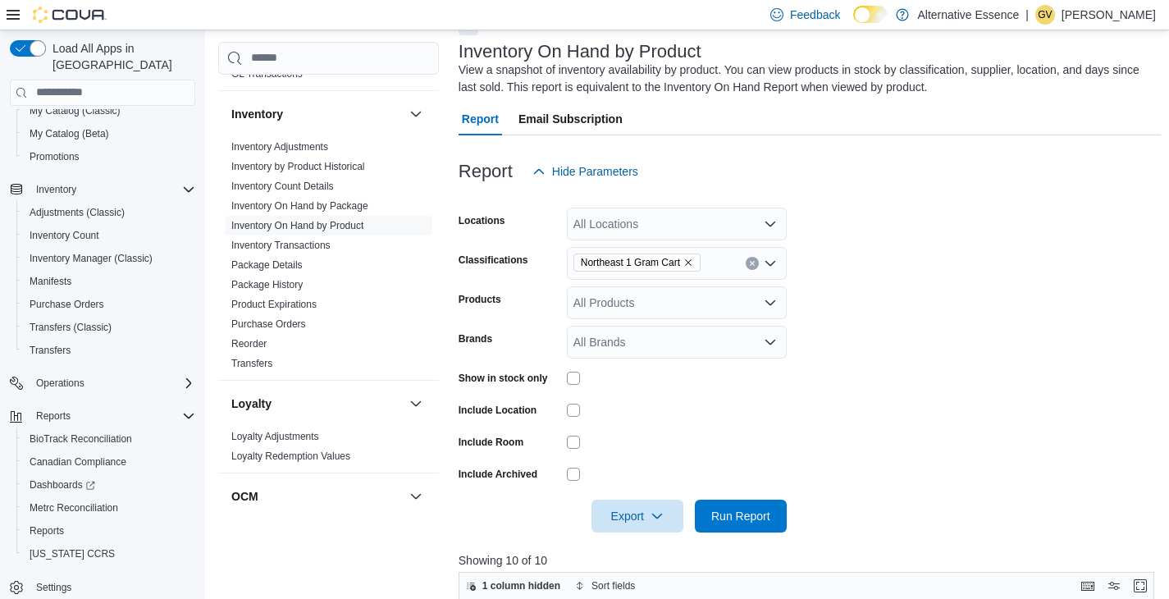
click at [692, 261] on icon "Remove Northeast 1 Gram Cart from selection in this group" at bounding box center [688, 262] width 7 height 7
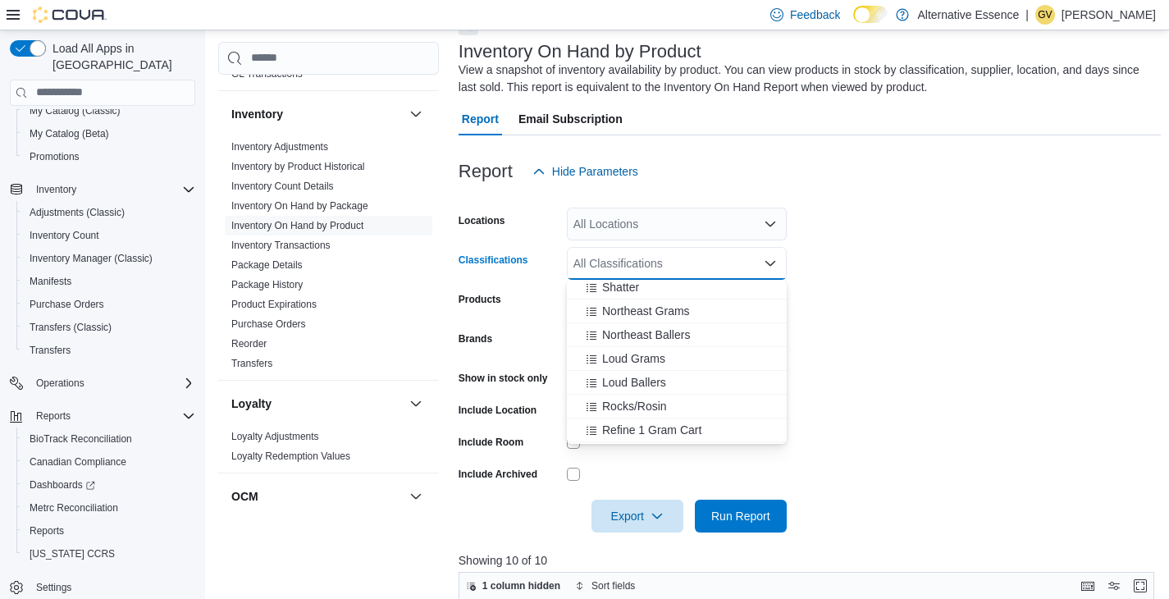
scroll to position [284, 0]
click at [635, 296] on span "PreRoll" at bounding box center [621, 293] width 38 height 16
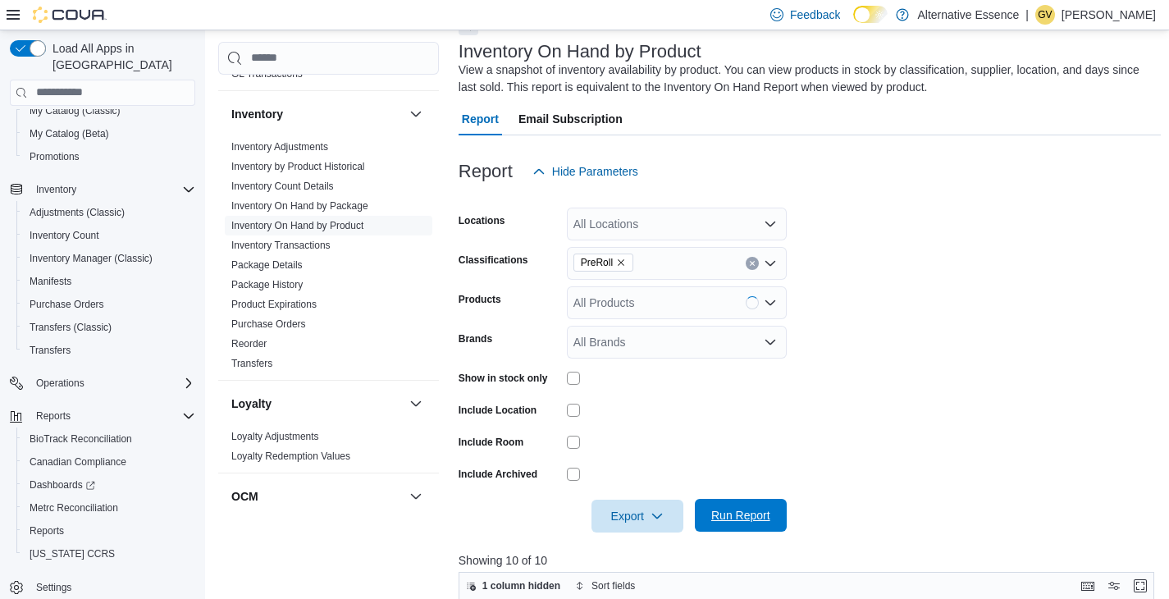
click at [740, 517] on span "Run Report" at bounding box center [740, 515] width 59 height 16
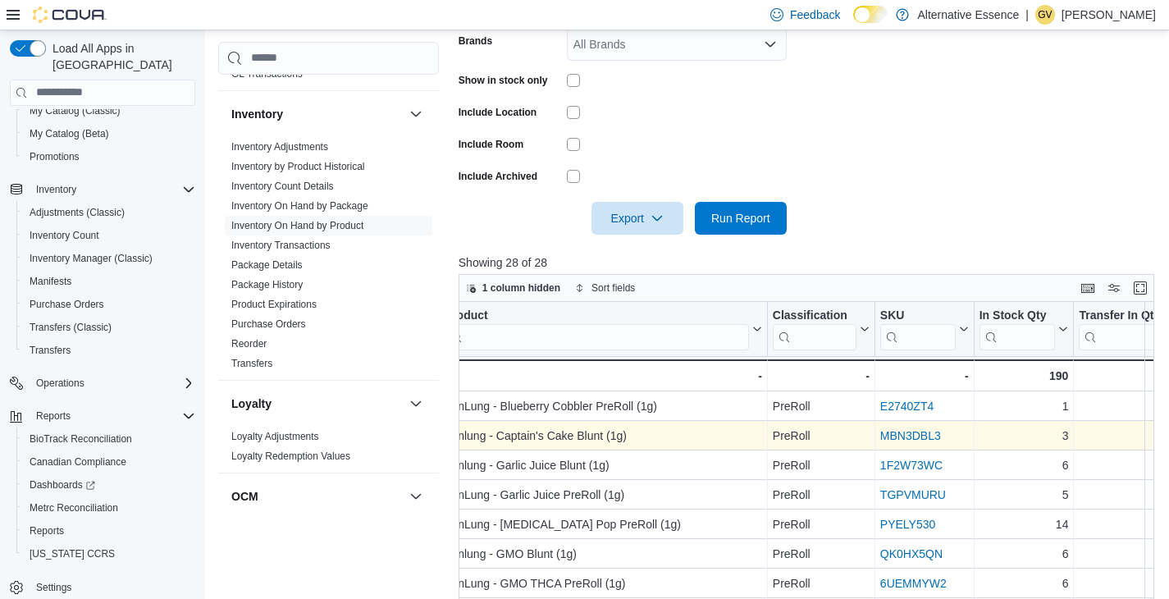
scroll to position [359, 0]
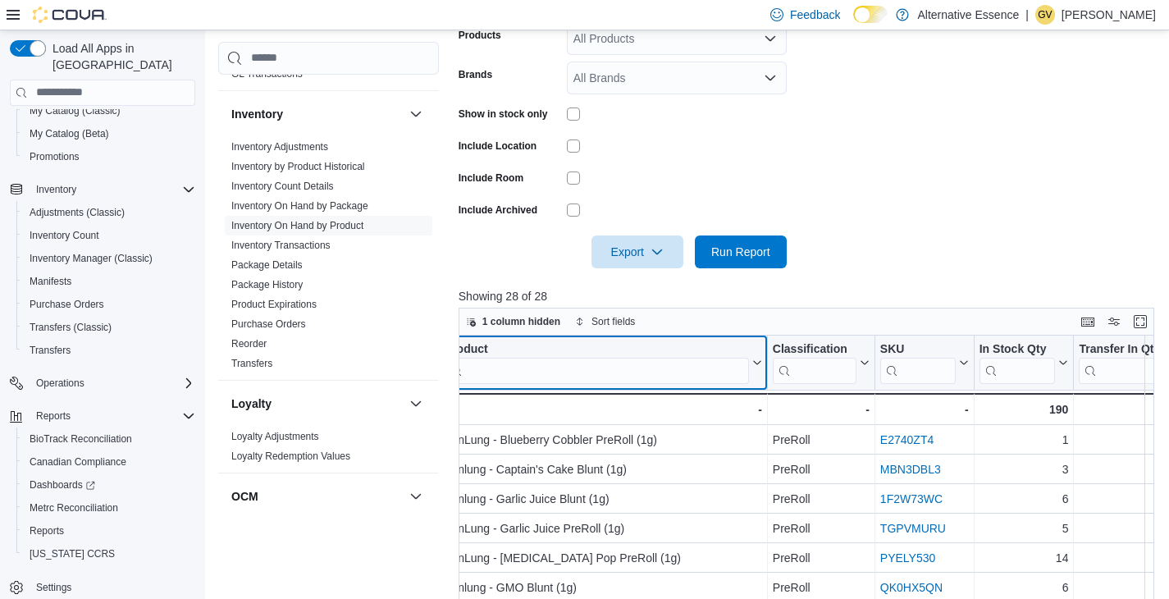
click at [614, 363] on input "search" at bounding box center [597, 370] width 304 height 26
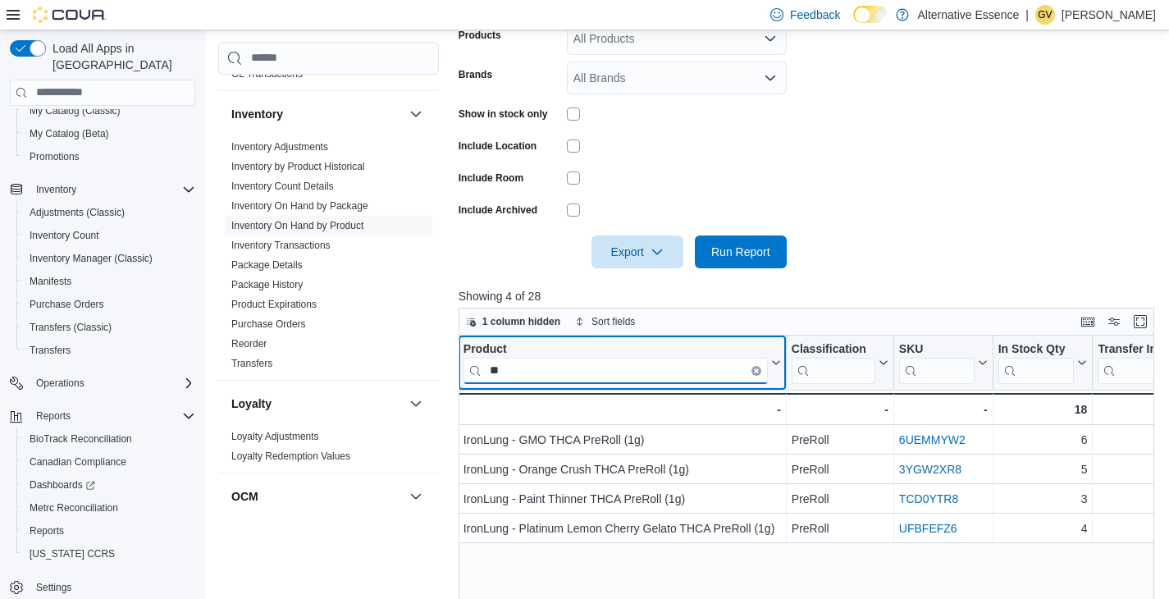
type input "*"
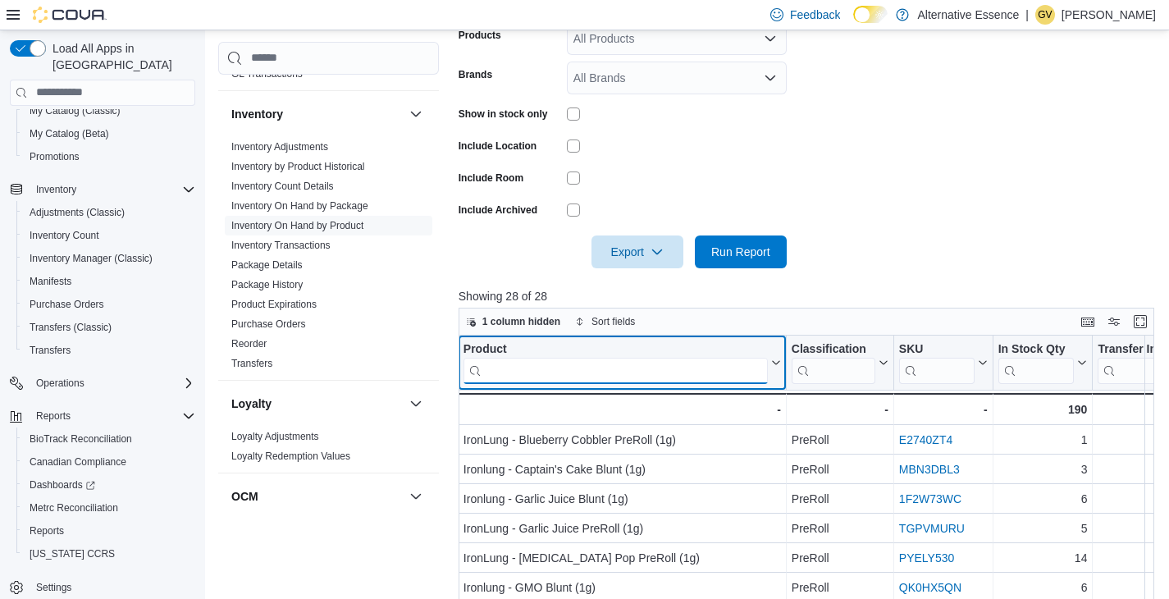
type input "*"
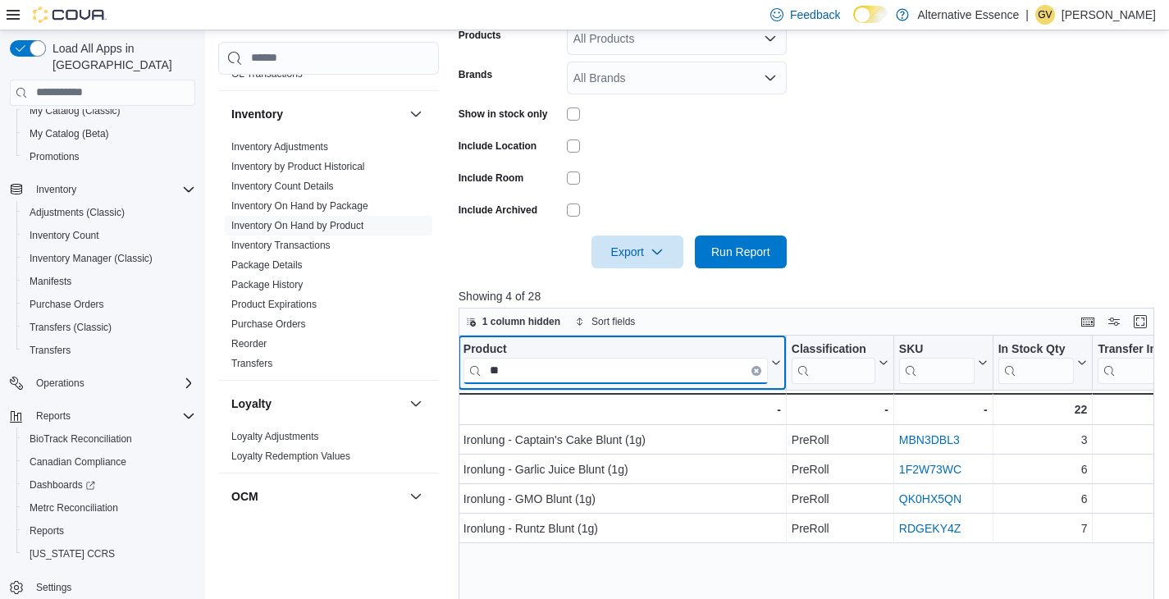
type input "*"
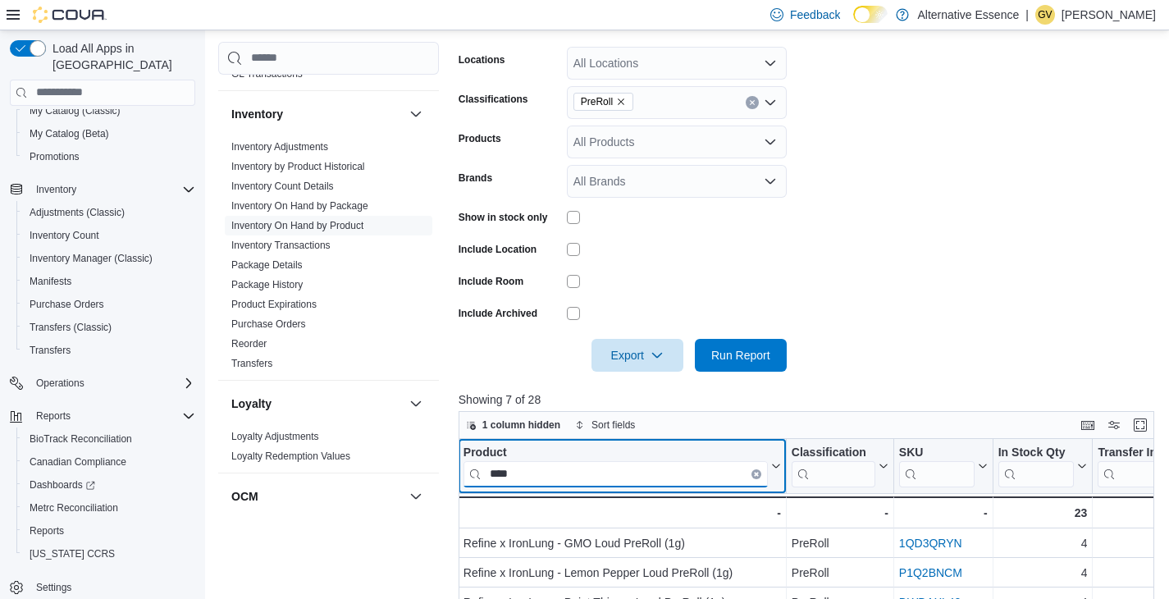
scroll to position [186, 0]
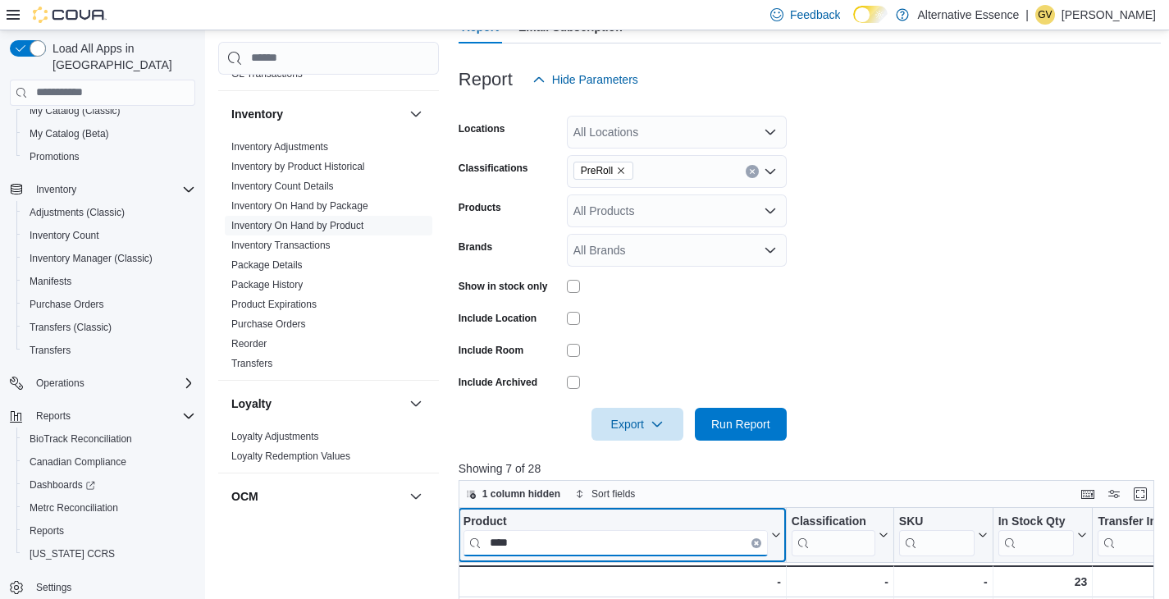
type input "****"
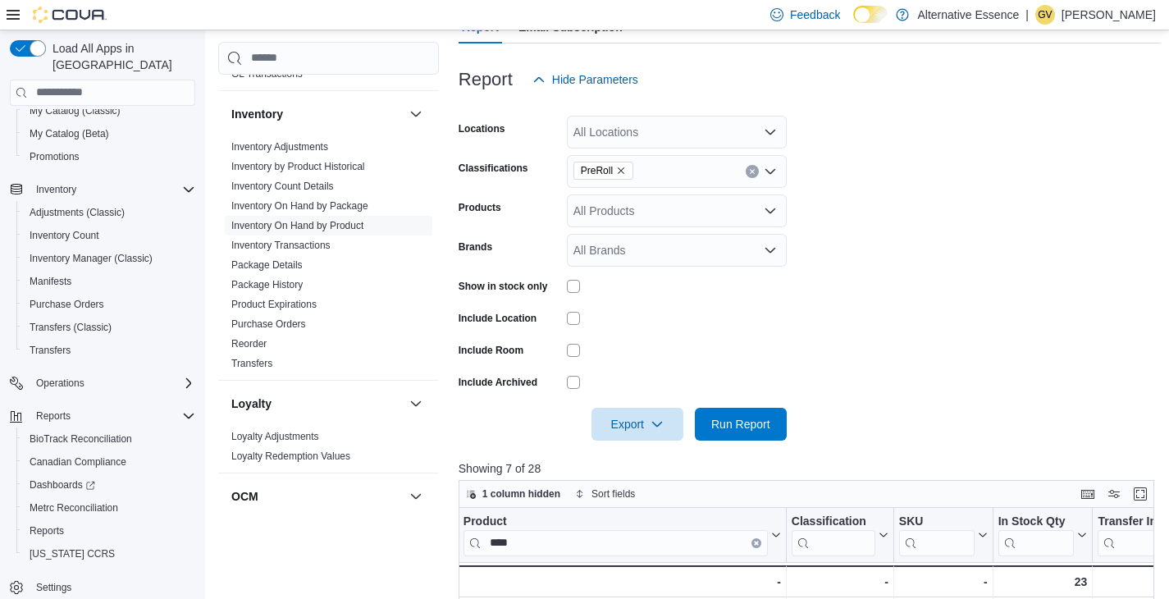
click at [622, 171] on icon "Remove PreRoll from selection in this group" at bounding box center [621, 171] width 10 height 10
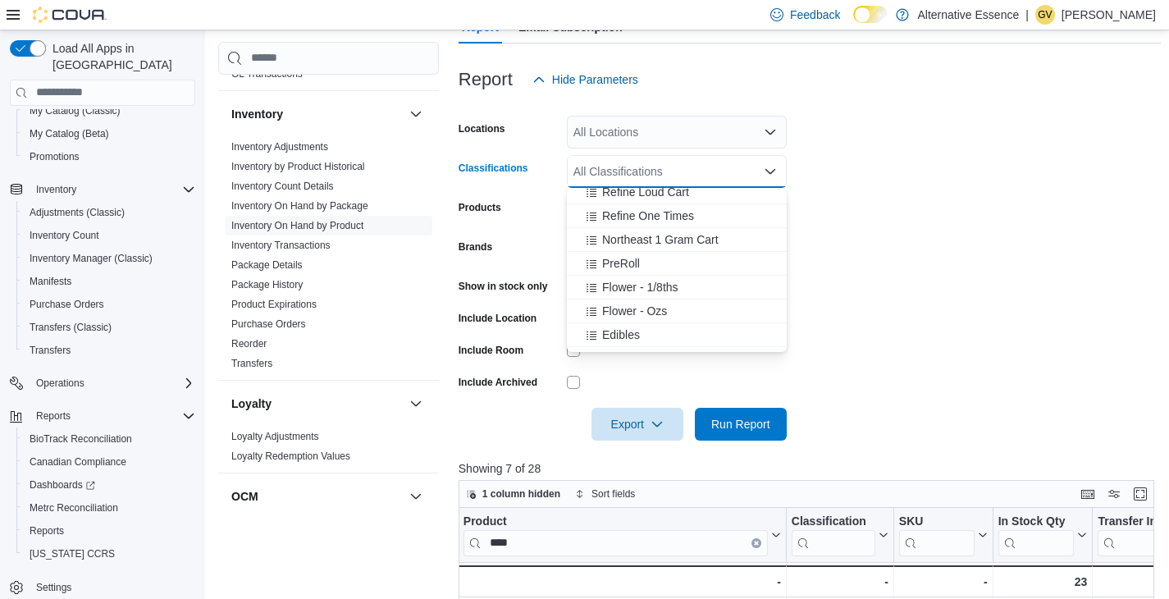
scroll to position [231, 0]
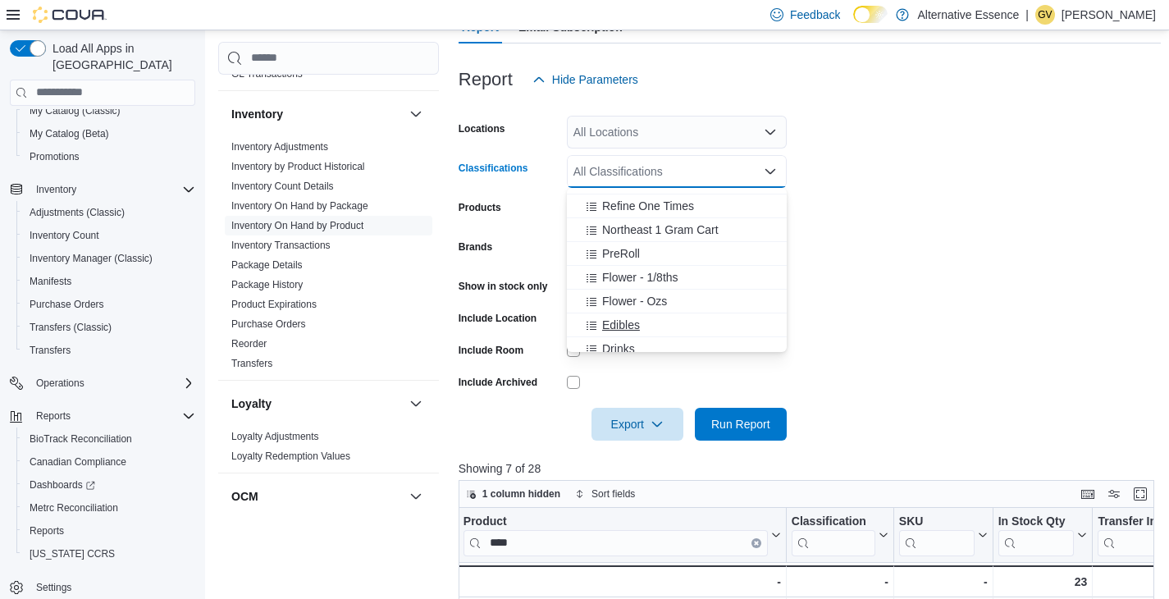
click at [631, 317] on span "Edibles" at bounding box center [621, 325] width 38 height 16
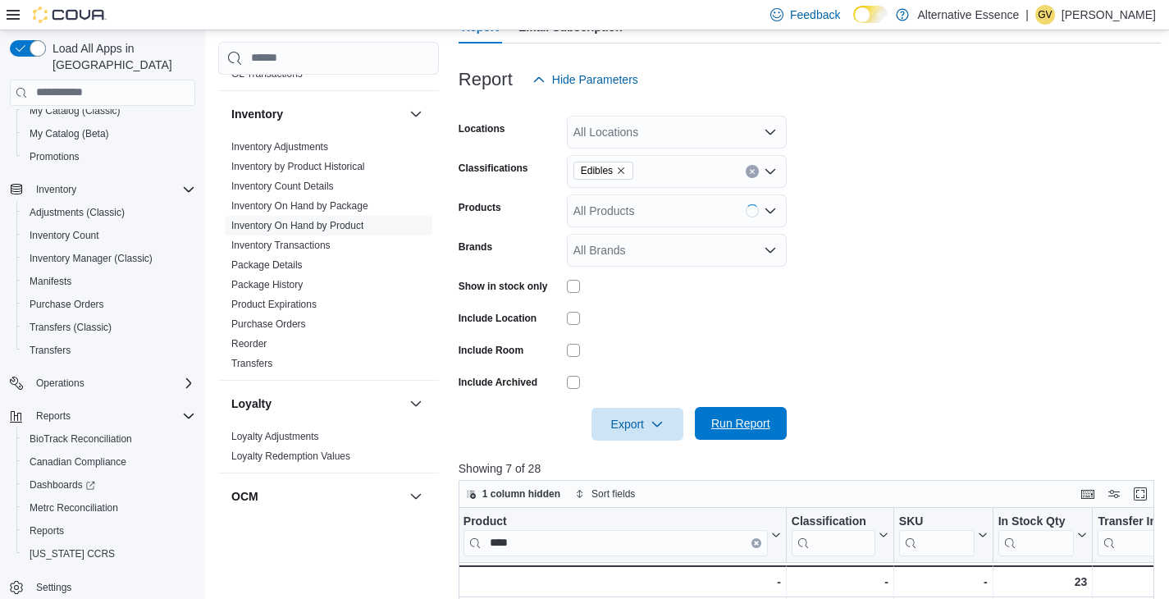
click at [743, 432] on span "Run Report" at bounding box center [741, 423] width 72 height 33
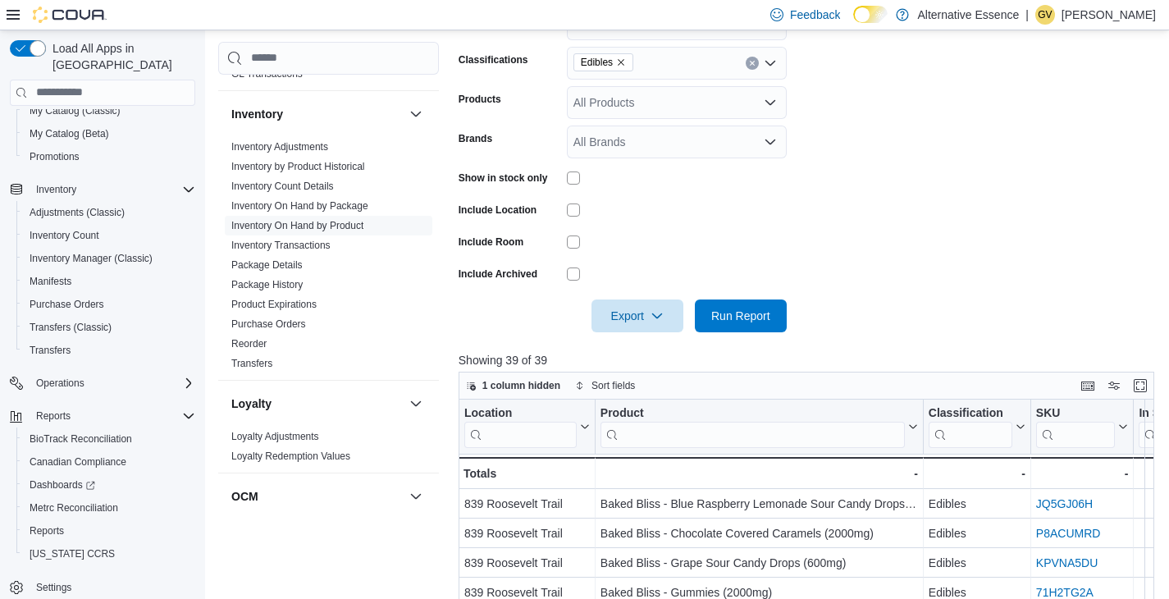
scroll to position [475, 0]
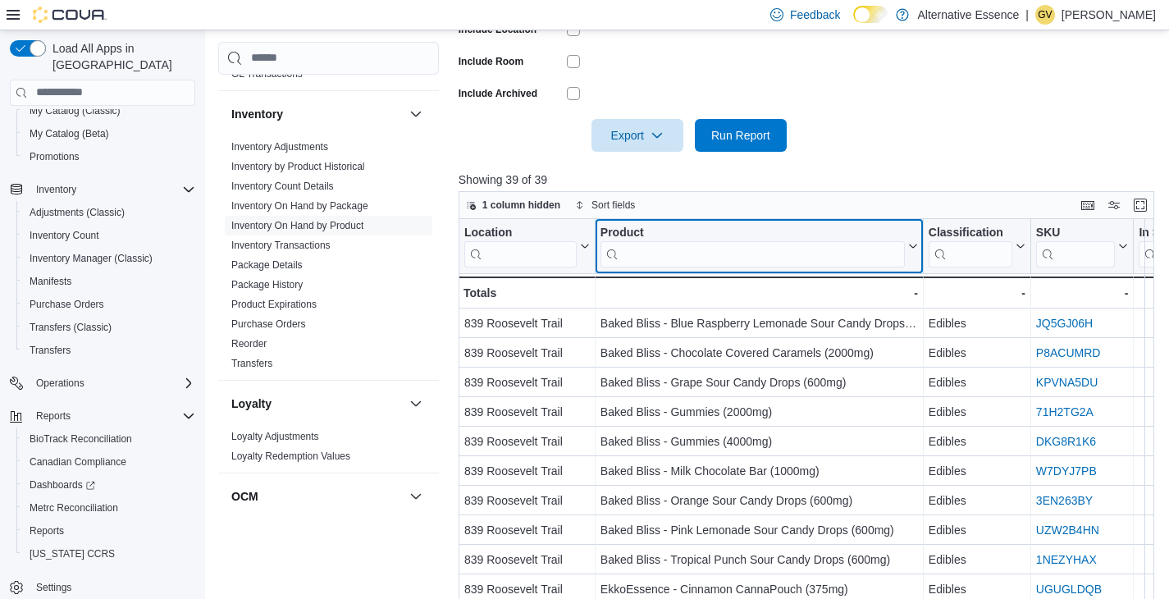
click at [635, 265] on input "search" at bounding box center [753, 253] width 304 height 26
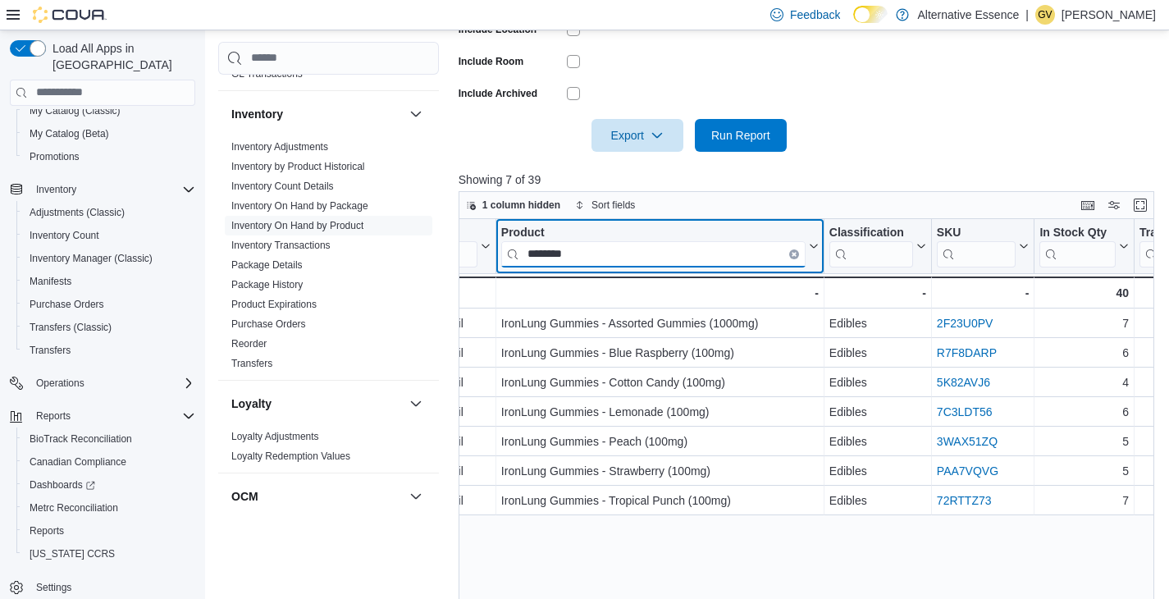
scroll to position [0, 105]
type input "********"
